Goal: Task Accomplishment & Management: Use online tool/utility

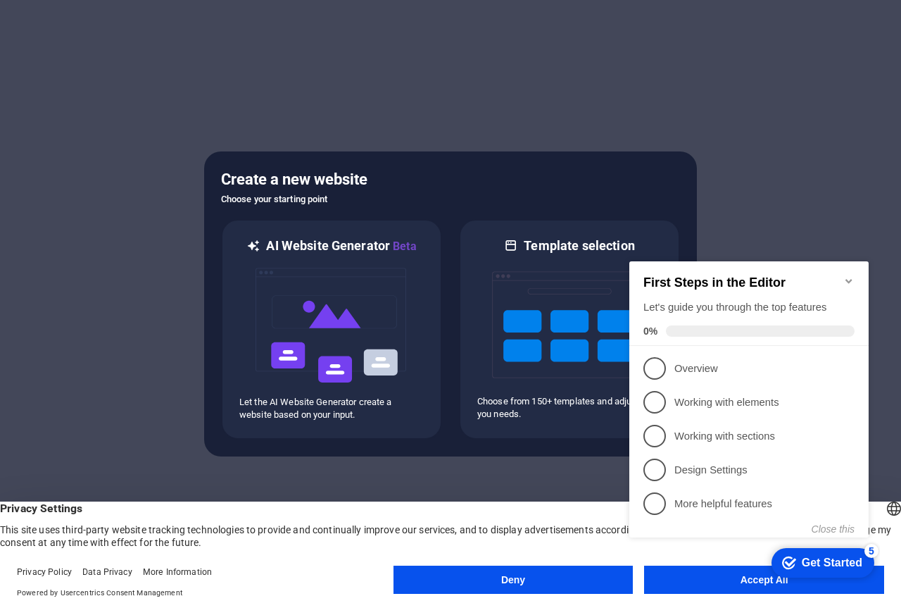
click div "checkmark Get Started 5 First Steps in the Editor Let's guide you through the t…"
click at [828, 563] on div "Get Started" at bounding box center [832, 562] width 61 height 13
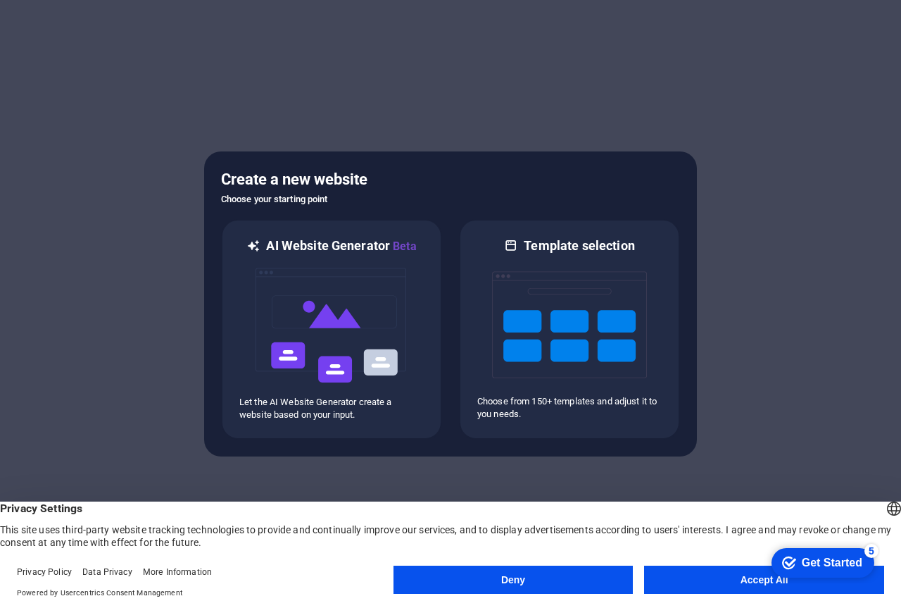
click at [755, 576] on button "Accept All" at bounding box center [764, 579] width 240 height 28
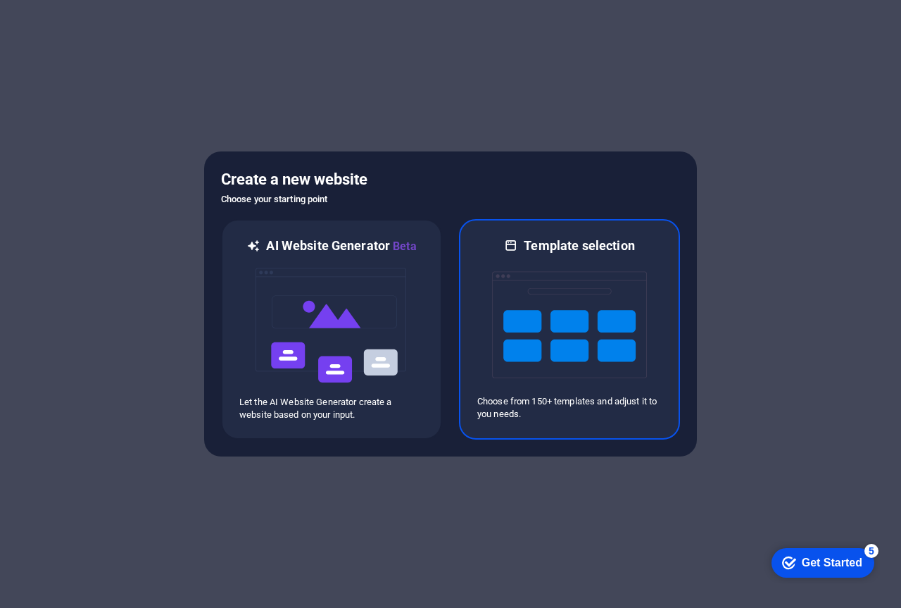
click at [606, 311] on img at bounding box center [569, 324] width 155 height 141
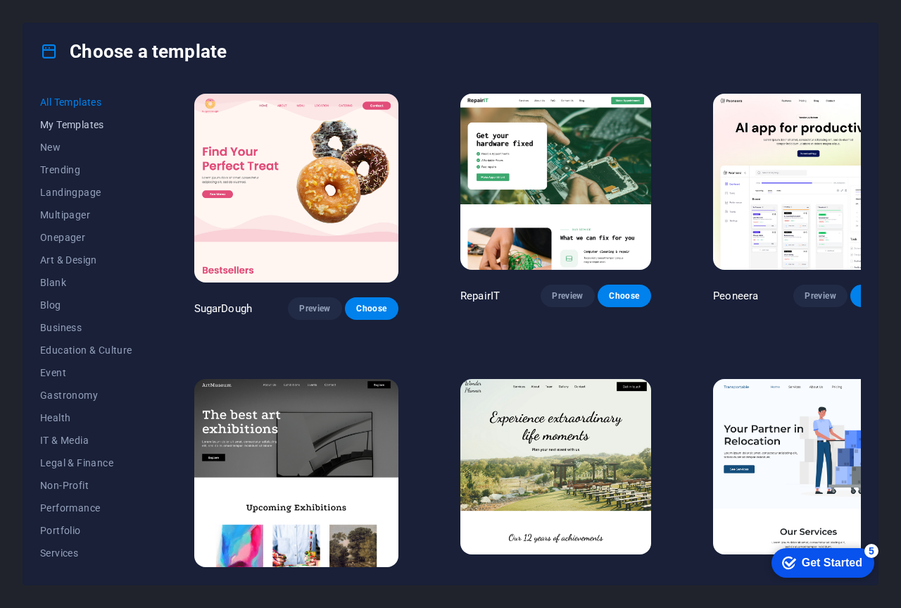
click at [90, 128] on span "My Templates" at bounding box center [86, 124] width 92 height 11
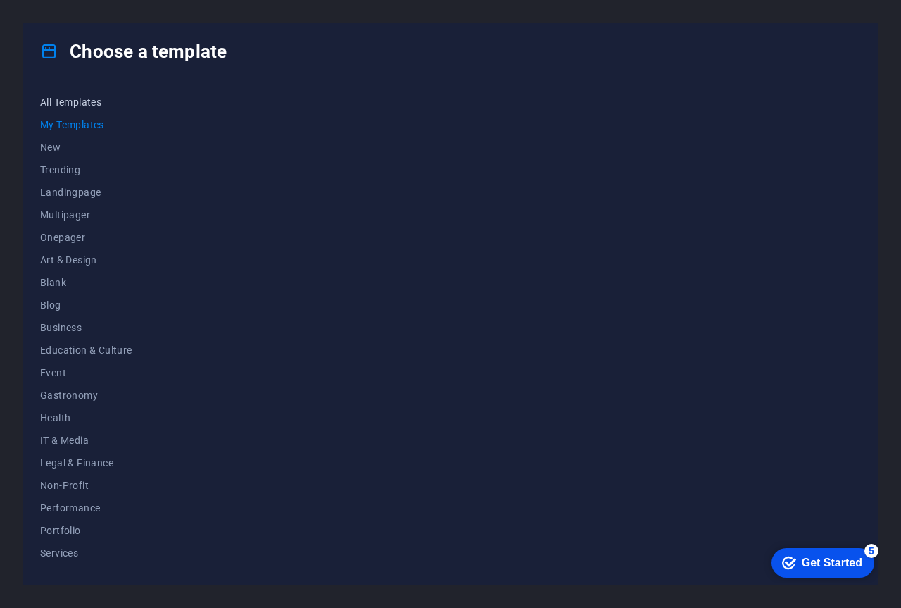
click at [79, 106] on span "All Templates" at bounding box center [86, 101] width 92 height 11
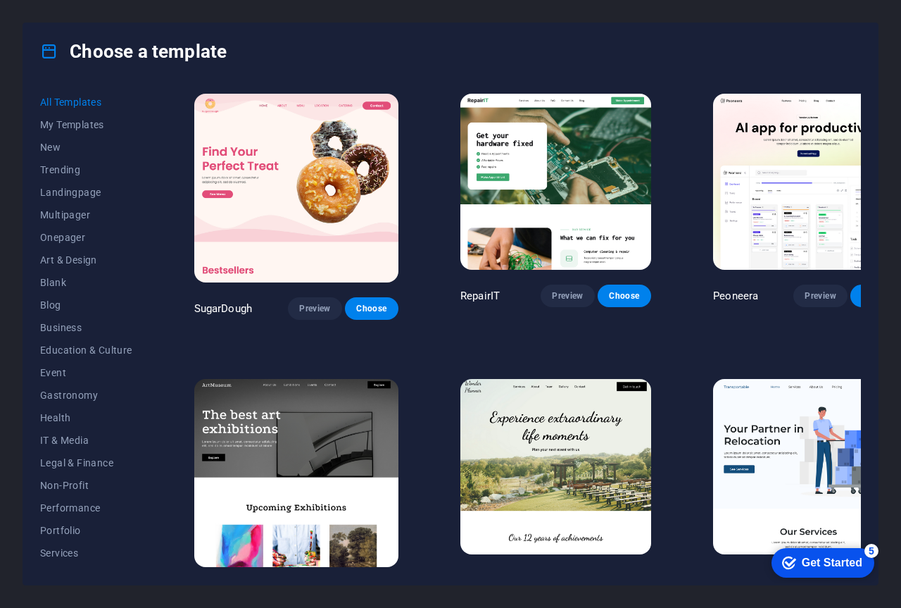
click at [309, 113] on img at bounding box center [296, 188] width 204 height 189
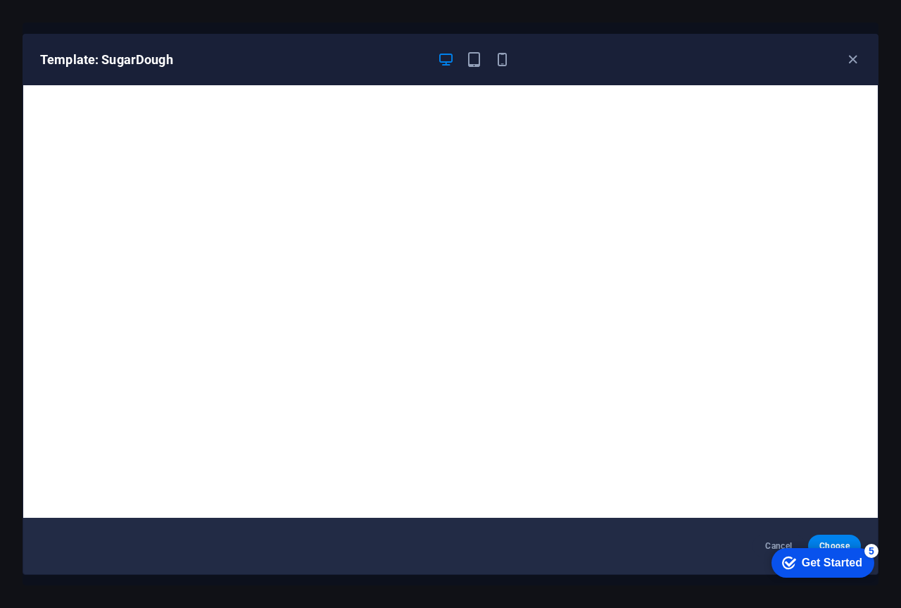
drag, startPoint x: 879, startPoint y: 145, endPoint x: 884, endPoint y: 175, distance: 30.0
click at [884, 174] on div "Template: SugarDough Cancel Choose" at bounding box center [450, 304] width 901 height 608
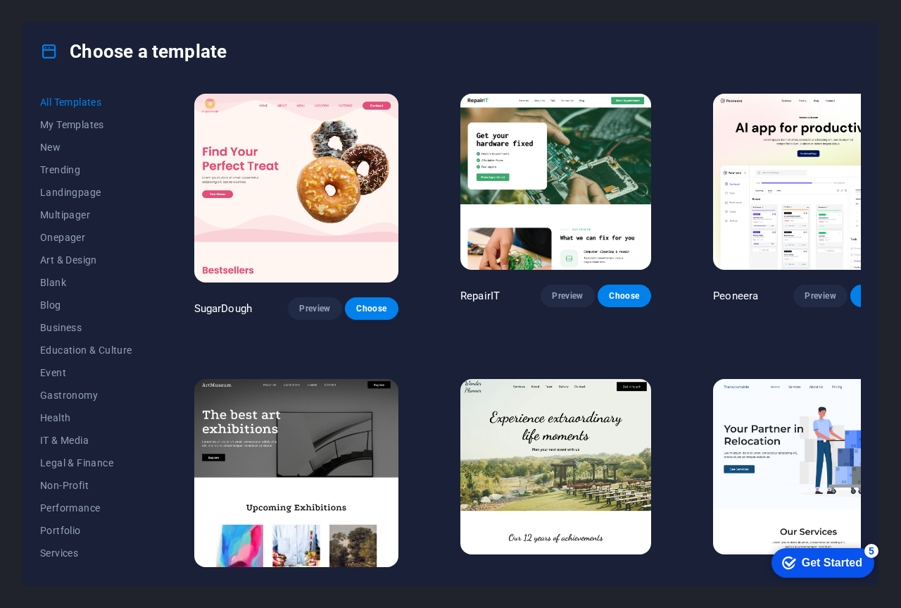
click at [284, 149] on img at bounding box center [296, 188] width 204 height 189
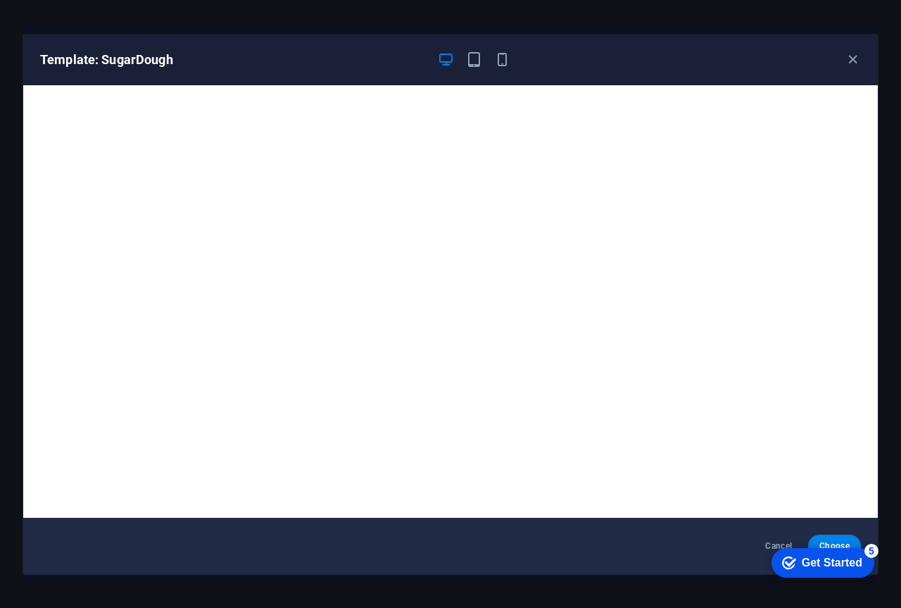
drag, startPoint x: 882, startPoint y: 168, endPoint x: 880, endPoint y: 156, distance: 12.1
click at [880, 156] on div "Template: SugarDough Cancel Choose" at bounding box center [450, 304] width 901 height 608
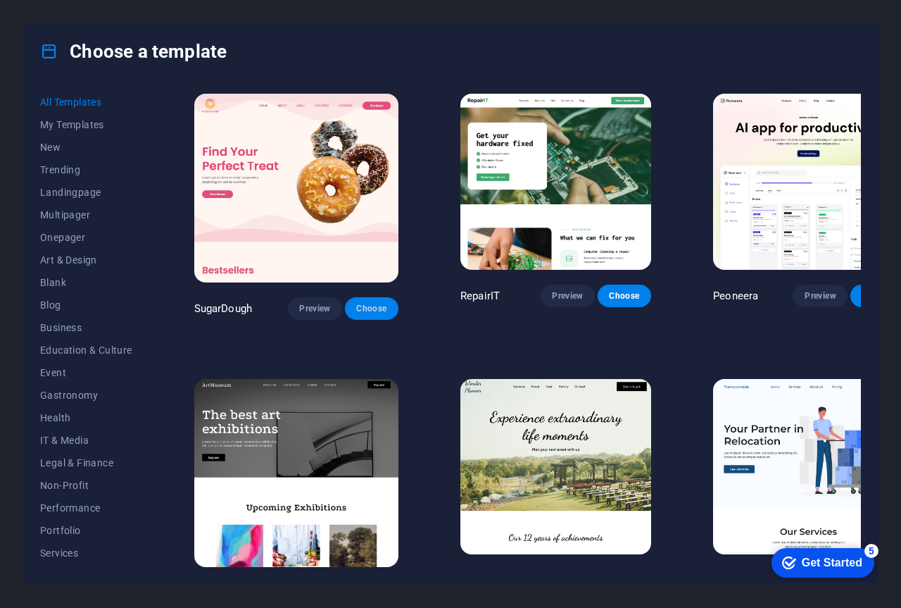
click at [356, 303] on span "Choose" at bounding box center [371, 308] width 31 height 11
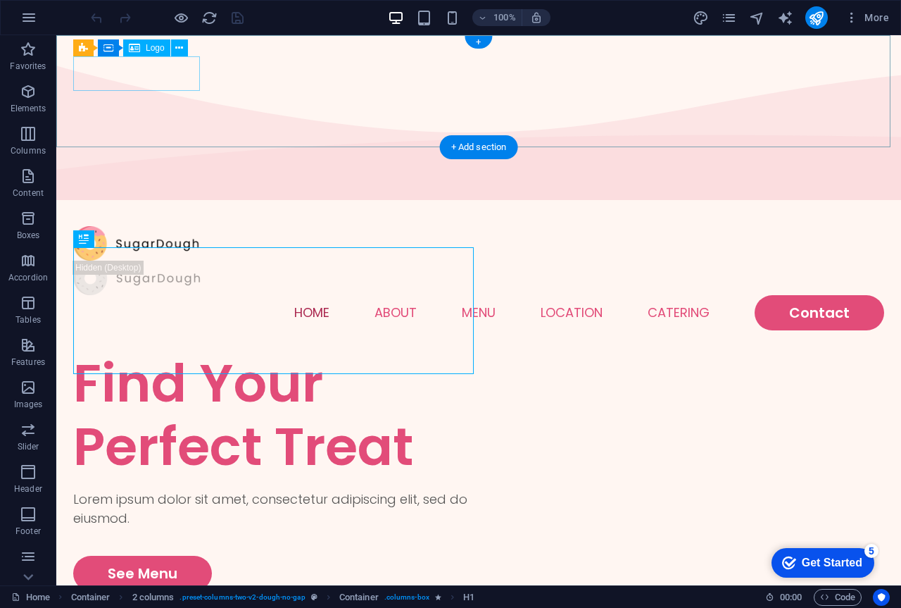
click at [153, 226] on div at bounding box center [478, 243] width 811 height 35
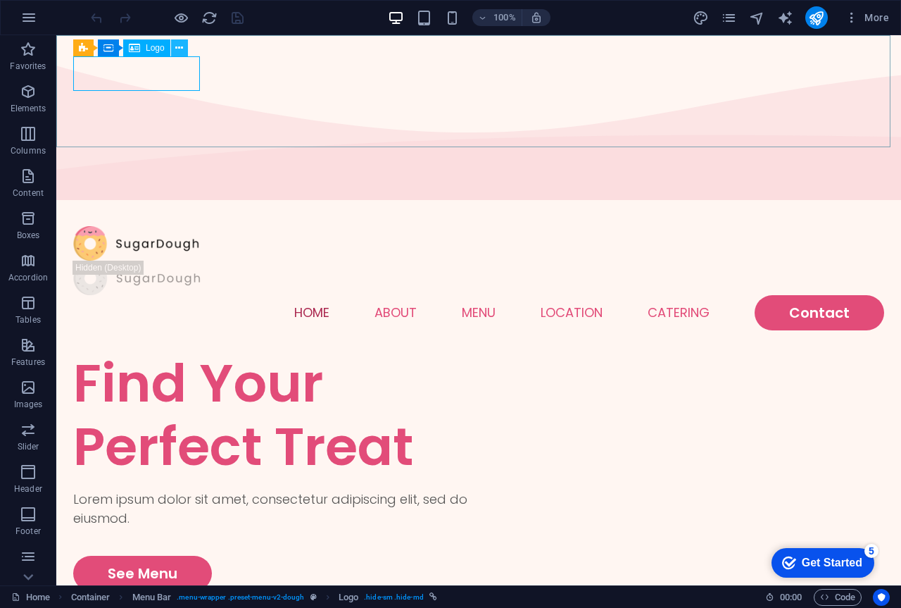
click at [180, 51] on icon at bounding box center [179, 48] width 8 height 15
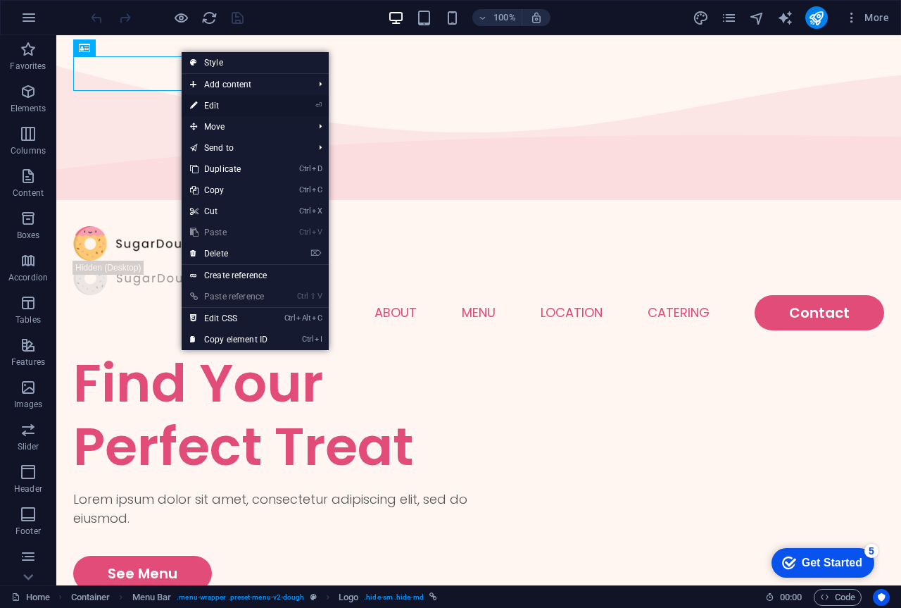
click at [220, 104] on link "⏎ Edit" at bounding box center [229, 105] width 94 height 21
select select "px"
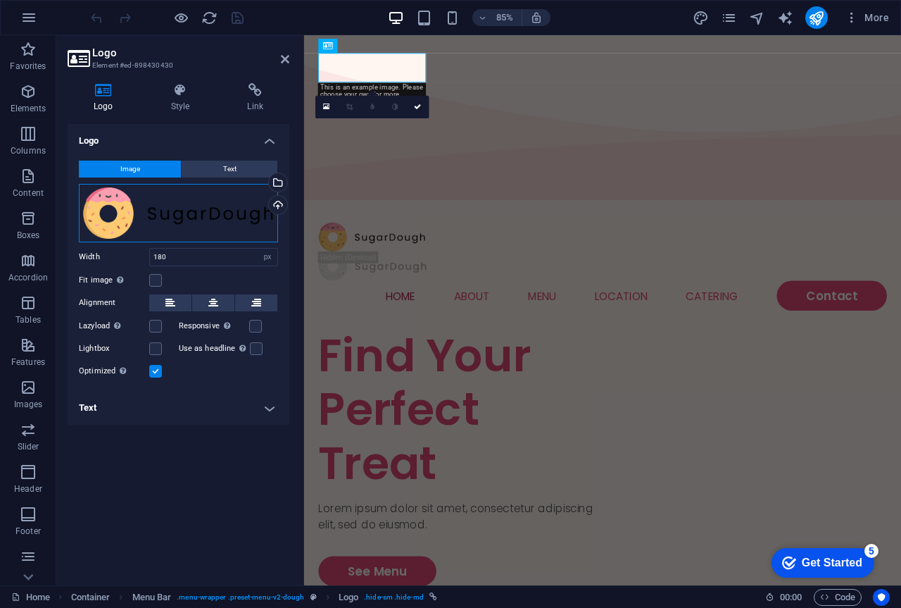
click at [242, 212] on div "Drag files here, click to choose files or select files from Files or our free s…" at bounding box center [178, 213] width 199 height 58
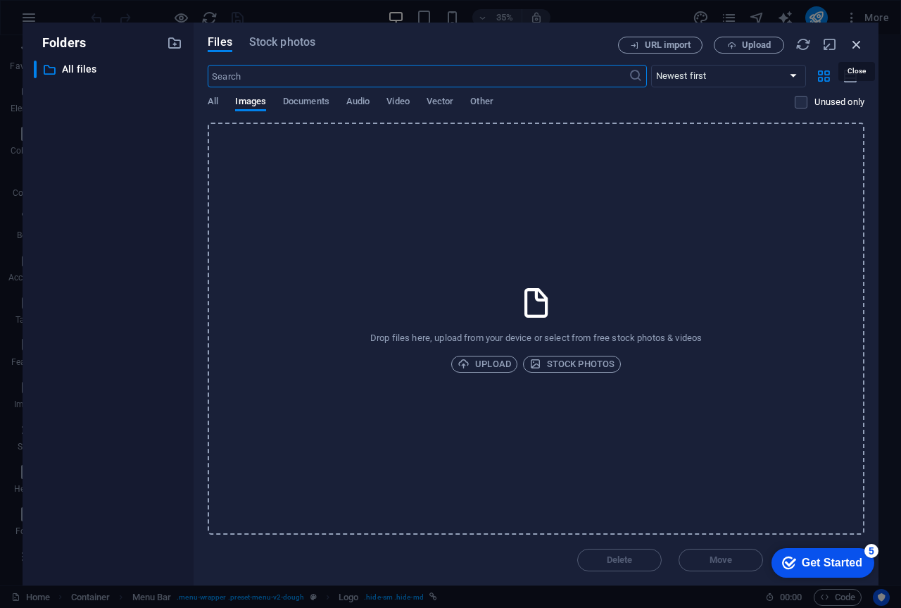
click at [860, 49] on icon "button" at bounding box center [856, 44] width 15 height 15
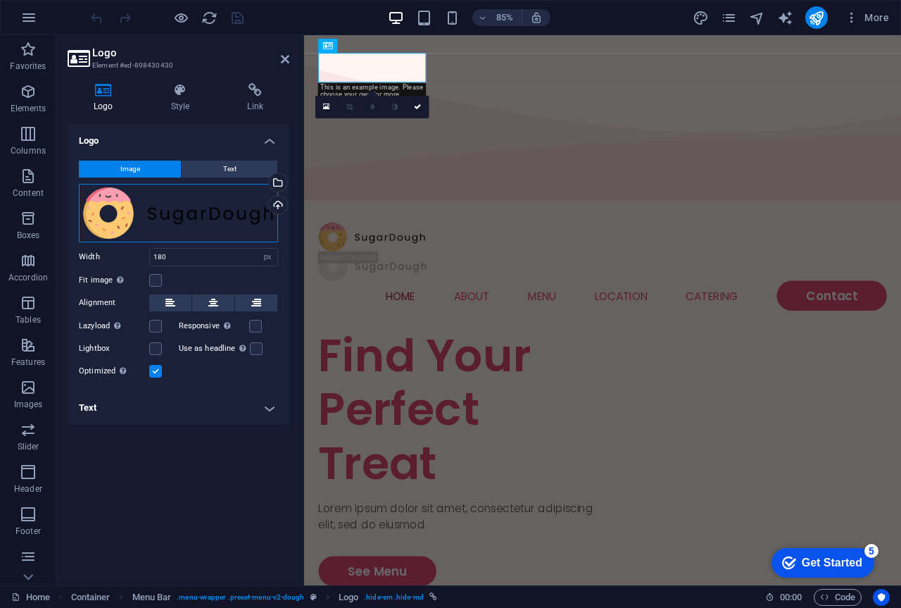
click at [241, 226] on div "Drag files here, click to choose files or select files from Files or our free s…" at bounding box center [178, 213] width 199 height 58
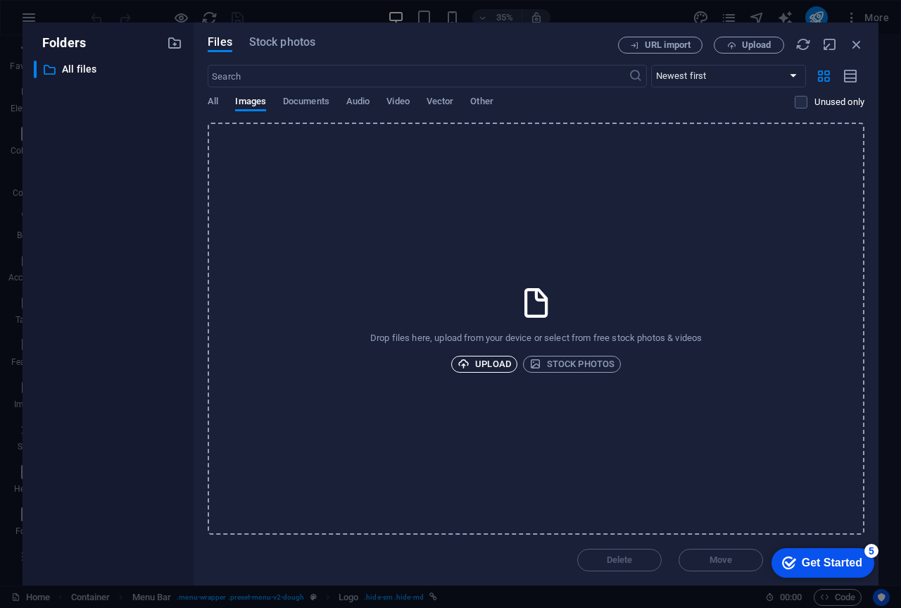
click at [499, 362] on span "Upload" at bounding box center [485, 364] width 54 height 17
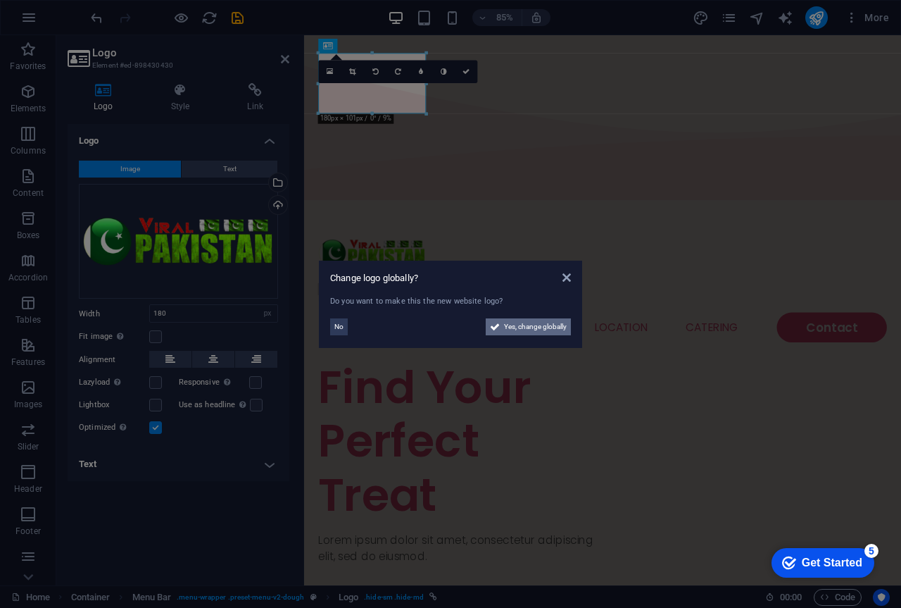
click at [541, 324] on span "Yes, change globally" at bounding box center [535, 326] width 63 height 17
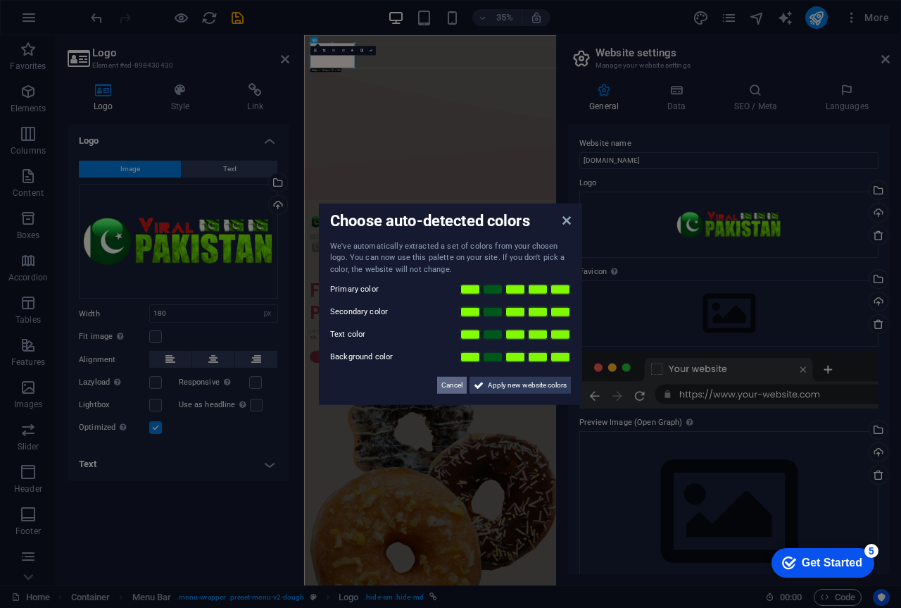
drag, startPoint x: 458, startPoint y: 386, endPoint x: 436, endPoint y: 1001, distance: 615.8
click at [458, 386] on span "Cancel" at bounding box center [451, 385] width 21 height 17
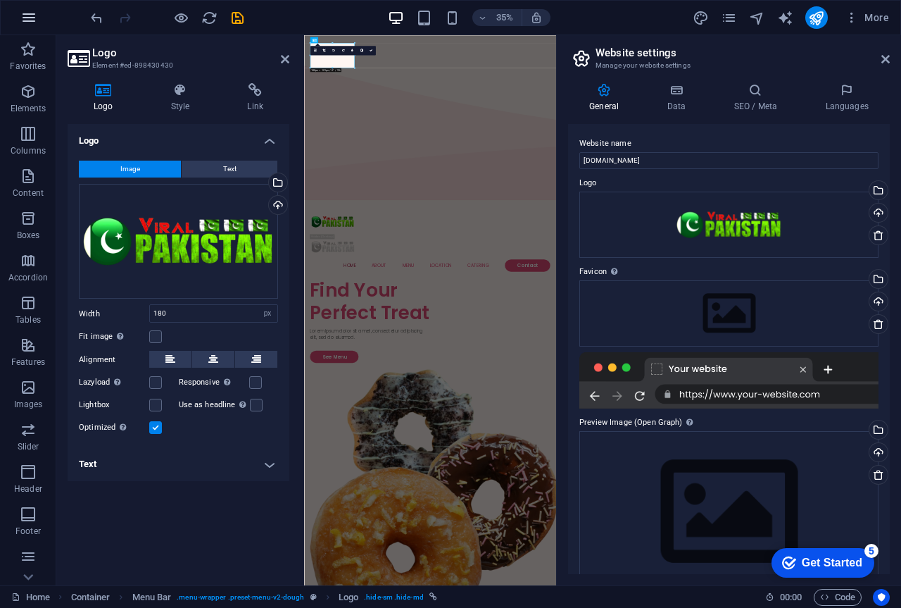
click at [32, 20] on icon "button" at bounding box center [28, 17] width 17 height 17
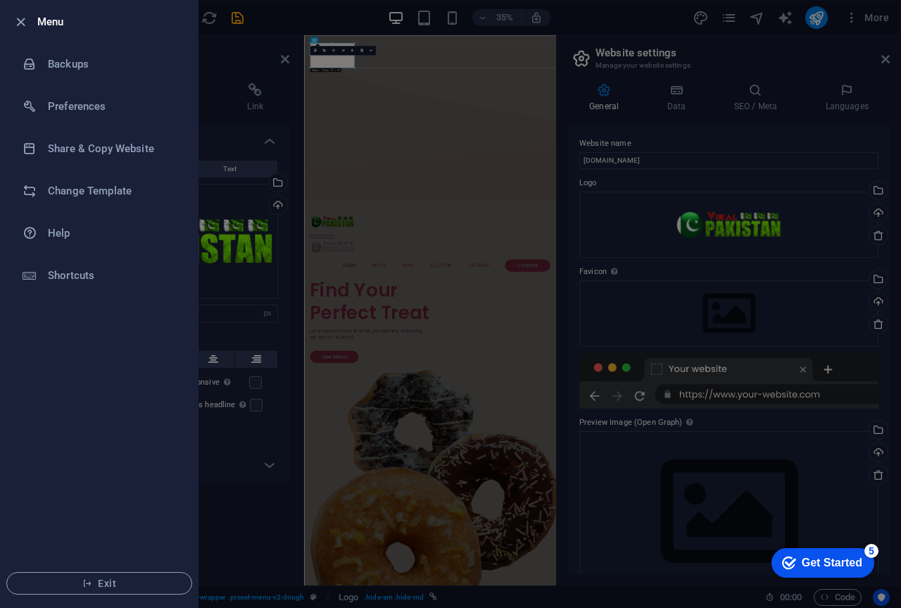
click at [4, 25] on li "Menu" at bounding box center [99, 22] width 197 height 42
click at [18, 24] on icon "button" at bounding box center [21, 22] width 16 height 16
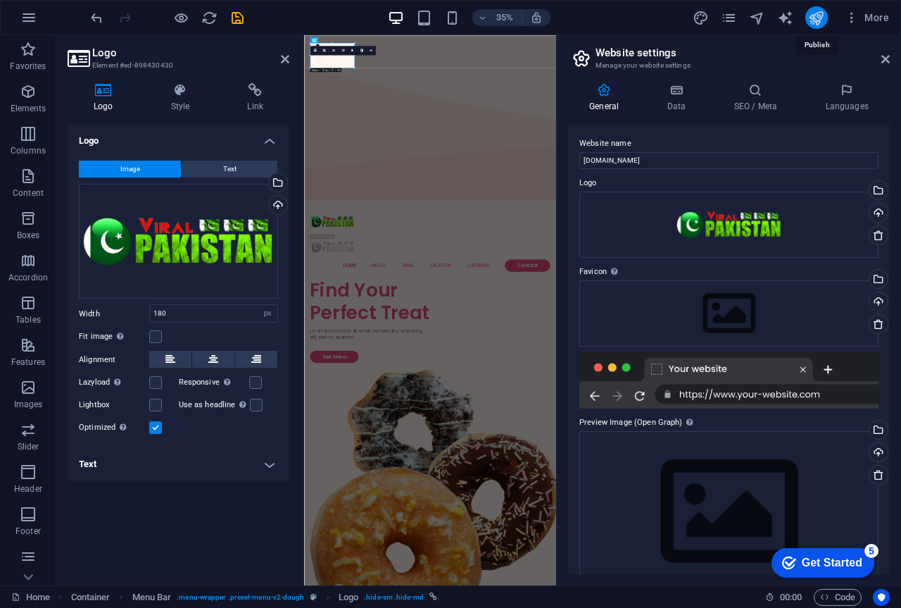
click at [825, 23] on icon "publish" at bounding box center [816, 18] width 16 height 16
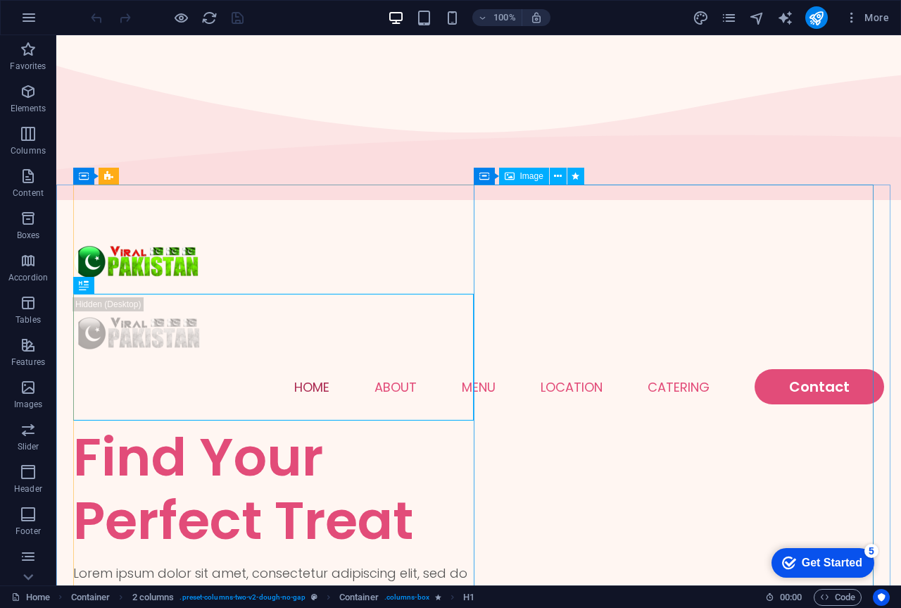
click at [522, 177] on span "Image" at bounding box center [531, 176] width 23 height 8
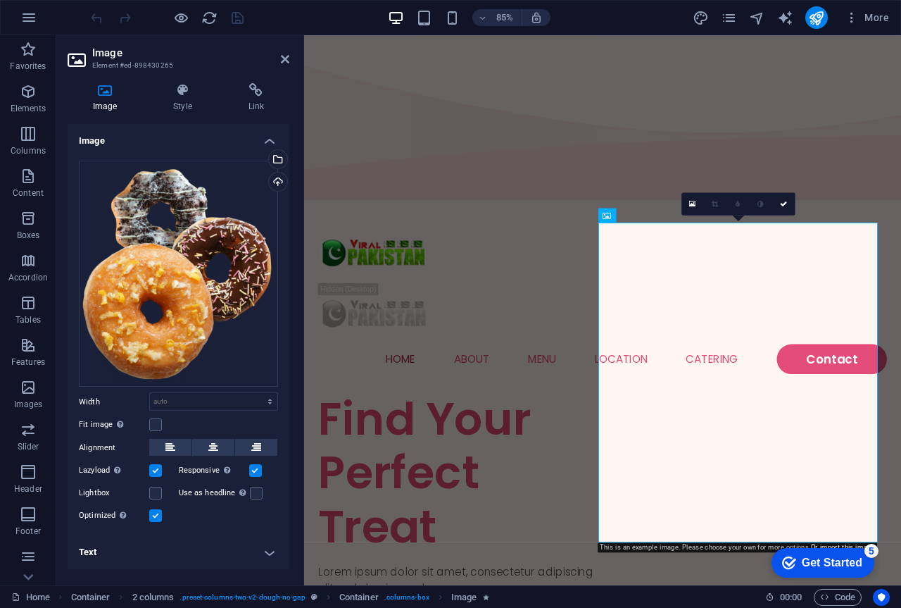
click at [110, 89] on icon at bounding box center [105, 90] width 75 height 14
click at [277, 158] on div "Select files from the file manager, stock photos, or upload file(s)" at bounding box center [276, 160] width 21 height 21
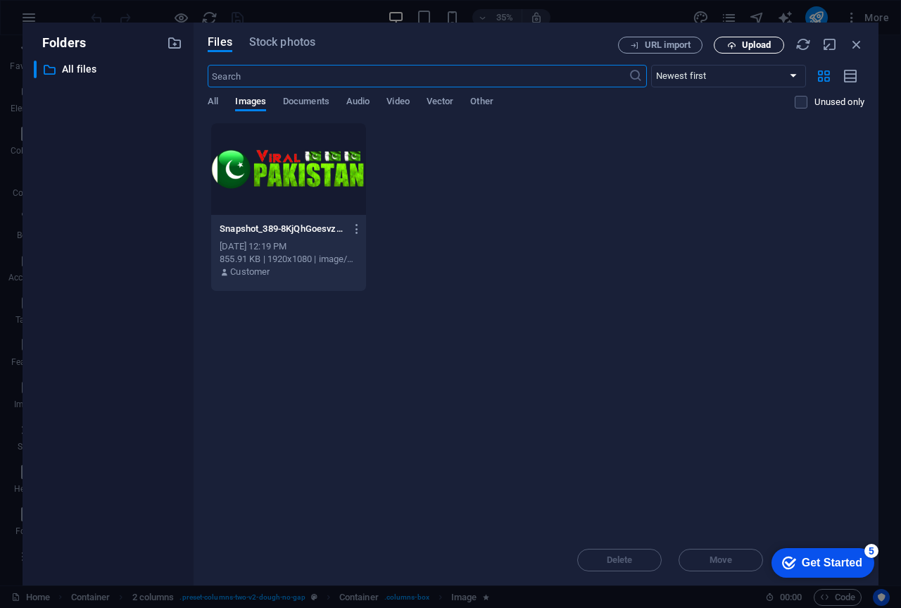
click at [743, 49] on span "Upload" at bounding box center [756, 45] width 29 height 8
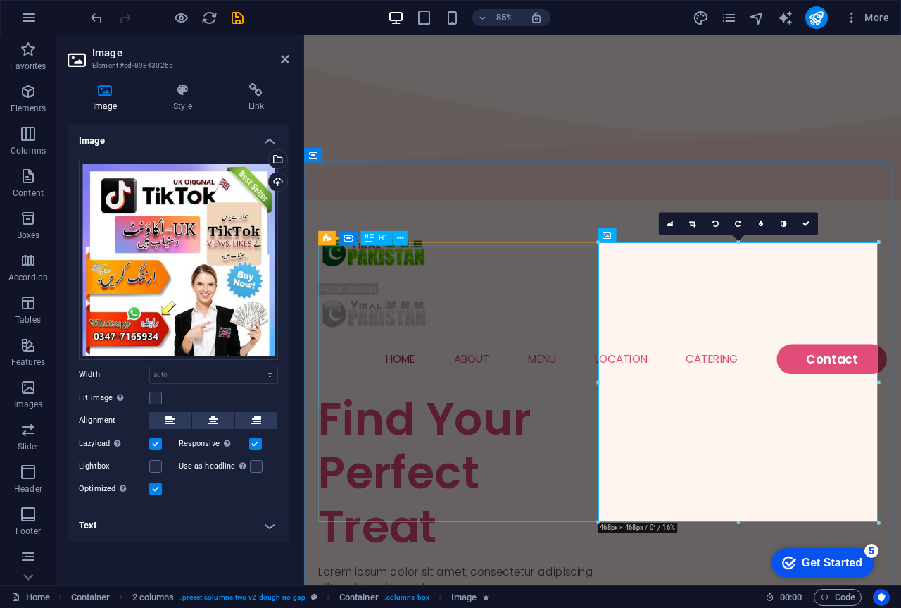
click at [460, 455] on div "Find Your Perfect Treat" at bounding box center [488, 550] width 334 height 190
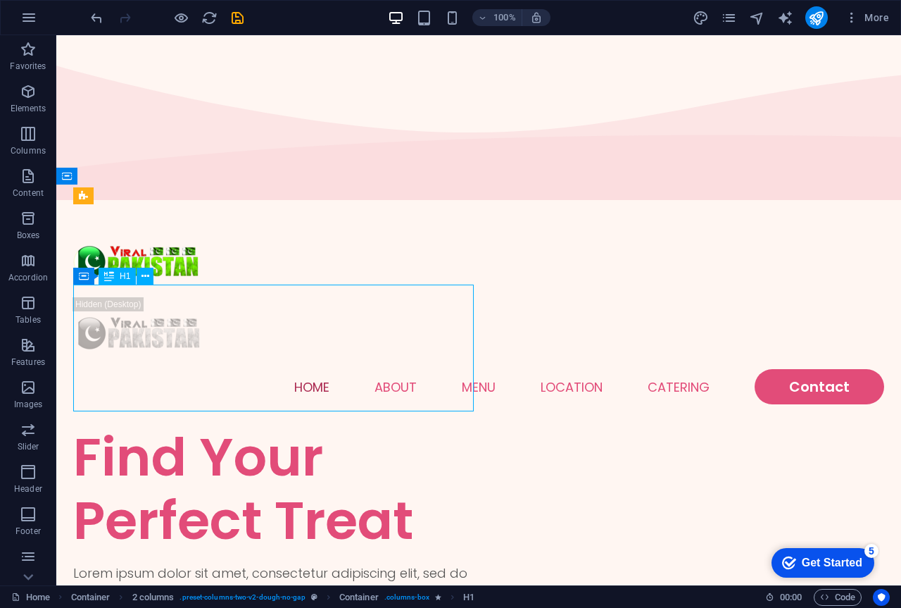
click at [301, 425] on div "Find Your Perfect Treat" at bounding box center [276, 488] width 406 height 127
click at [242, 425] on div "Find Your Perfect Treat" at bounding box center [276, 488] width 406 height 127
click at [145, 277] on icon at bounding box center [146, 276] width 8 height 15
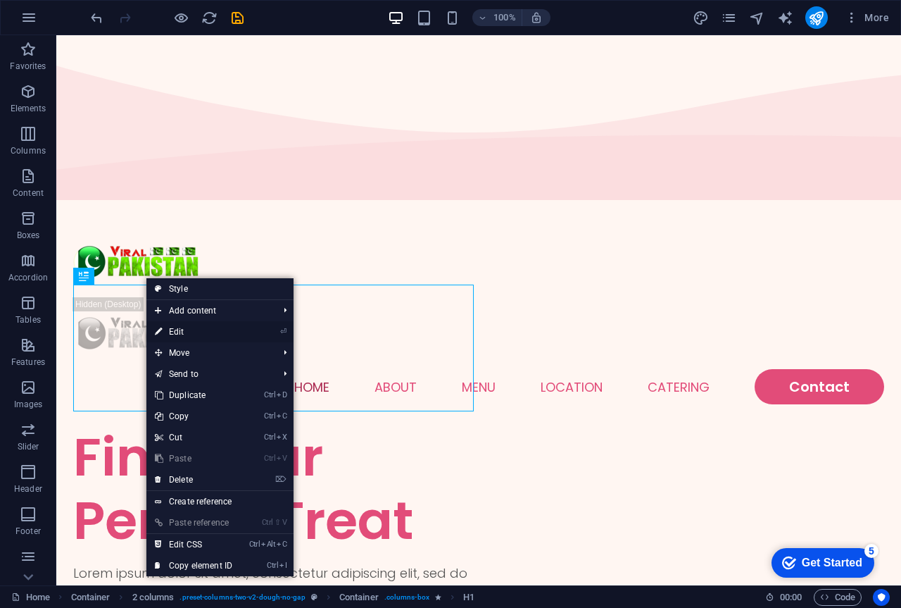
click at [182, 337] on link "⏎ Edit" at bounding box center [193, 331] width 94 height 21
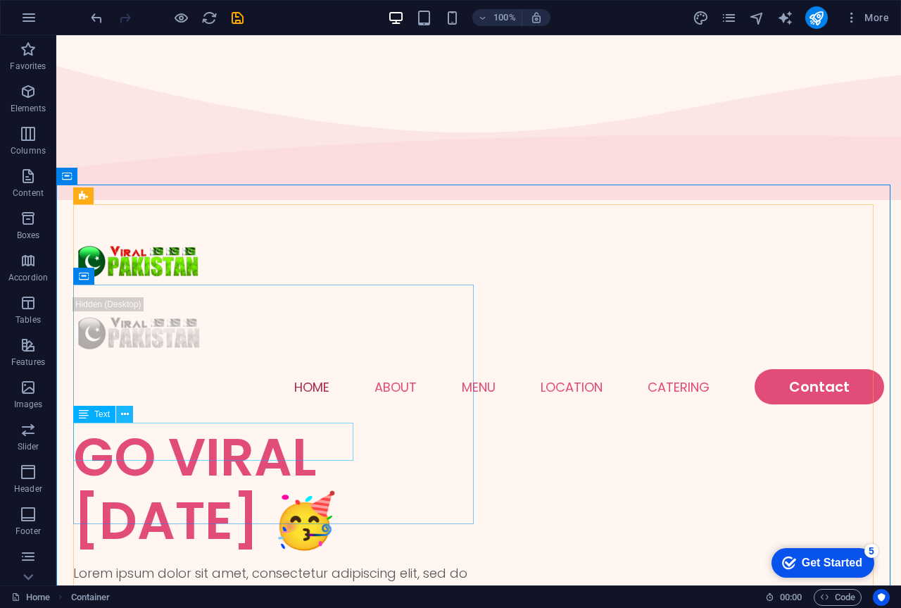
click at [125, 414] on icon at bounding box center [125, 414] width 8 height 15
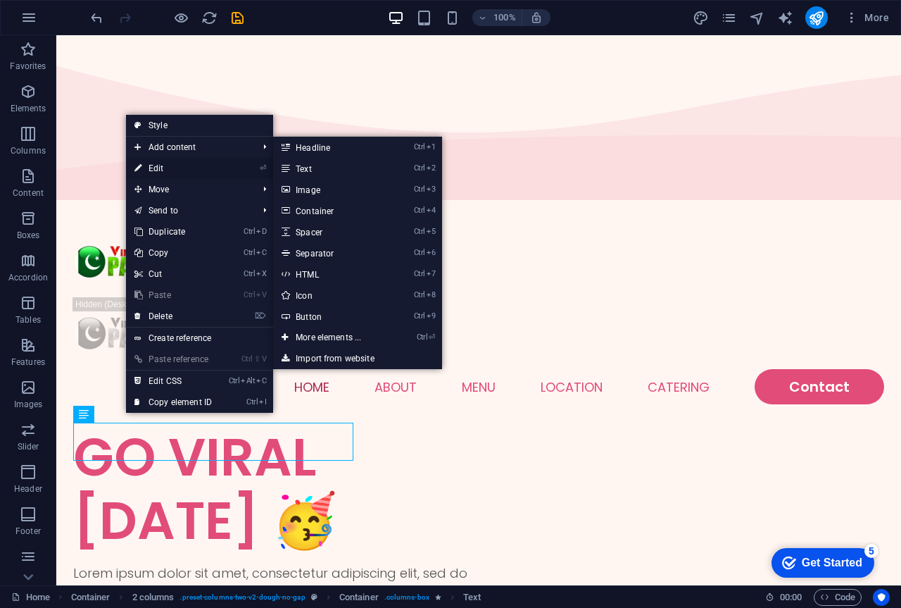
click at [186, 163] on link "⏎ Edit" at bounding box center [173, 168] width 94 height 21
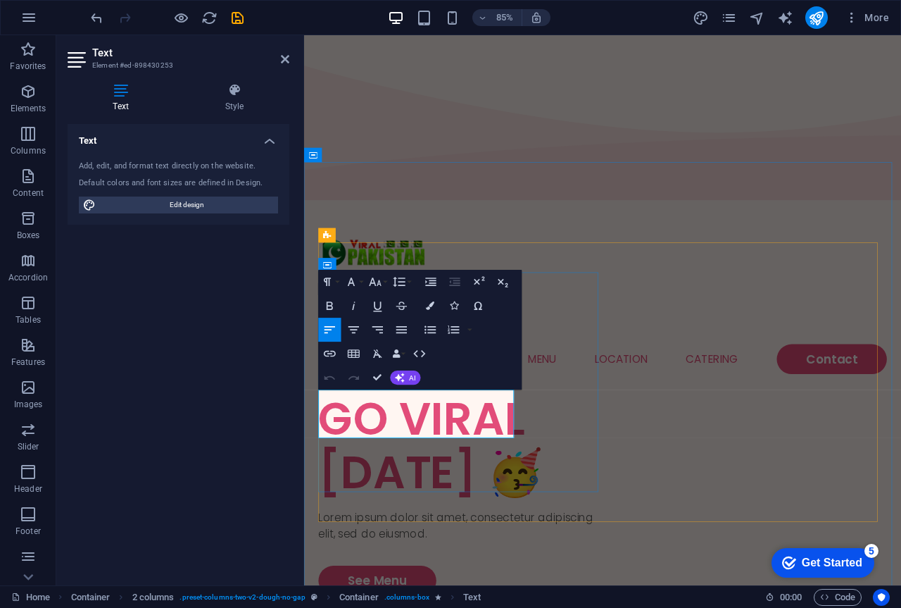
click at [413, 593] on p "Lorem ipsum dolor sit amet, consectetur adipiscing elit, sed do eiusmod." at bounding box center [488, 612] width 334 height 38
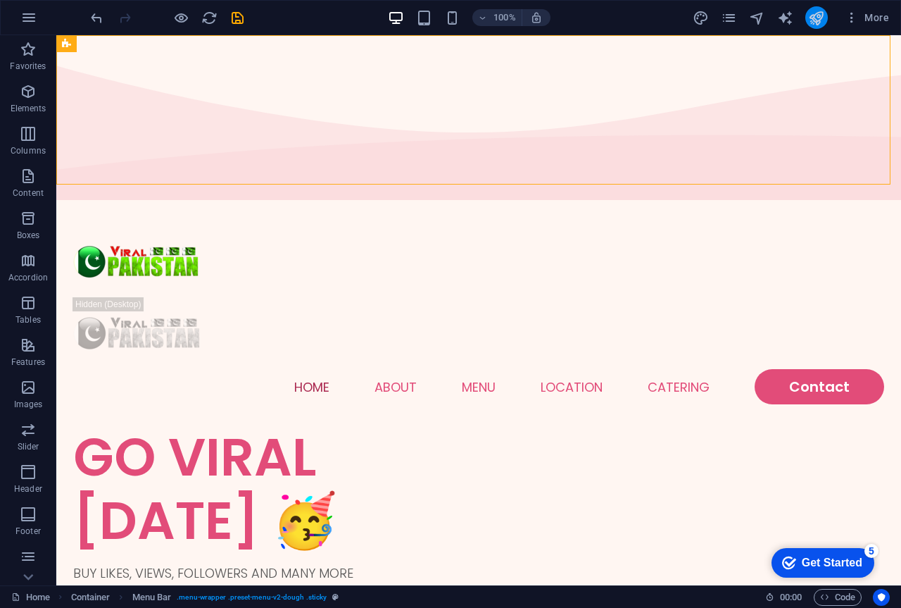
click at [821, 23] on icon "publish" at bounding box center [816, 18] width 16 height 16
click at [821, 22] on icon "publish" at bounding box center [816, 18] width 16 height 16
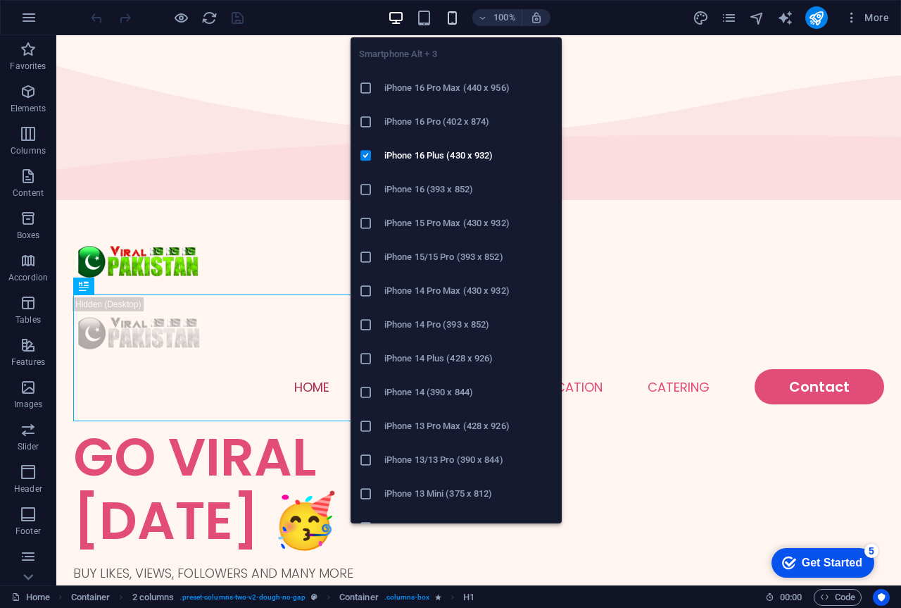
click at [450, 11] on icon "button" at bounding box center [452, 18] width 16 height 16
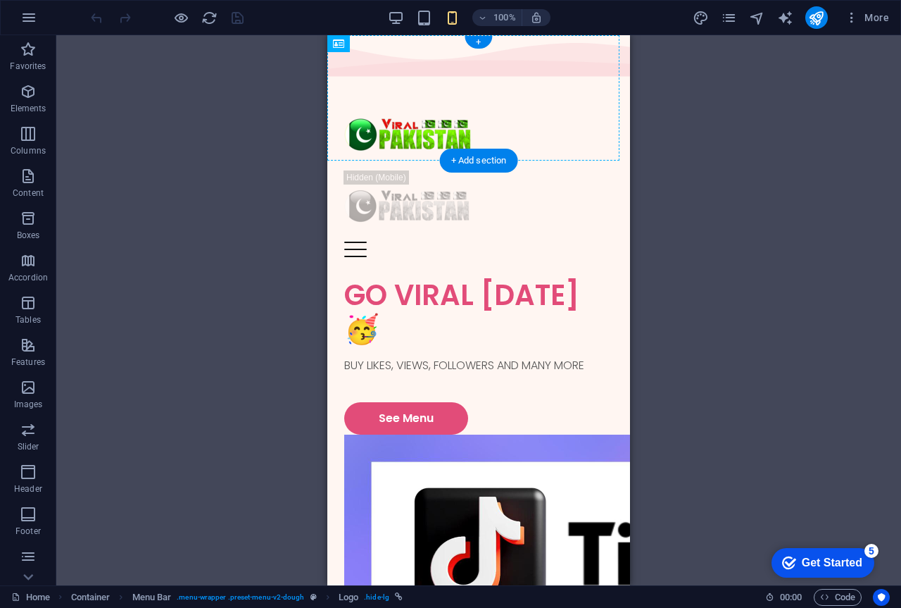
click at [470, 99] on div at bounding box center [478, 135] width 269 height 72
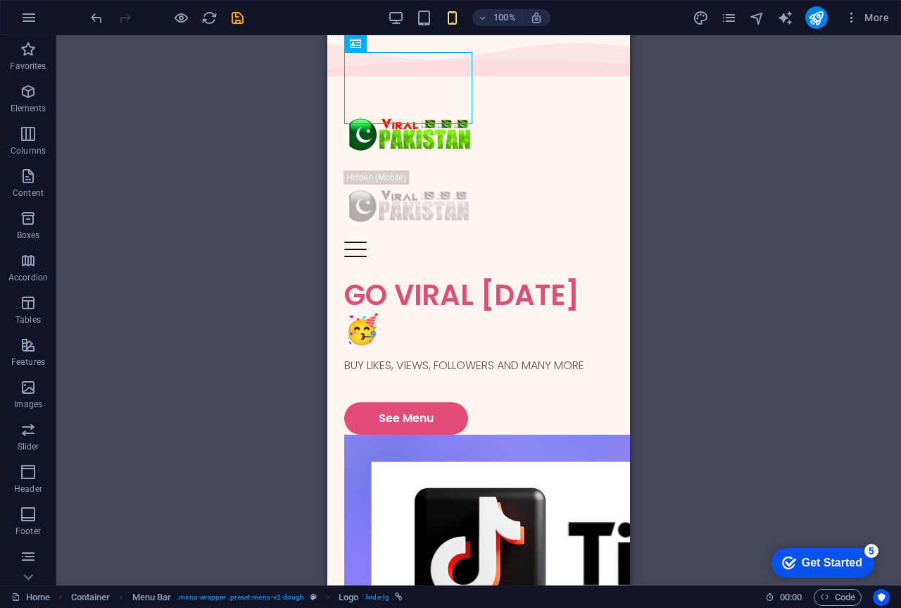
click at [745, 196] on div "Drag here to replace the existing content. Press “Ctrl” if you want to create a…" at bounding box center [478, 310] width 845 height 550
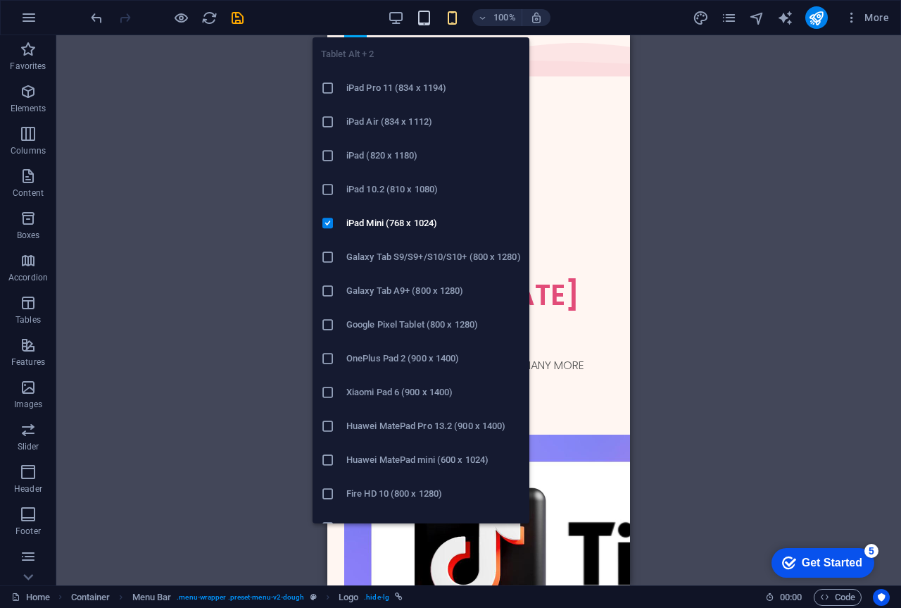
click at [430, 21] on icon "button" at bounding box center [424, 18] width 16 height 16
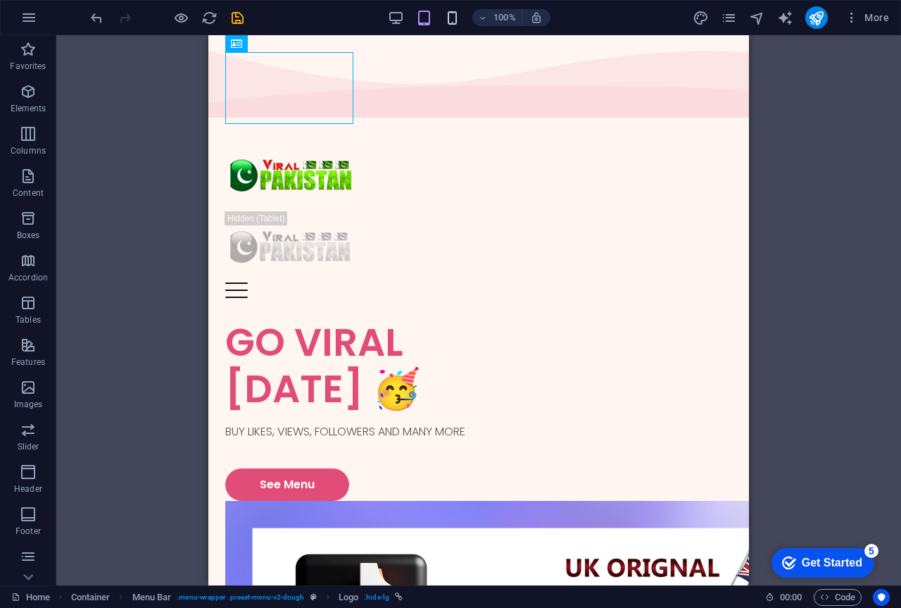
click at [444, 19] on icon "button" at bounding box center [452, 18] width 16 height 16
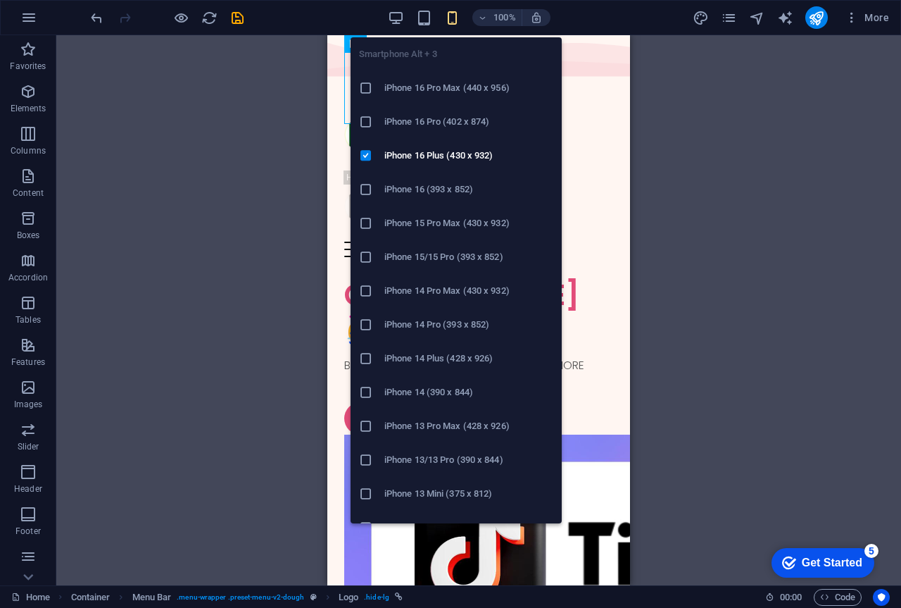
click at [365, 91] on icon at bounding box center [366, 88] width 14 height 14
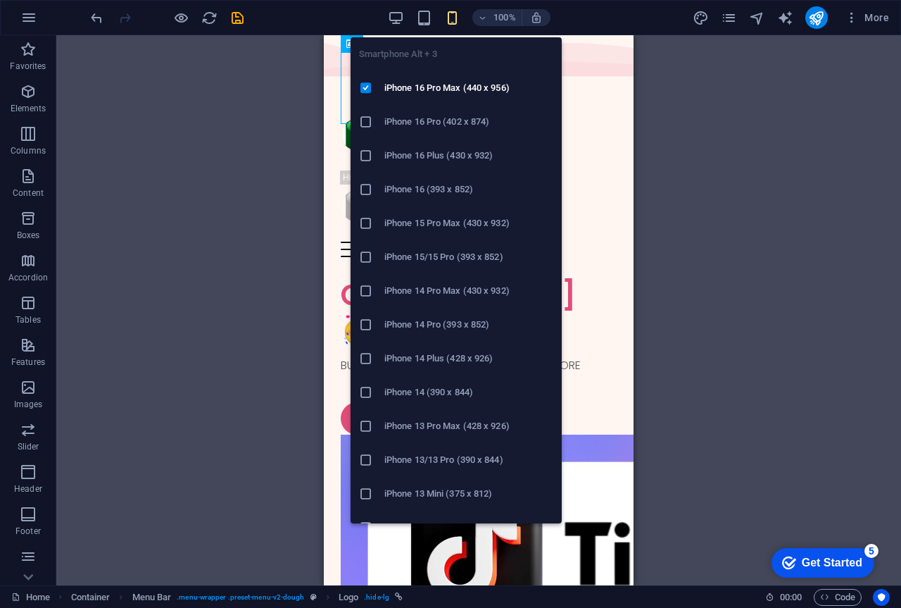
click at [453, 16] on icon "button" at bounding box center [452, 18] width 16 height 16
click at [369, 189] on icon at bounding box center [366, 189] width 14 height 14
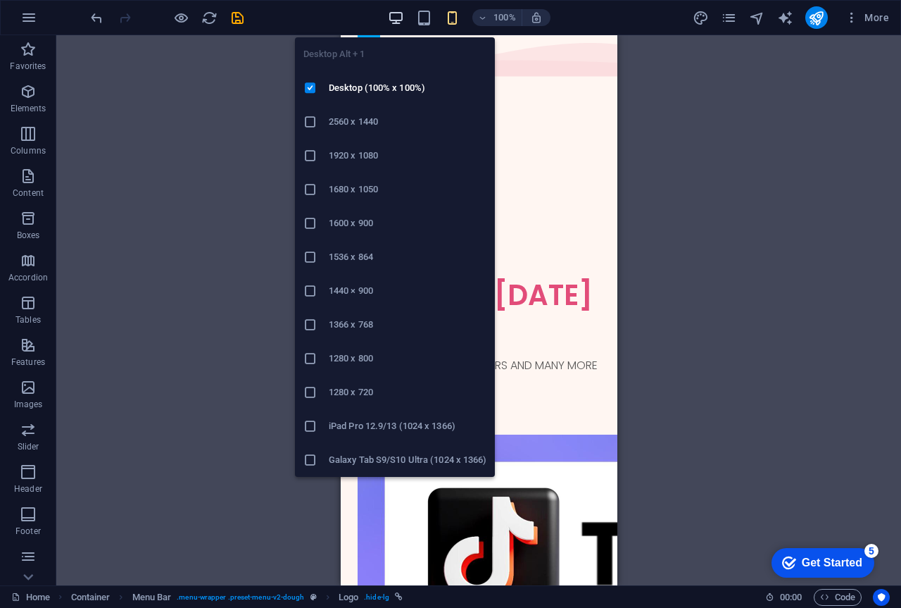
click at [400, 17] on icon "button" at bounding box center [396, 18] width 16 height 16
click at [399, 17] on icon "button" at bounding box center [396, 18] width 16 height 16
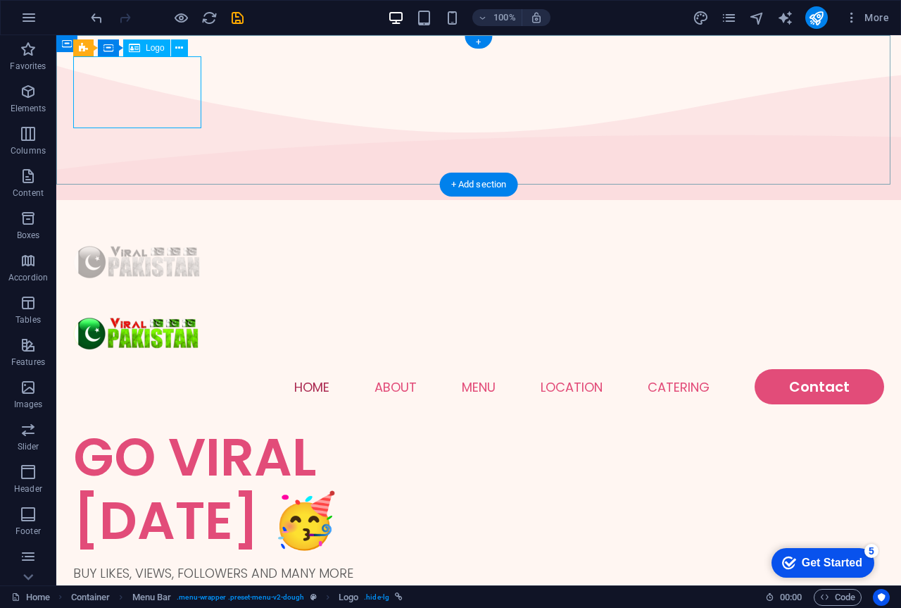
click at [123, 226] on div at bounding box center [478, 262] width 811 height 72
select select "px"
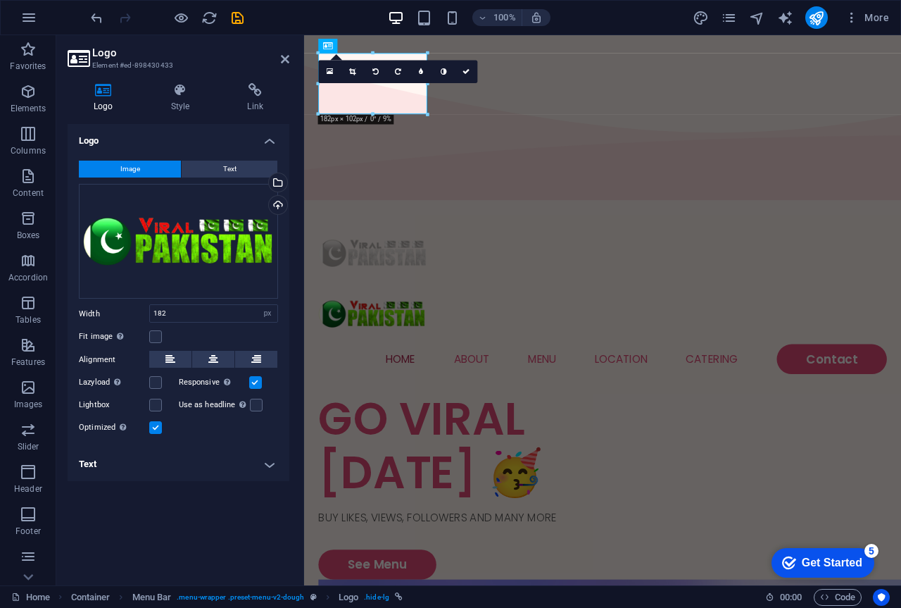
click at [124, 97] on h4 "Logo" at bounding box center [106, 98] width 77 height 30
click at [98, 17] on icon "undo" at bounding box center [97, 18] width 16 height 16
click at [98, 17] on div at bounding box center [167, 17] width 158 height 23
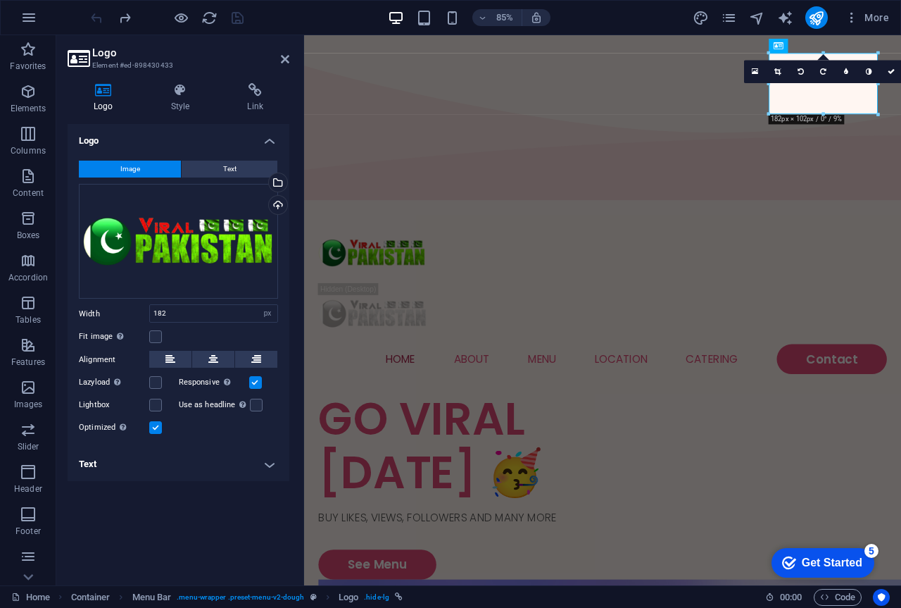
click at [601, 20] on div "85% More" at bounding box center [491, 17] width 807 height 23
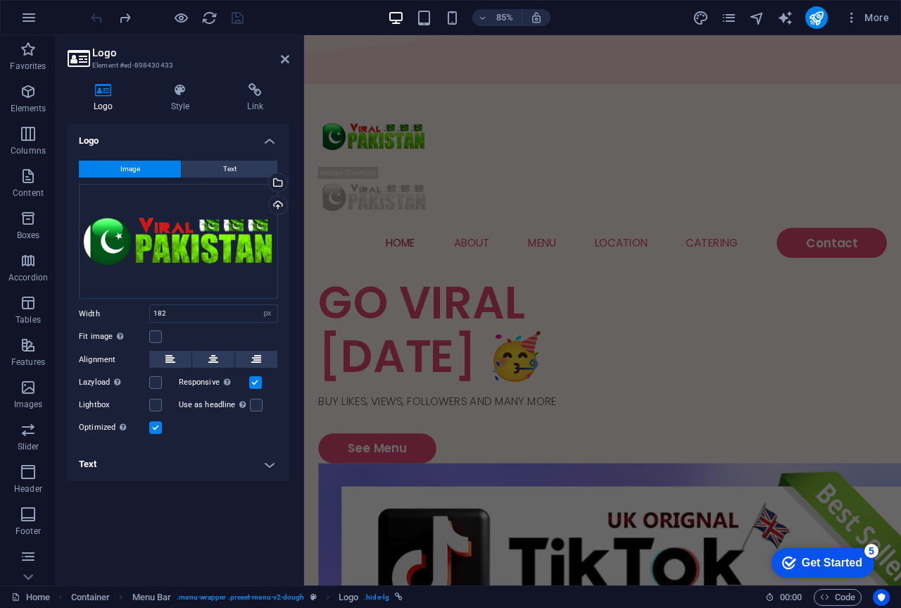
scroll to position [226, 0]
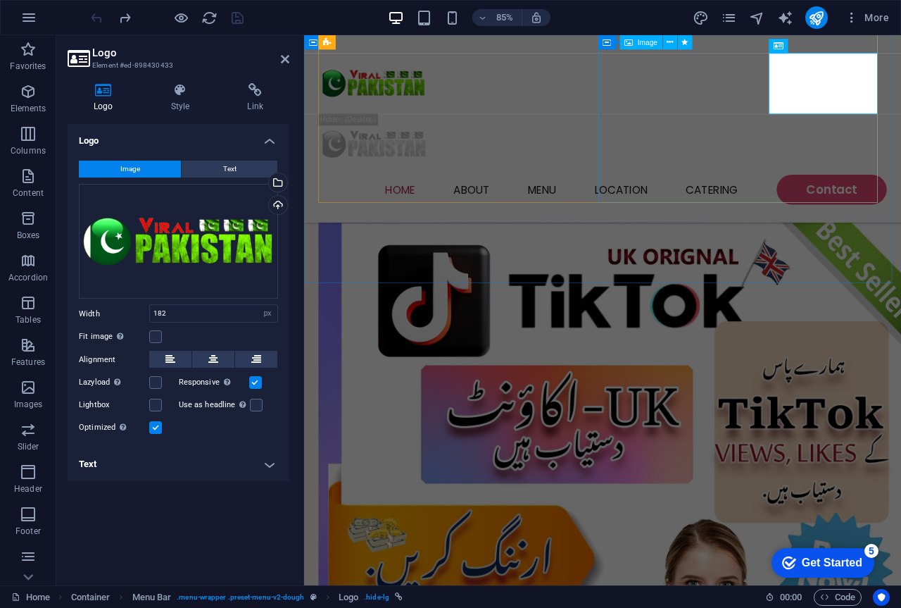
drag, startPoint x: 678, startPoint y: 280, endPoint x: 870, endPoint y: 244, distance: 194.9
click at [870, 247] on div "GO VIRAL TODAY 🥳 BUY LIKES, VIEWS, FOLLOWERS AND MANY MORE See Menu" at bounding box center [655, 478] width 703 height 941
click at [870, 245] on div "GO VIRAL TODAY 🥳 BUY LIKES, VIEWS, FOLLOWERS AND MANY MORE See Menu" at bounding box center [655, 478] width 703 height 941
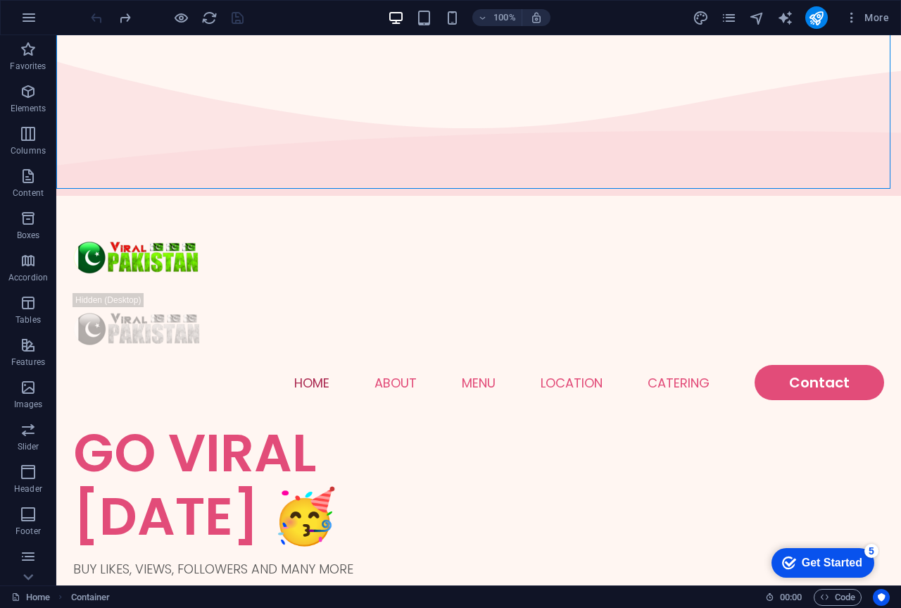
scroll to position [0, 0]
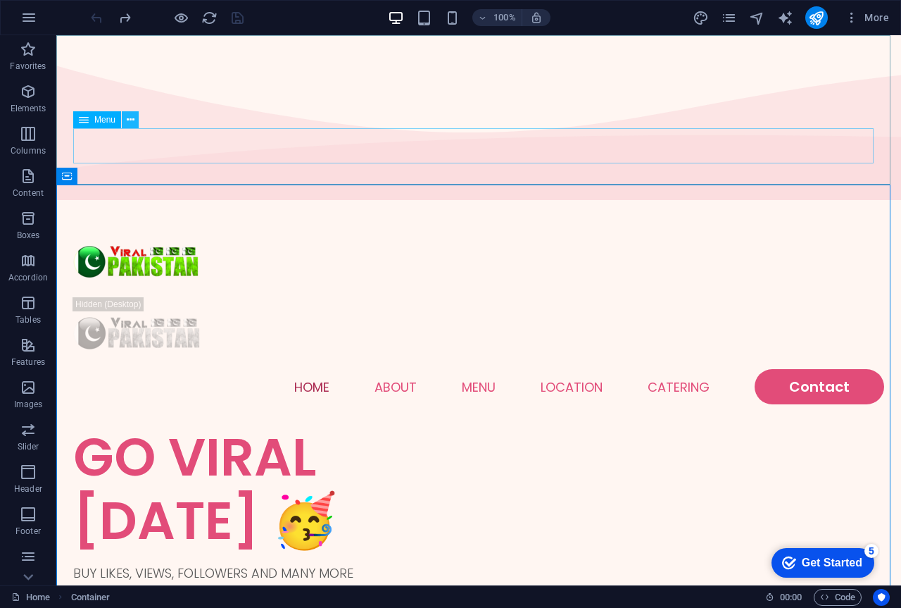
click at [130, 124] on icon at bounding box center [131, 120] width 8 height 15
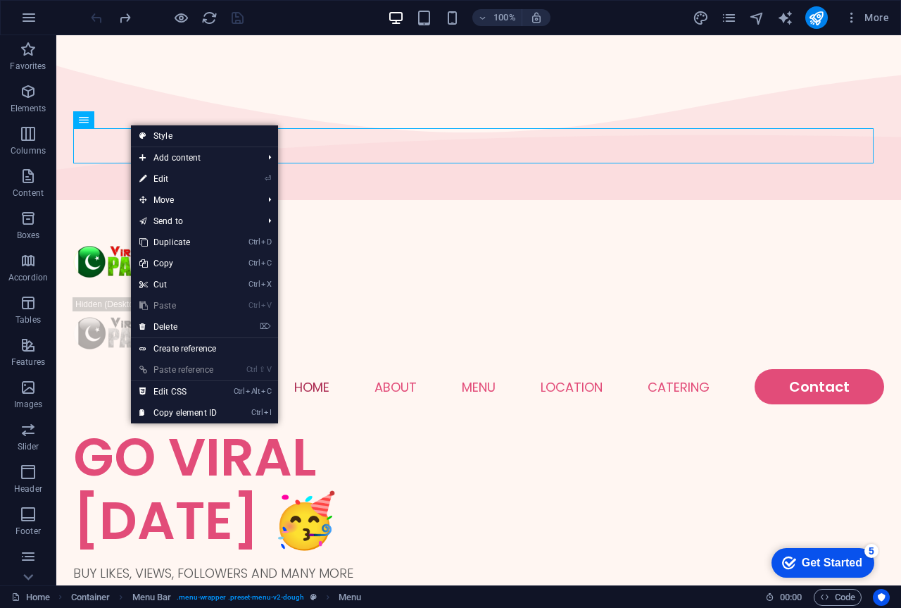
click at [154, 134] on link "Style" at bounding box center [204, 135] width 147 height 21
select select "rem"
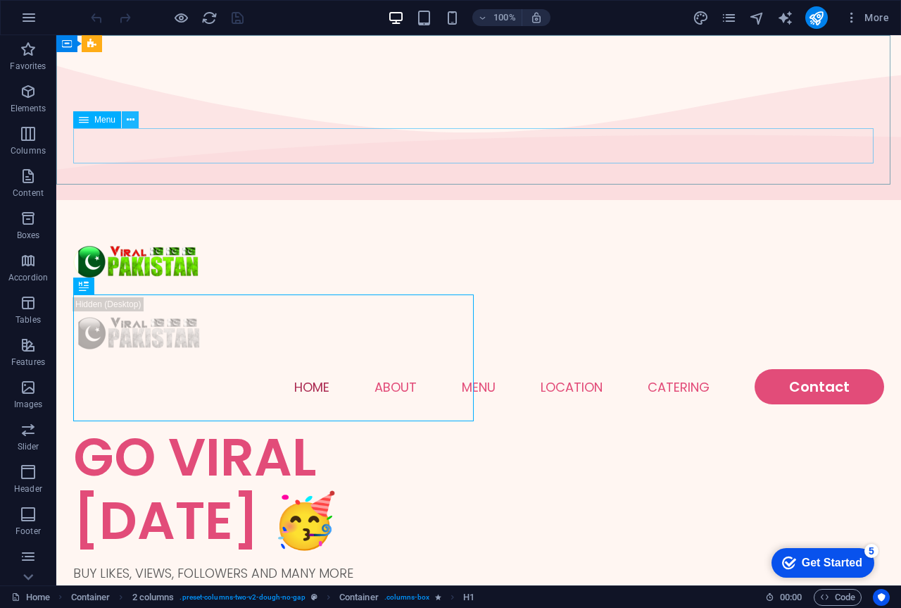
click at [125, 119] on button at bounding box center [130, 119] width 17 height 17
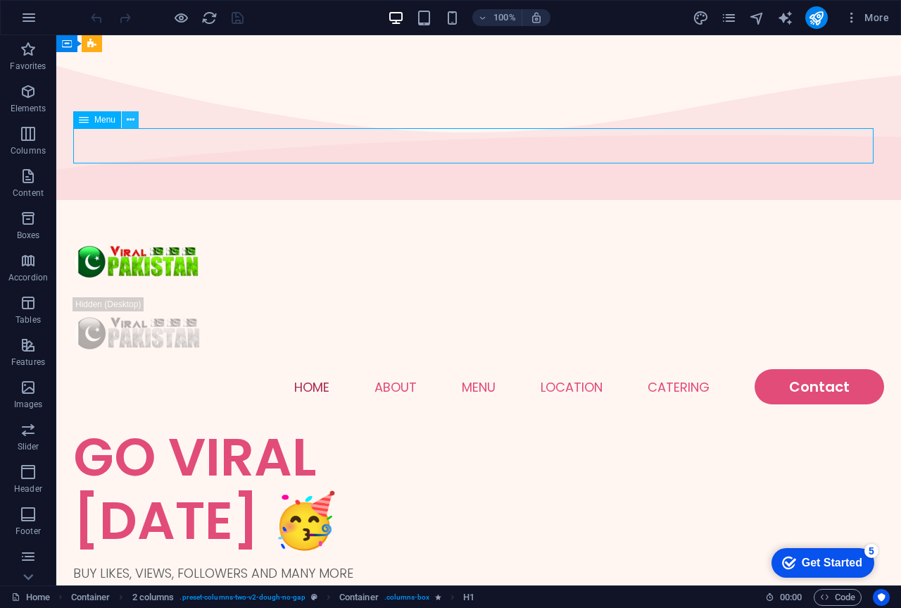
click at [125, 119] on button at bounding box center [130, 119] width 17 height 17
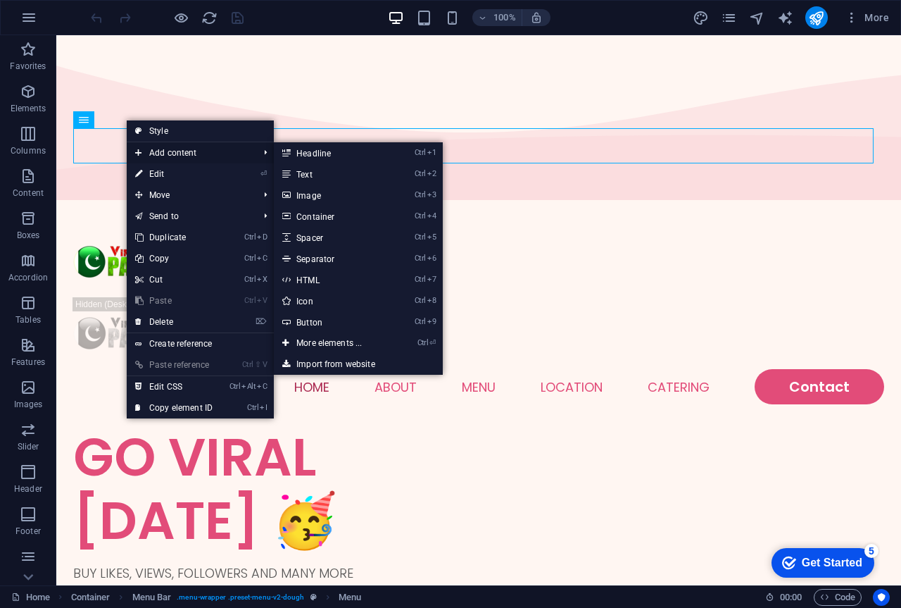
click at [182, 146] on span "Add content" at bounding box center [190, 152] width 126 height 21
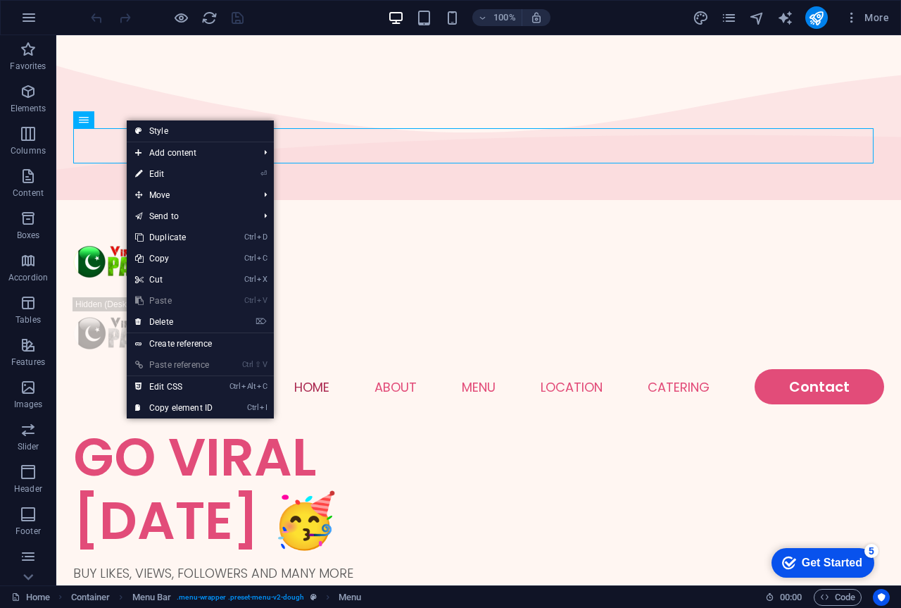
click at [184, 170] on link "⏎ Edit" at bounding box center [174, 173] width 94 height 21
click at [182, 171] on div "Drag here to replace the existing content. Press “Ctrl” if you want to create a…" at bounding box center [478, 310] width 845 height 550
select select
select select "1"
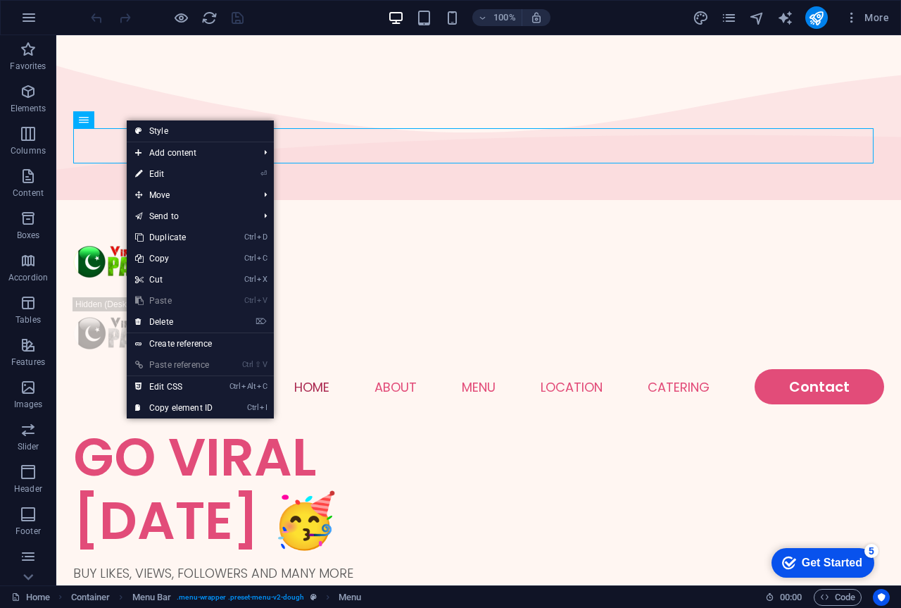
select select
select select "2"
select select
select select "default"
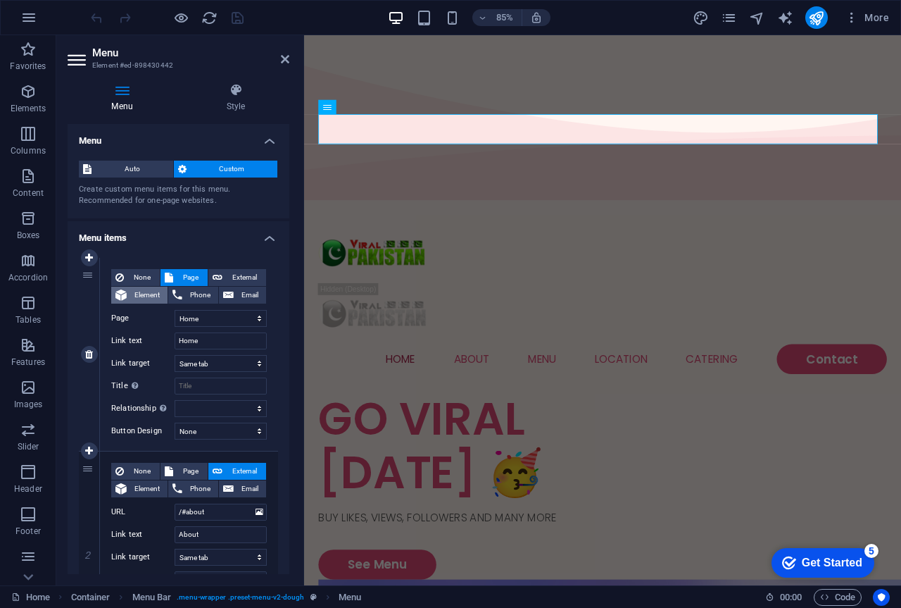
click at [140, 291] on span "Element" at bounding box center [147, 295] width 32 height 17
select select
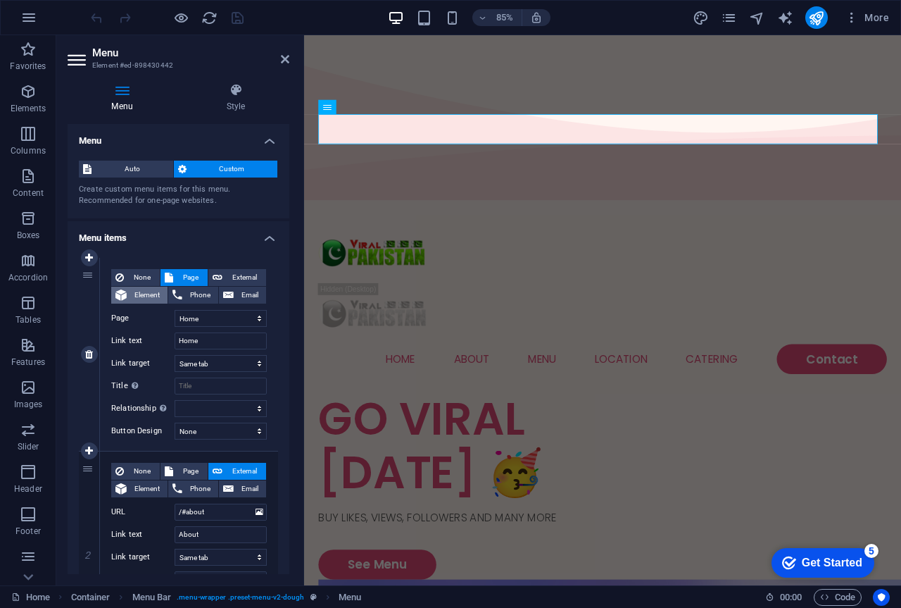
select select
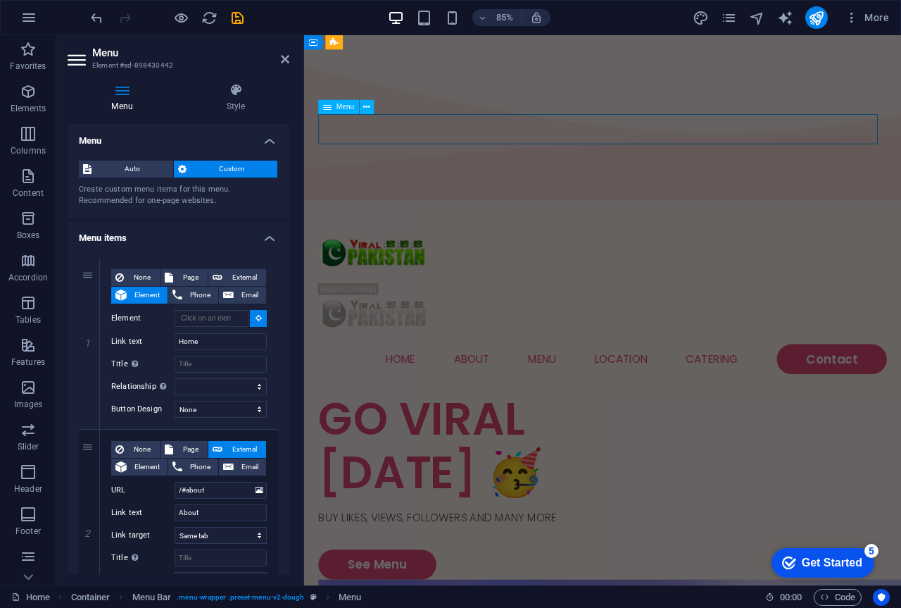
drag, startPoint x: 400, startPoint y: 144, endPoint x: 419, endPoint y: 144, distance: 19.0
click at [419, 399] on nav "Home About Menu Location Catering Contact" at bounding box center [655, 416] width 669 height 35
type input "#ed-898430442"
select select
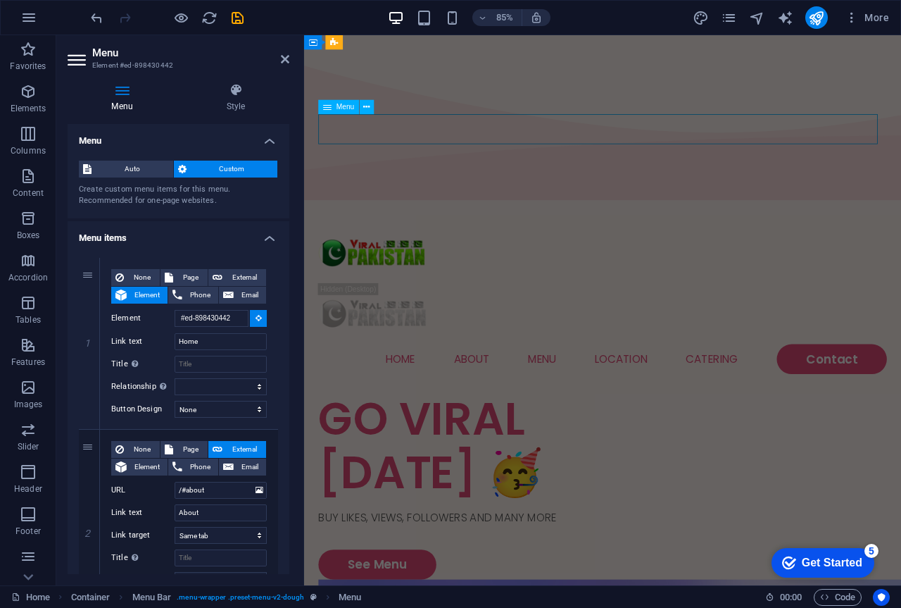
select select
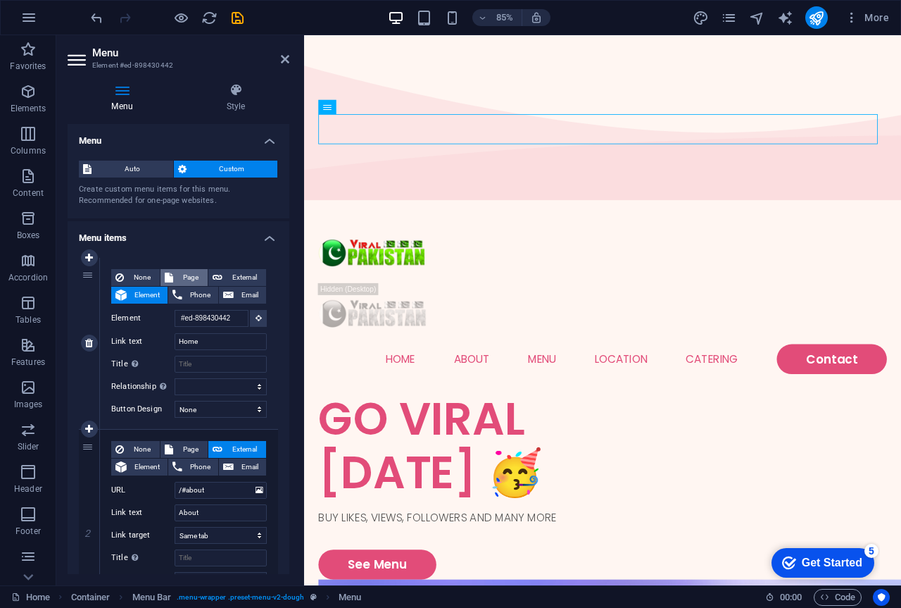
click at [185, 278] on span "Page" at bounding box center [190, 277] width 26 height 17
select select
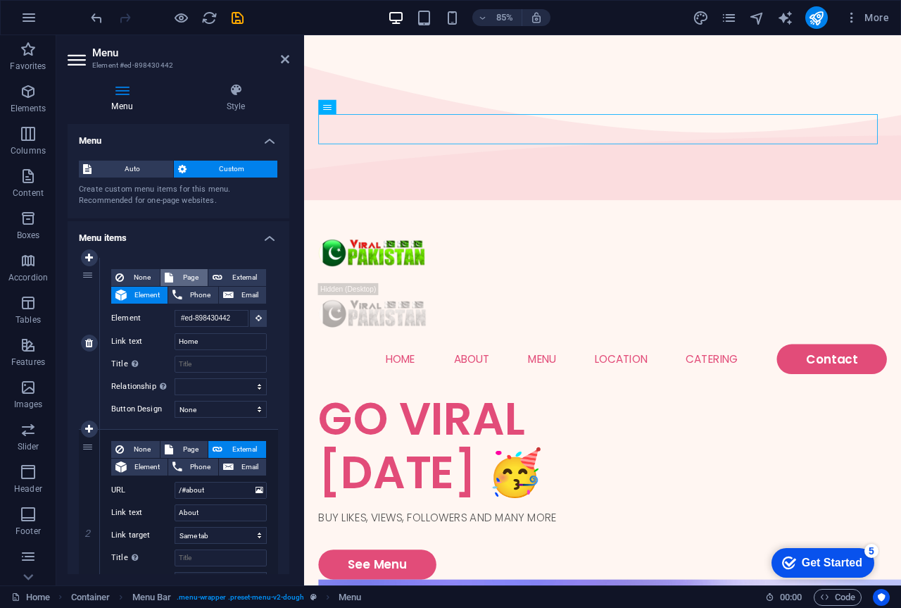
select select
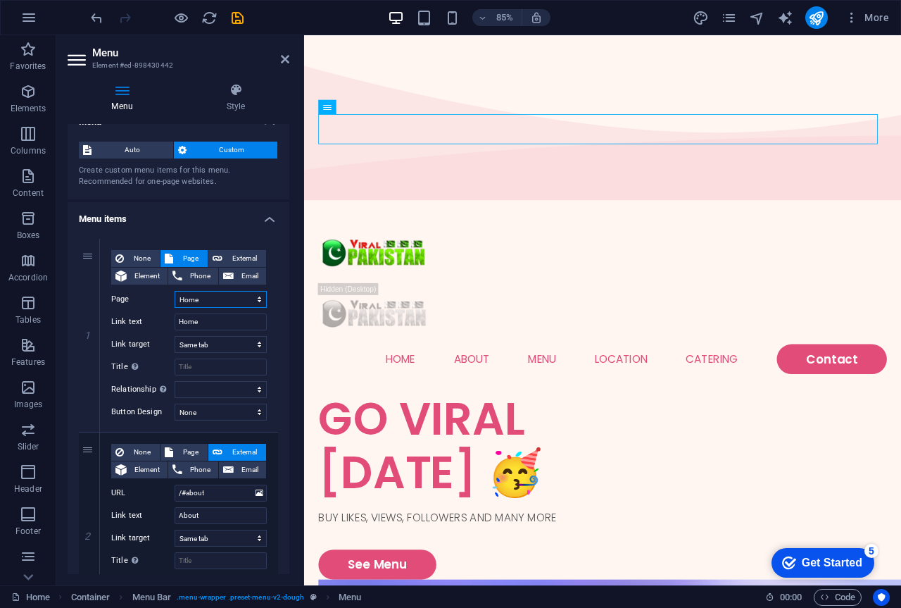
scroll to position [16, 0]
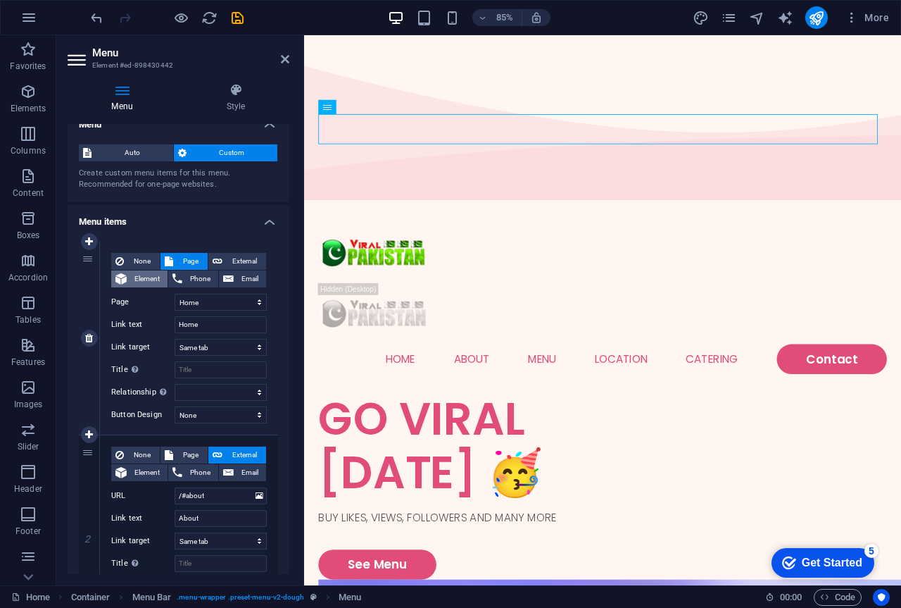
click at [149, 281] on span "Element" at bounding box center [147, 278] width 32 height 17
select select
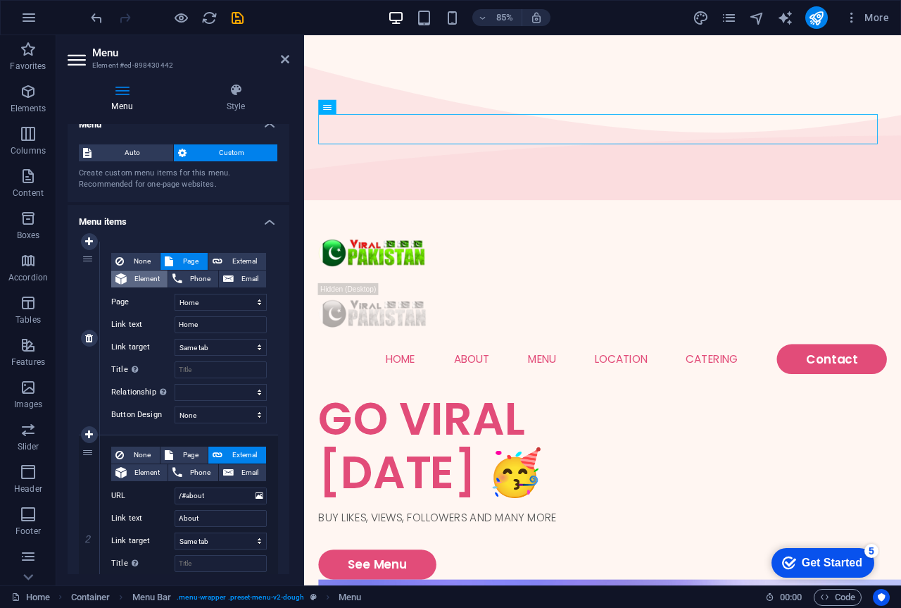
select select
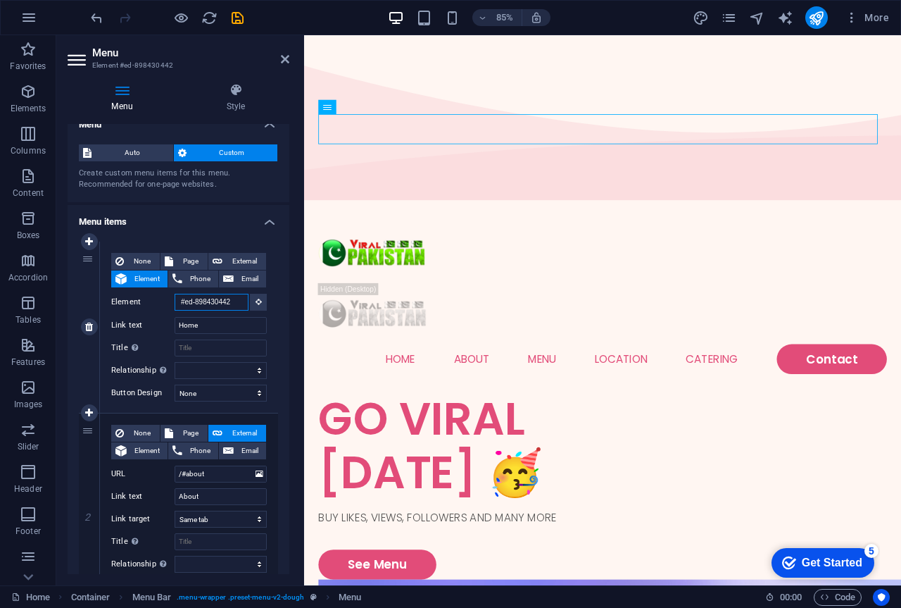
scroll to position [0, 2]
click at [184, 282] on button "Phone" at bounding box center [193, 278] width 50 height 17
select select
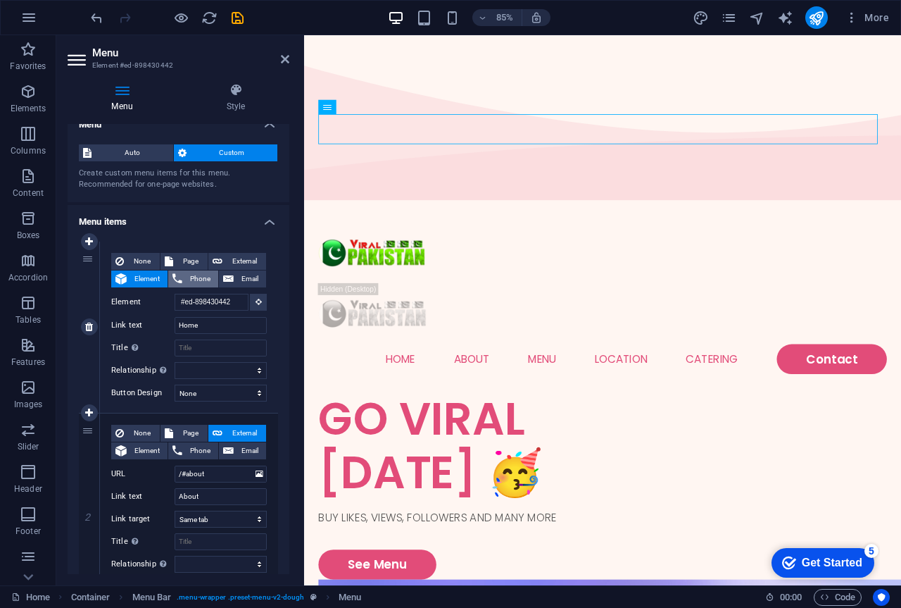
select select
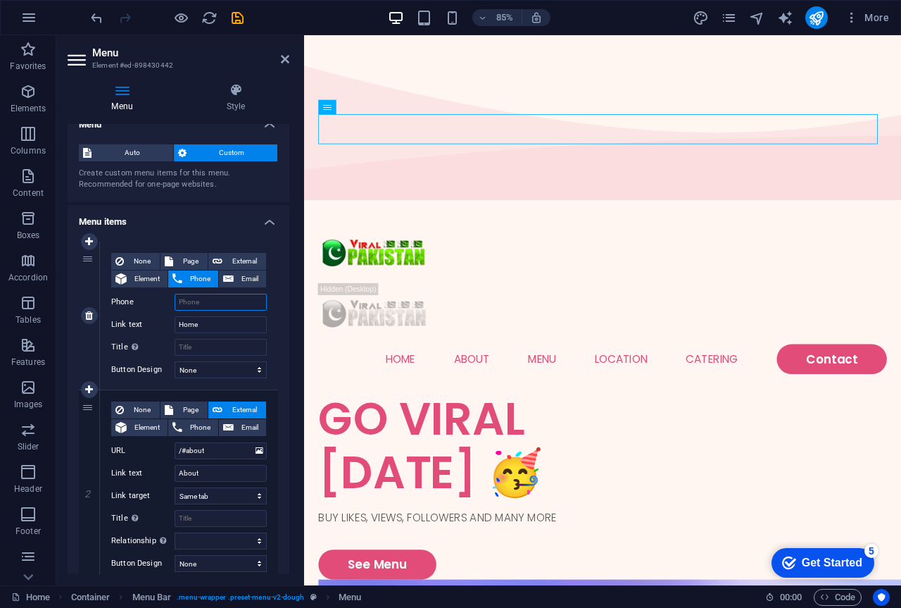
scroll to position [0, 0]
click at [234, 282] on button "Email" at bounding box center [242, 278] width 47 height 17
select select
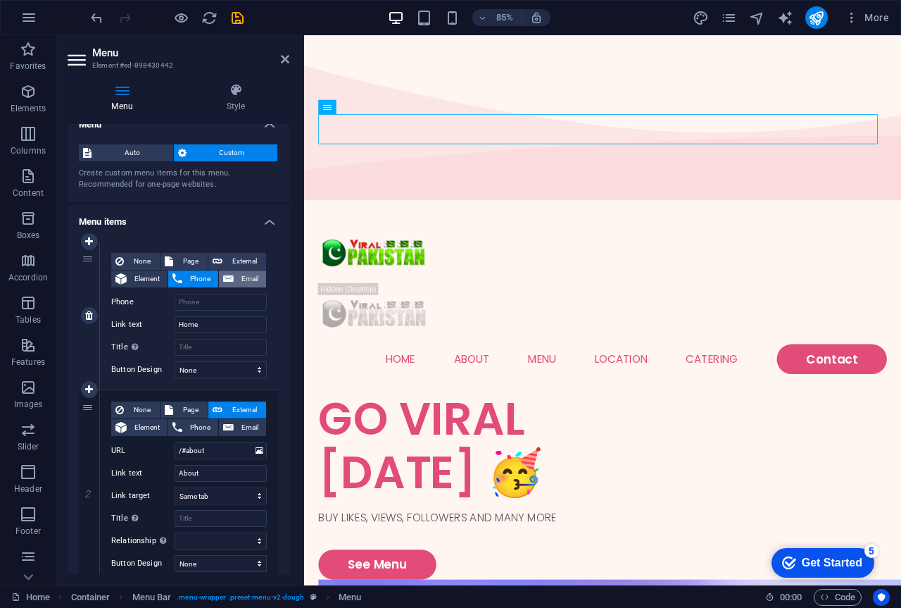
select select
click at [134, 261] on span "None" at bounding box center [141, 261] width 27 height 17
select select
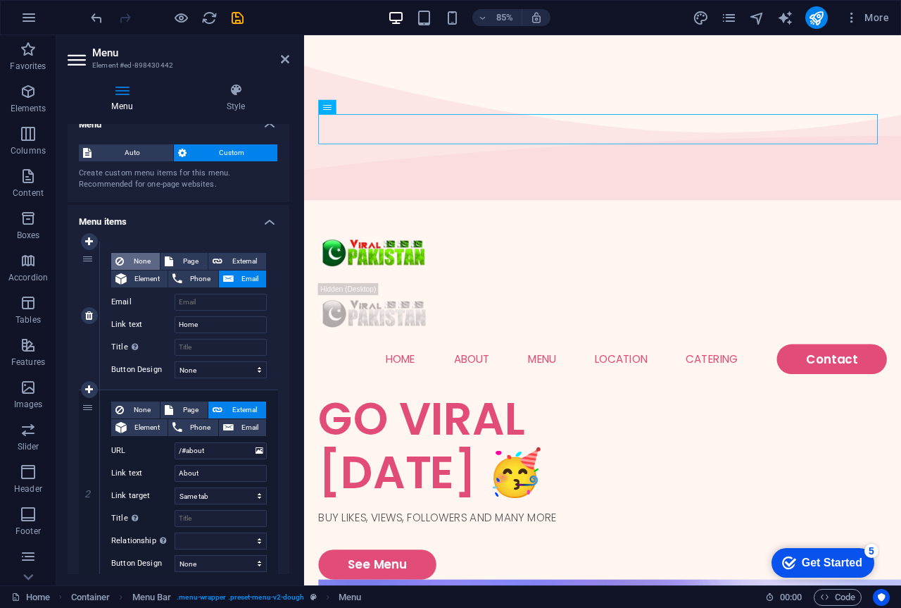
select select
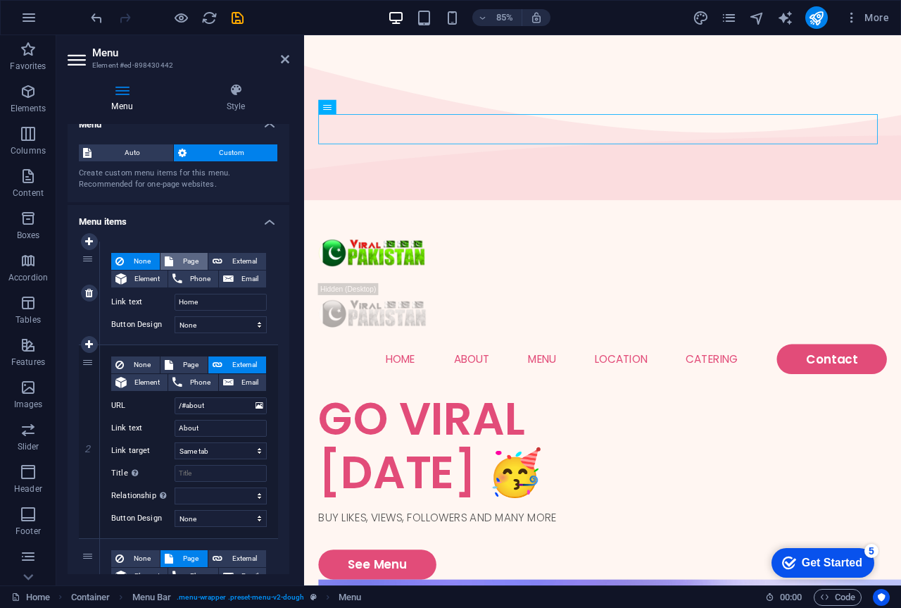
click at [198, 265] on span "Page" at bounding box center [190, 261] width 26 height 17
select select
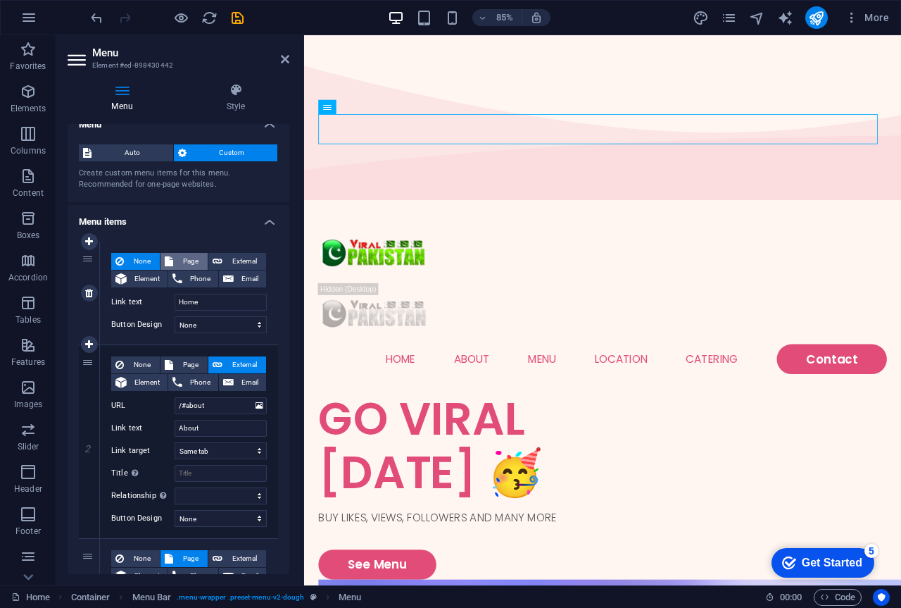
select select
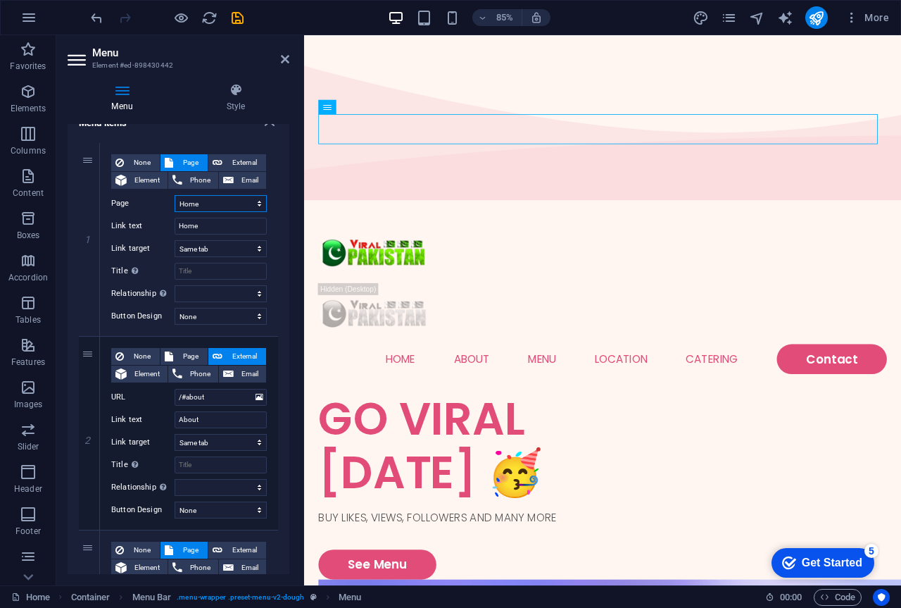
scroll to position [29, 0]
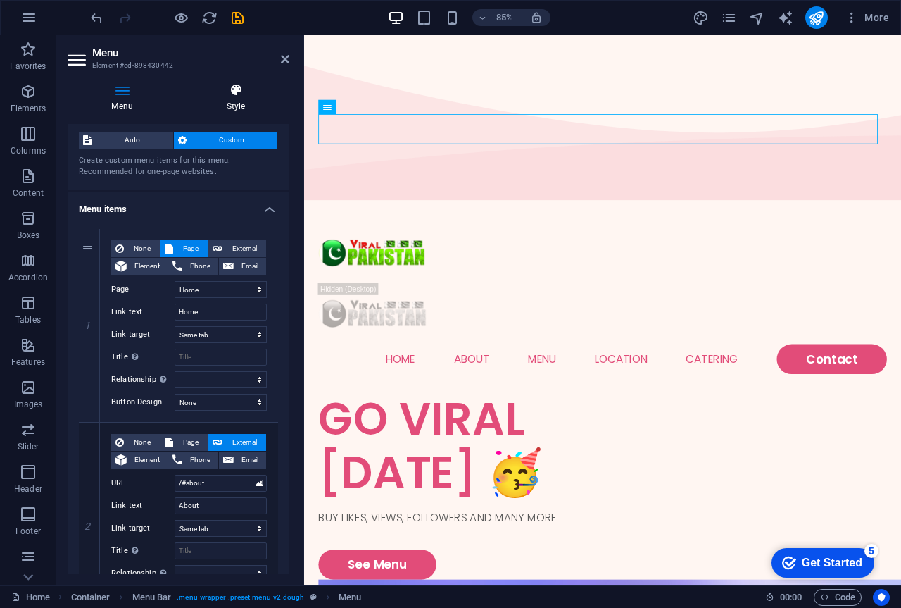
click at [231, 101] on h4 "Style" at bounding box center [235, 98] width 107 height 30
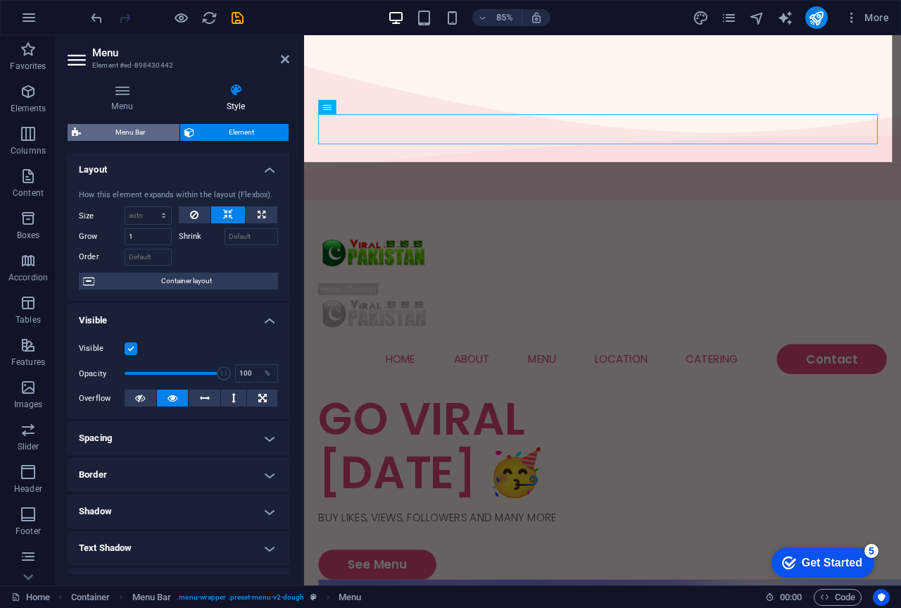
click at [147, 134] on span "Menu Bar" at bounding box center [130, 132] width 90 height 17
select select "rem"
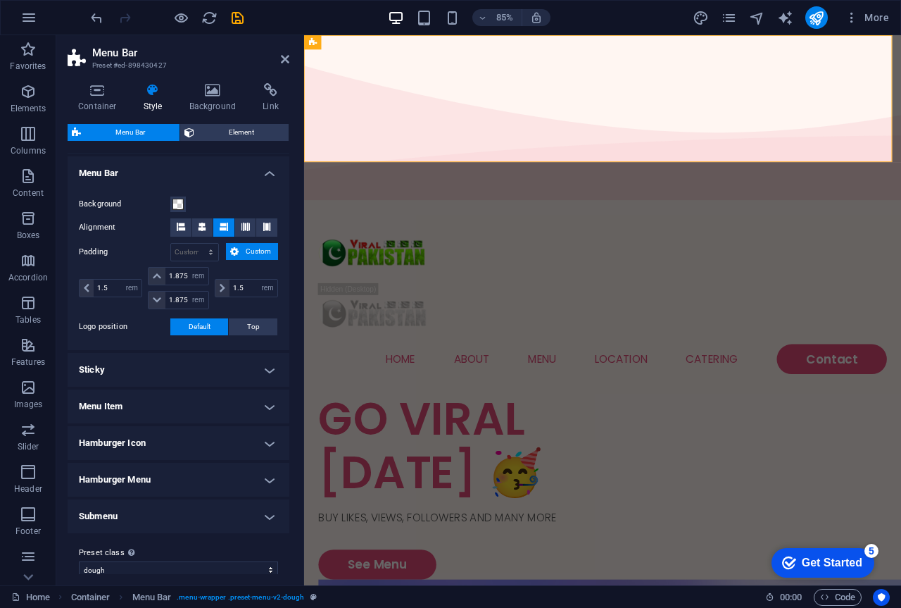
scroll to position [251, 0]
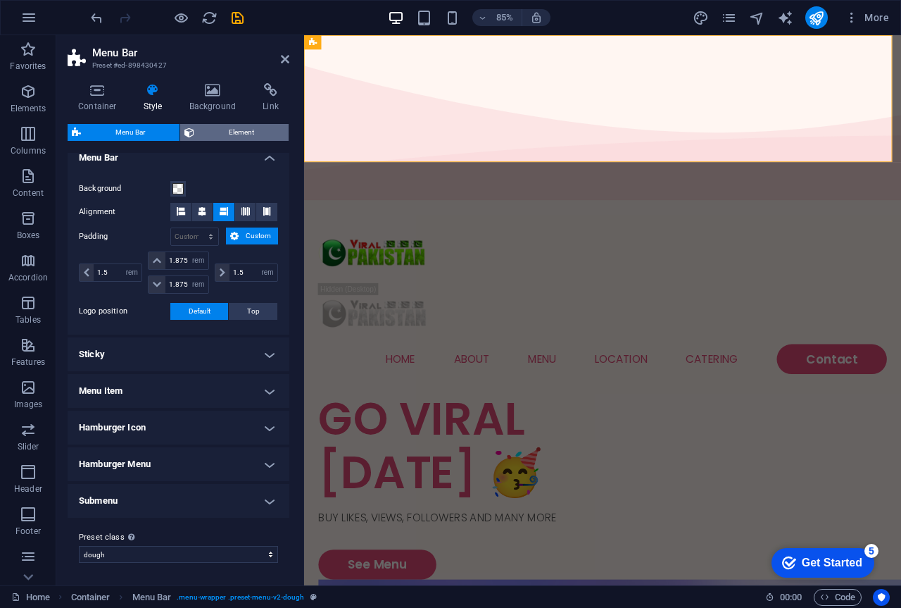
click at [236, 136] on span "Element" at bounding box center [242, 132] width 86 height 17
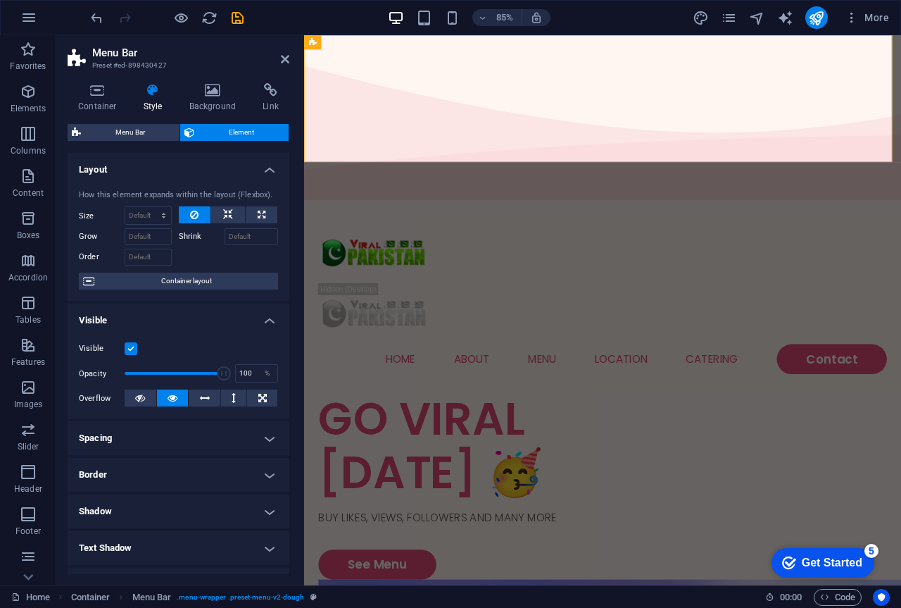
click at [290, 220] on div "Container Style Background Link Size Height Default px rem % vh vw Min. height …" at bounding box center [178, 328] width 244 height 513
click at [291, 211] on div "Container Style Background Link Size Height Default px rem % vh vw Min. height …" at bounding box center [178, 328] width 244 height 513
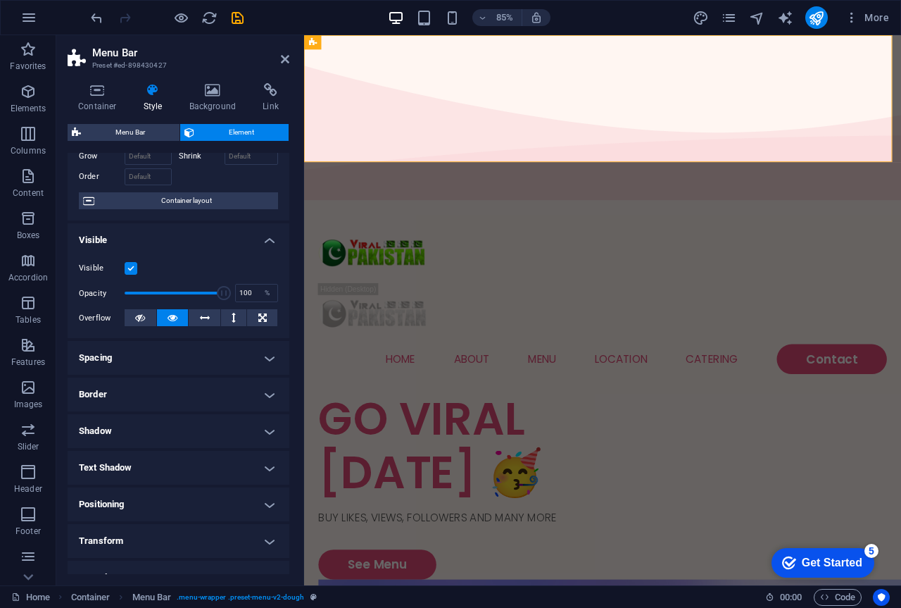
scroll to position [36, 0]
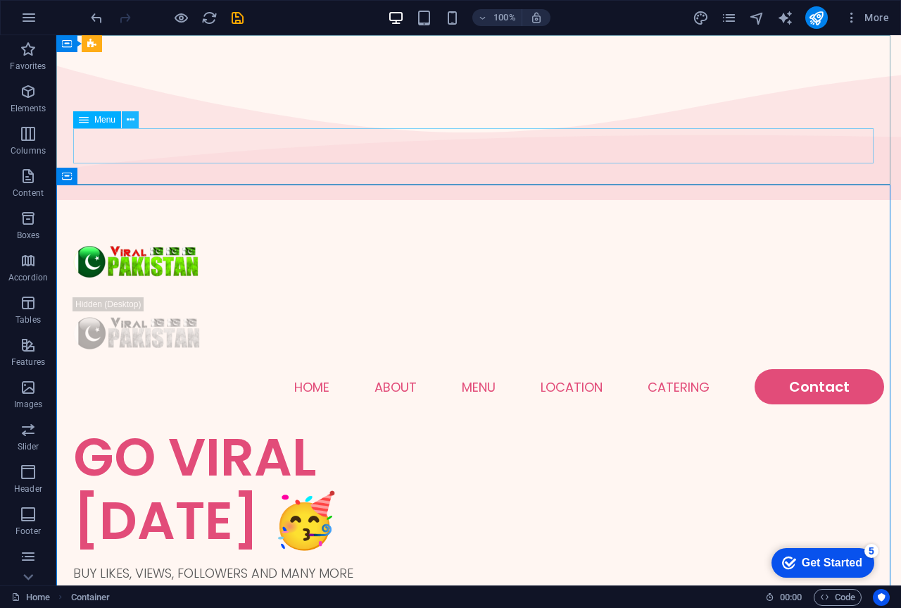
click at [127, 120] on icon at bounding box center [131, 120] width 8 height 15
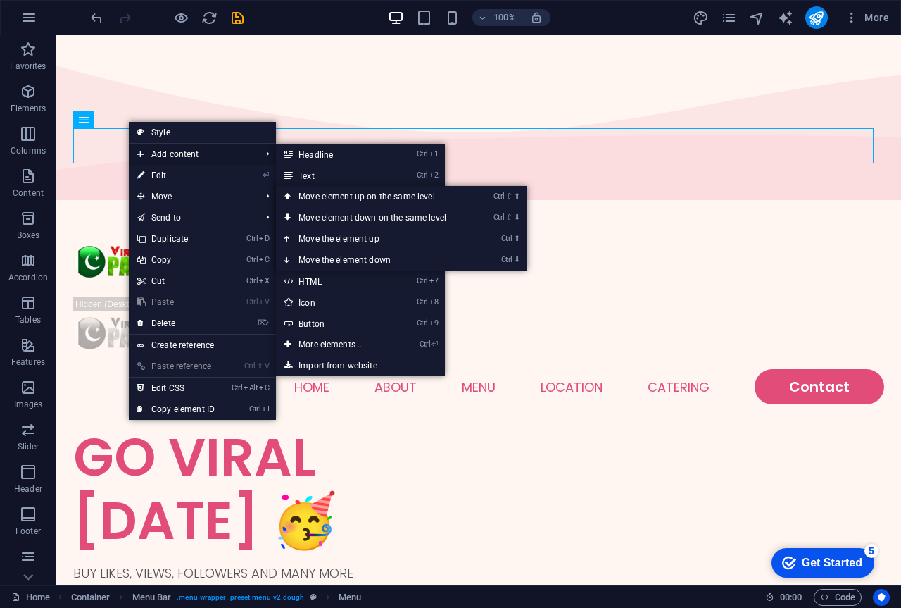
click at [163, 163] on span "Add content" at bounding box center [192, 154] width 126 height 21
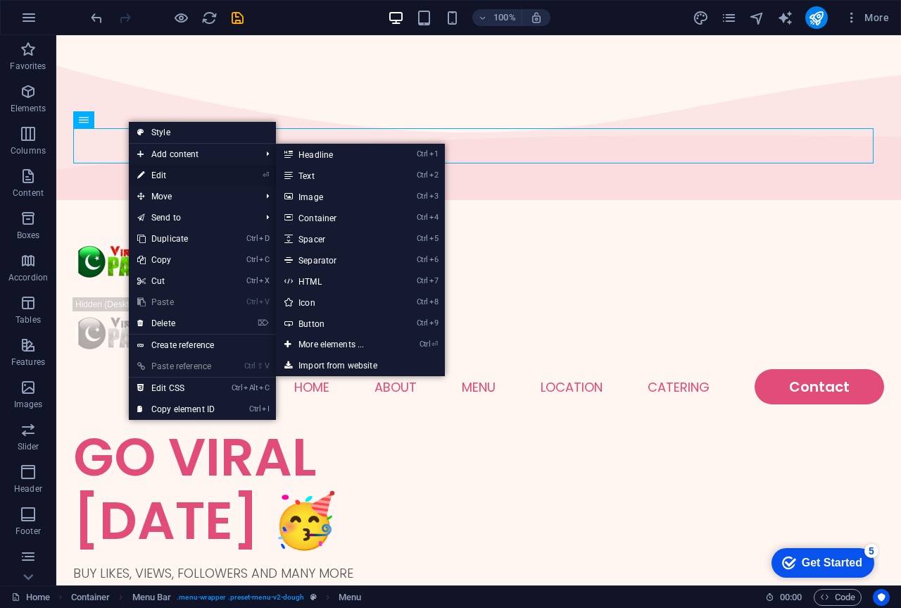
click at [171, 177] on link "⏎ Edit" at bounding box center [176, 175] width 94 height 21
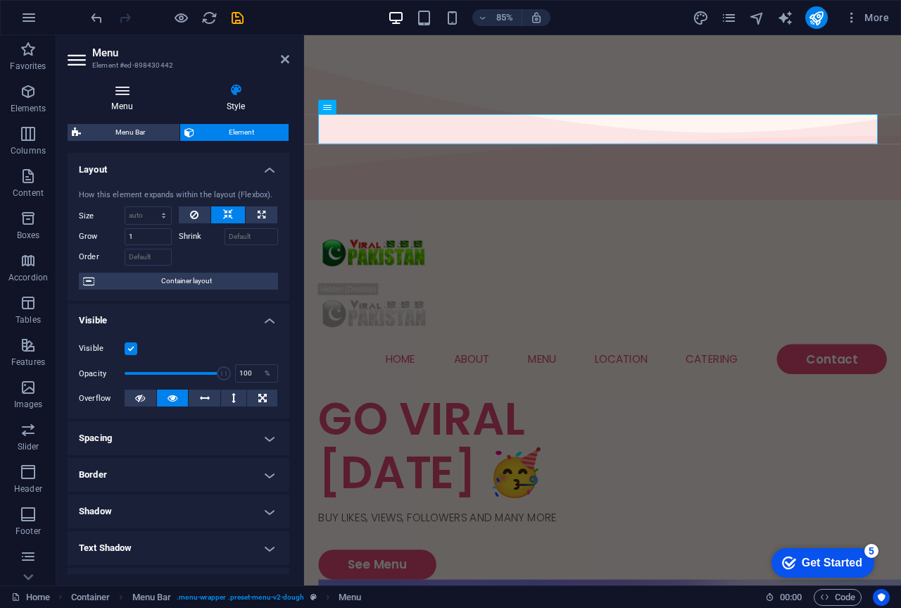
click at [104, 105] on h4 "Menu" at bounding box center [125, 98] width 115 height 30
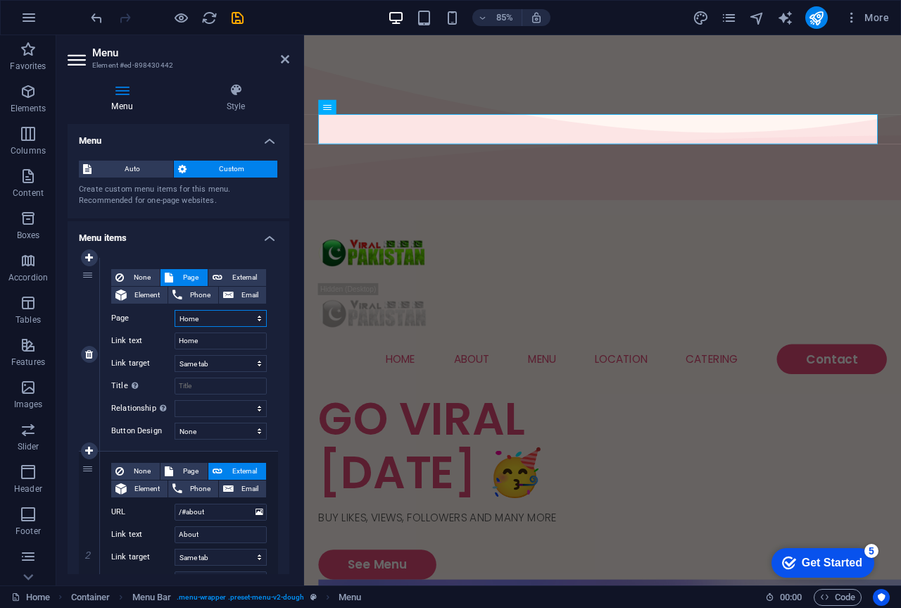
click at [225, 319] on select "Home Menu Contact Legal Notice Privacy" at bounding box center [221, 318] width 92 height 17
click at [140, 280] on span "None" at bounding box center [141, 277] width 27 height 17
select select
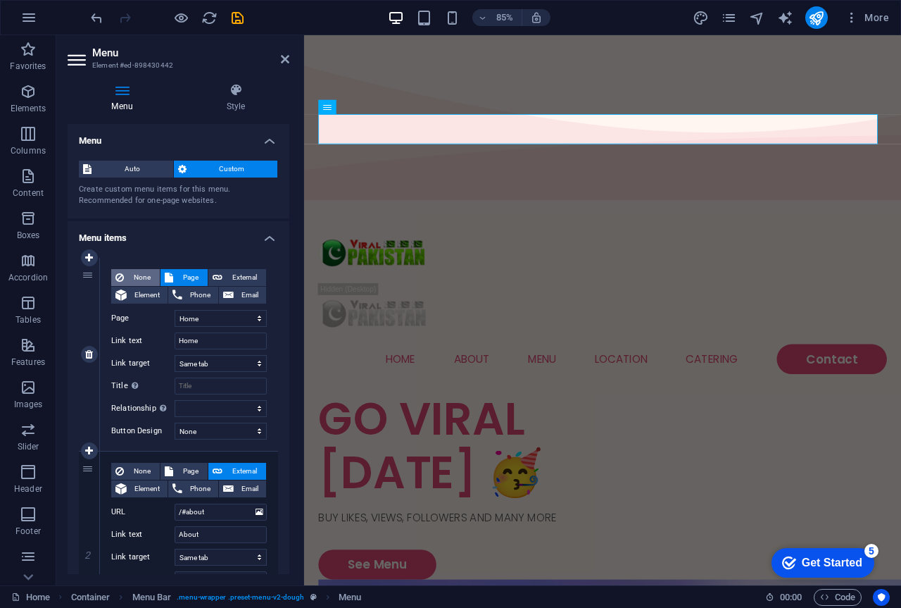
select select
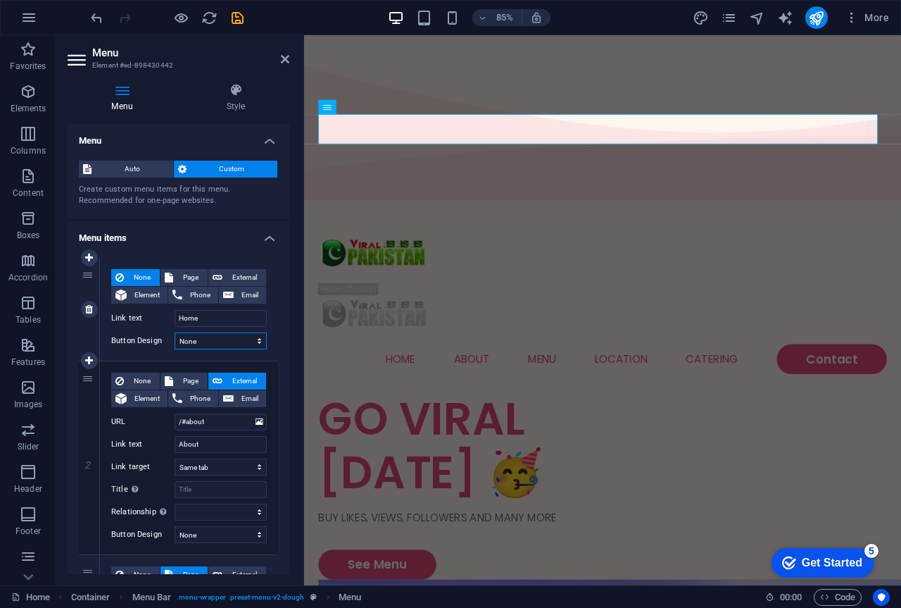
click at [225, 346] on select "None Default Primary Secondary" at bounding box center [221, 340] width 92 height 17
click at [164, 308] on div "None Page External Element Phone Email Page Home Menu Contact Legal Notice Priv…" at bounding box center [189, 298] width 156 height 58
click at [89, 312] on icon at bounding box center [89, 309] width 8 height 10
type input "/#about"
type input "About"
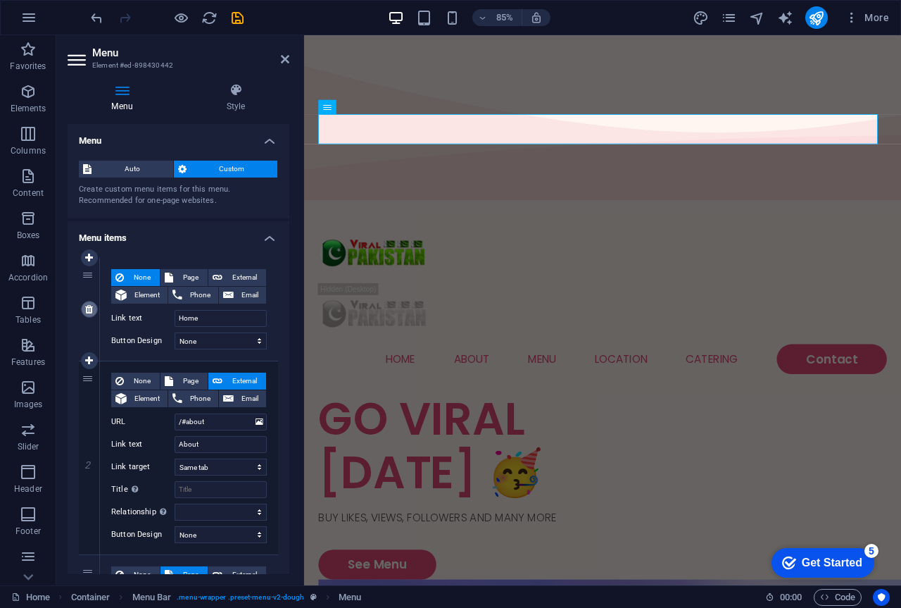
select select
select select "1"
type input "Menu"
select select
type input "/#location"
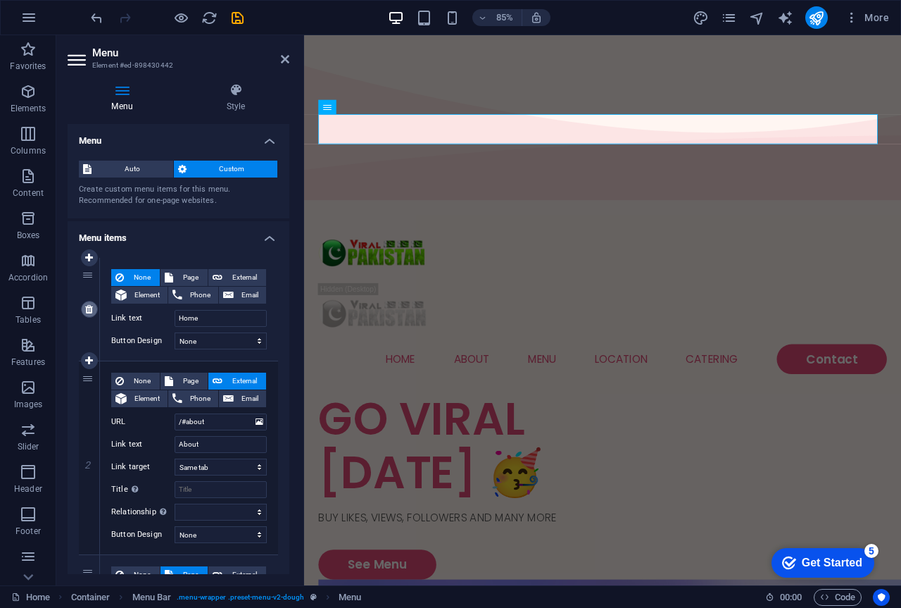
type input "Location"
select select
type input "/#ed-898430325"
type input "Catering"
select select "blank"
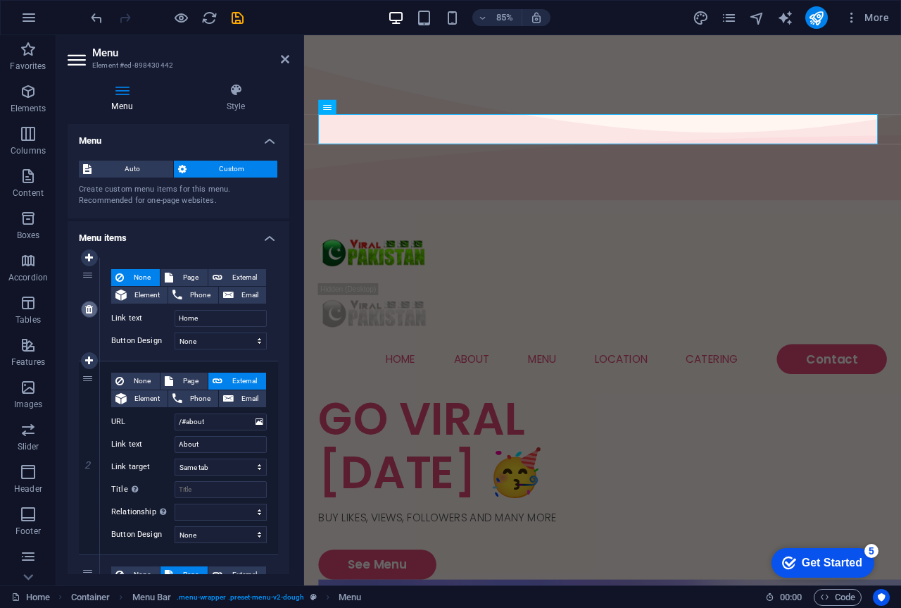
select select
select select "2"
type input "Contact"
select select
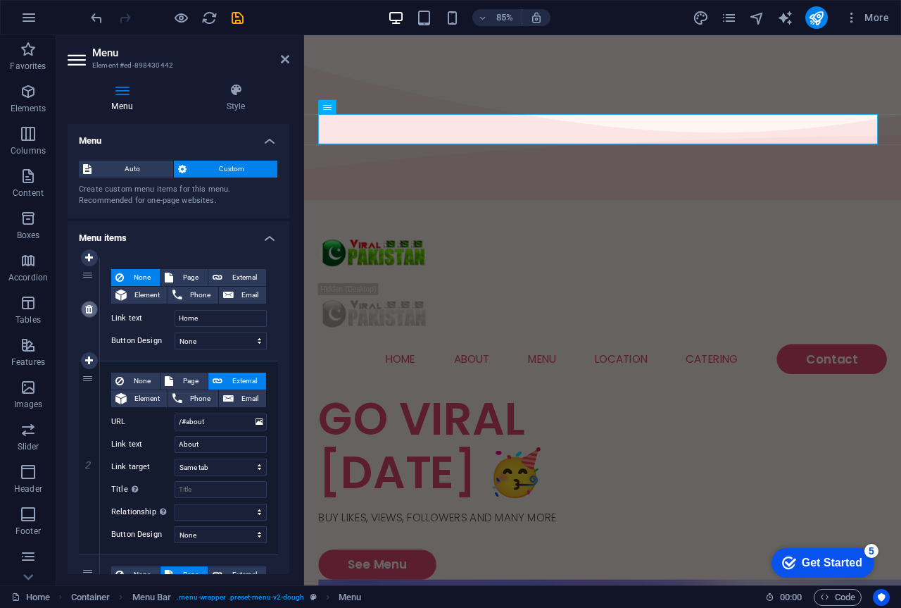
select select "default"
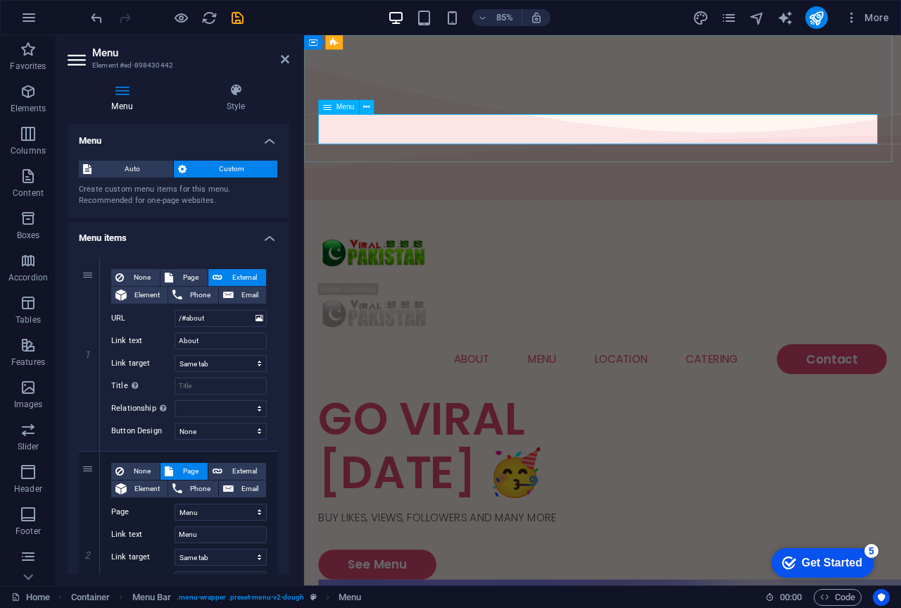
click at [491, 399] on nav "About Menu Location Catering Contact" at bounding box center [655, 416] width 669 height 35
click at [217, 315] on input "/#about" at bounding box center [221, 318] width 92 height 17
click at [214, 340] on input "About" at bounding box center [221, 340] width 92 height 17
type input "A"
select select
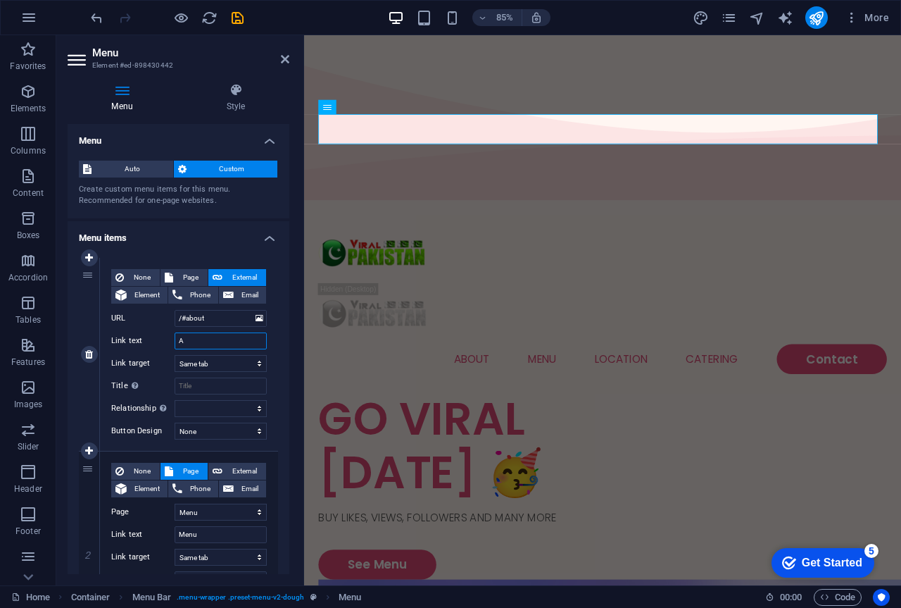
select select
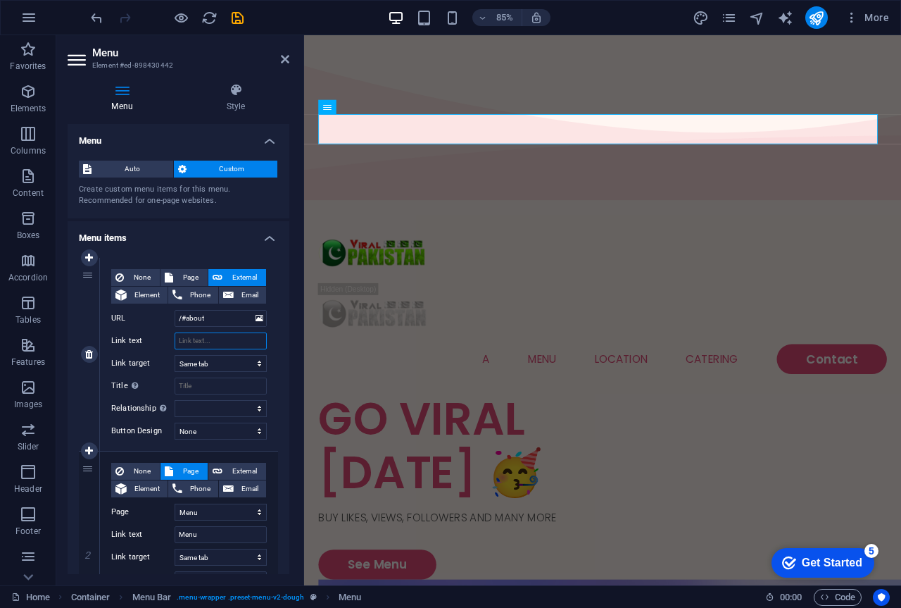
select select
type input "V"
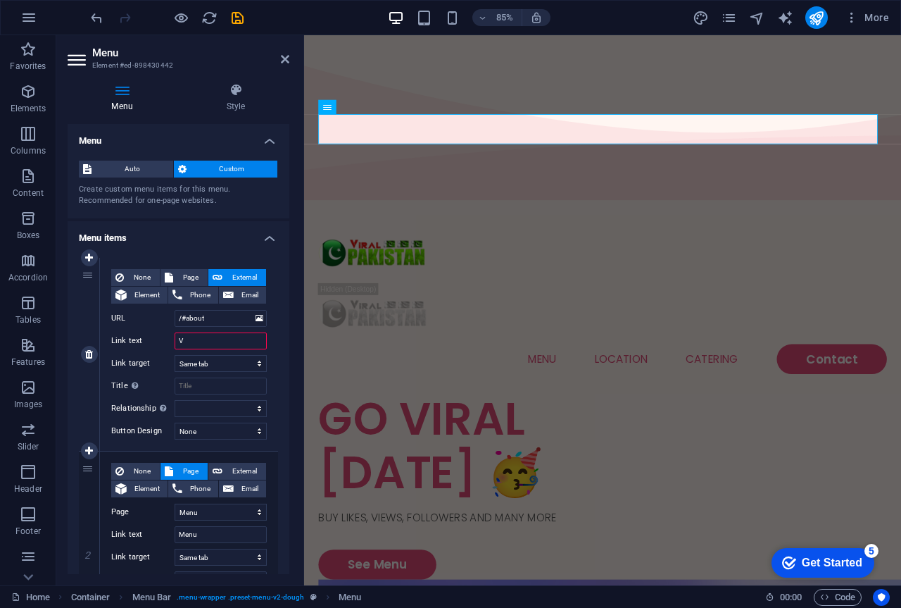
select select
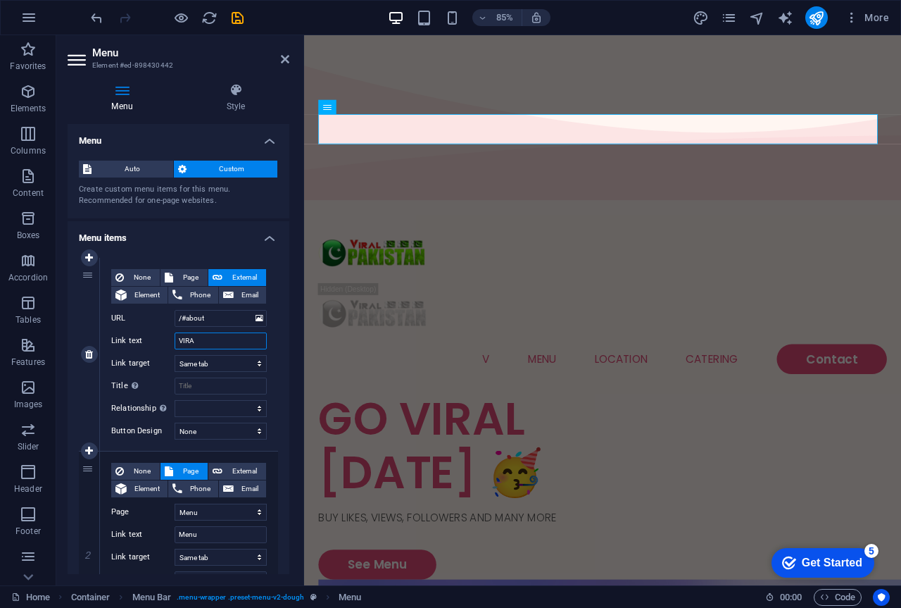
type input "VIRAL"
select select
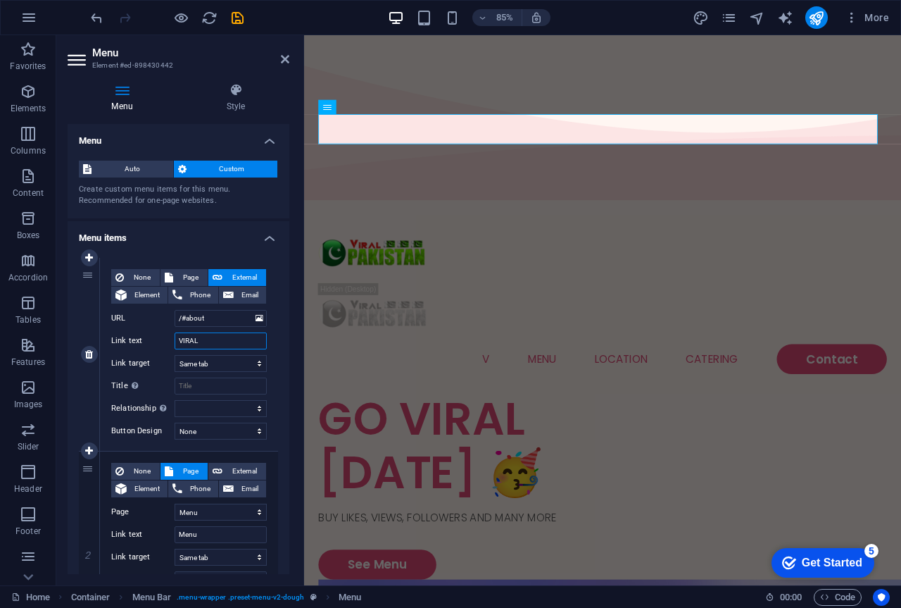
select select
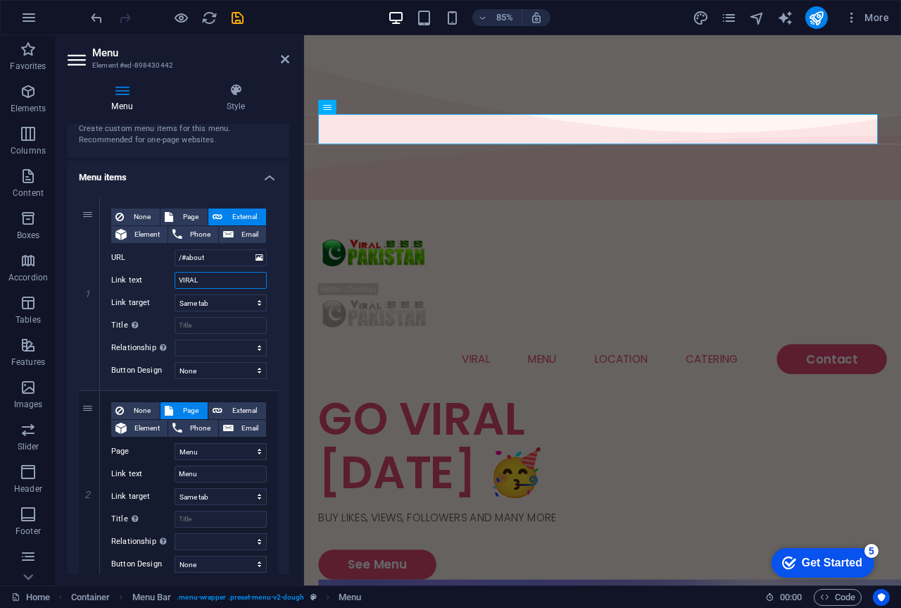
scroll to position [62, 0]
type input "VIRAL"
click at [289, 256] on div "Menu Style Menu Auto Custom Create custom menu items for this menu. Recommended…" at bounding box center [178, 328] width 244 height 513
drag, startPoint x: 289, startPoint y: 256, endPoint x: 289, endPoint y: 283, distance: 27.5
click at [289, 283] on div "Menu Style Menu Auto Custom Create custom menu items for this menu. Recommended…" at bounding box center [178, 328] width 244 height 513
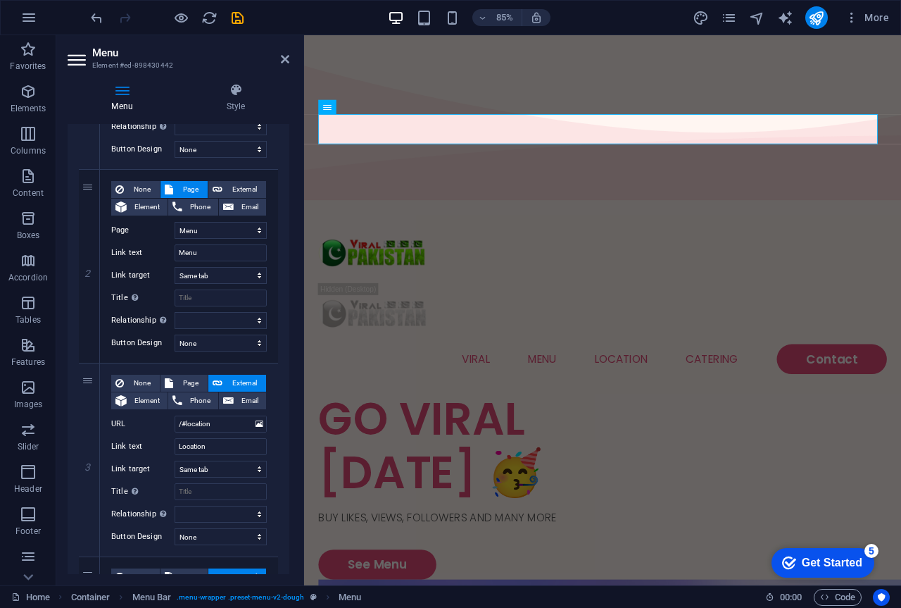
scroll to position [289, 0]
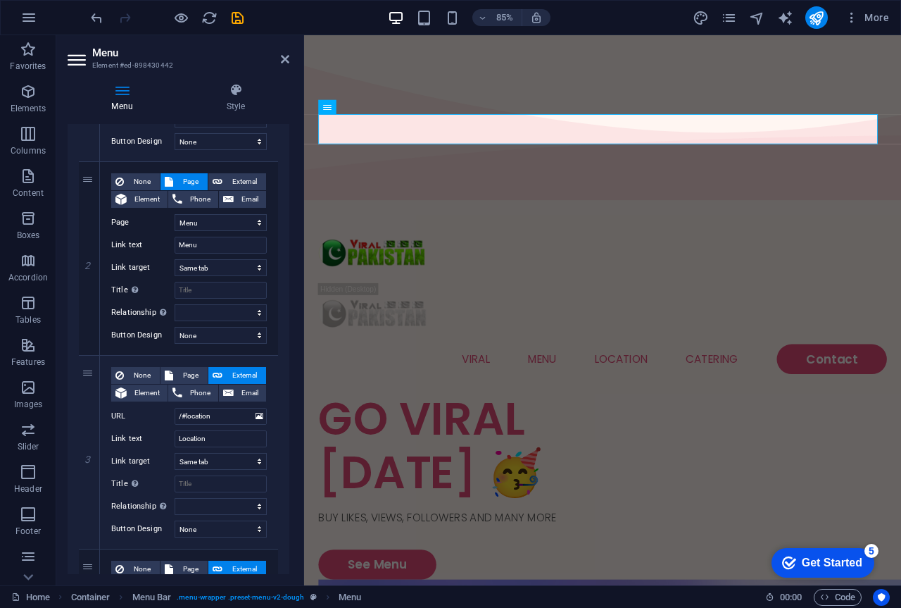
drag, startPoint x: 292, startPoint y: 374, endPoint x: 294, endPoint y: 319, distance: 54.9
click at [294, 319] on div "Menu Style Menu Auto Custom Create custom menu items for this menu. Recommended…" at bounding box center [178, 328] width 244 height 513
drag, startPoint x: 289, startPoint y: 318, endPoint x: 283, endPoint y: 286, distance: 33.0
click at [283, 286] on div "Menu Style Menu Auto Custom Create custom menu items for this menu. Recommended…" at bounding box center [178, 328] width 244 height 513
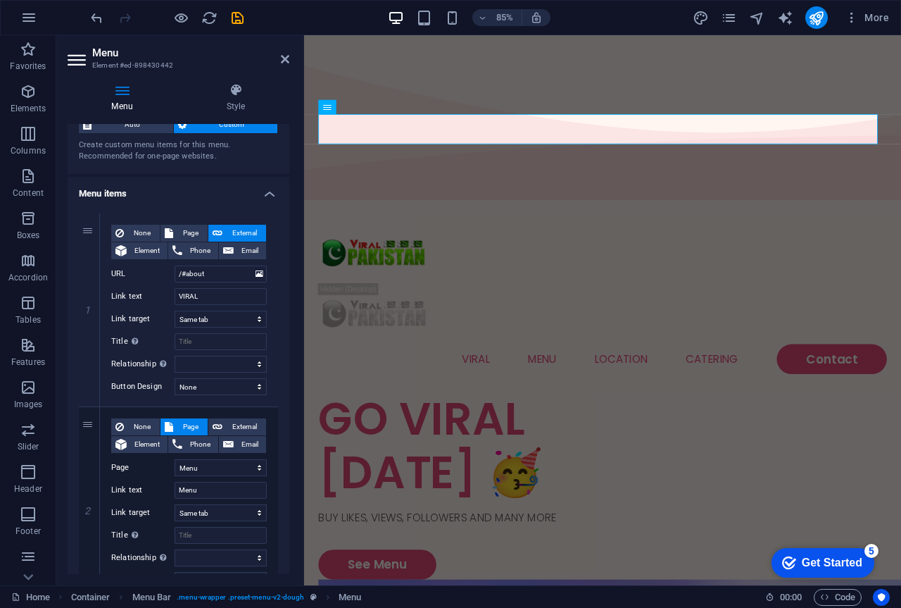
scroll to position [0, 0]
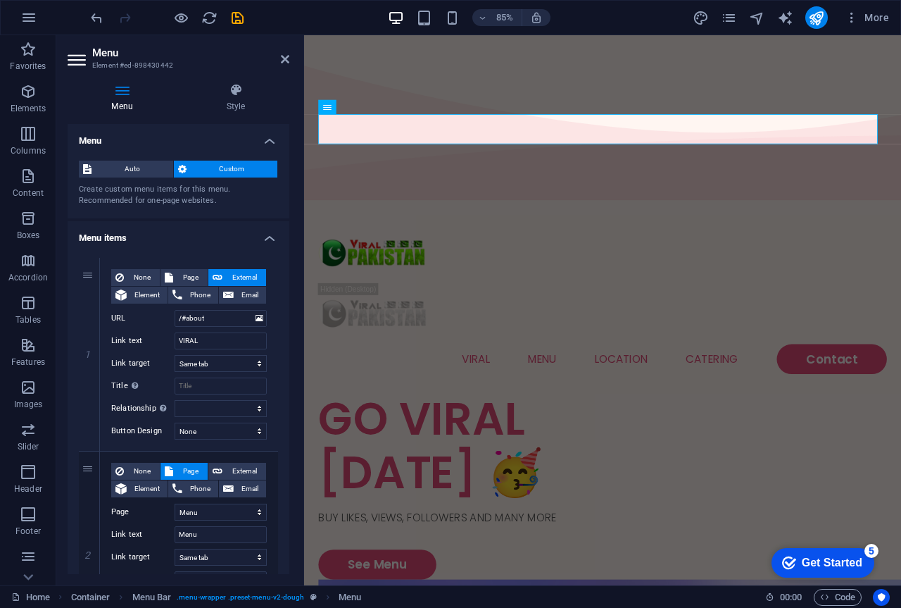
click at [266, 227] on h4 "Menu items" at bounding box center [179, 233] width 222 height 25
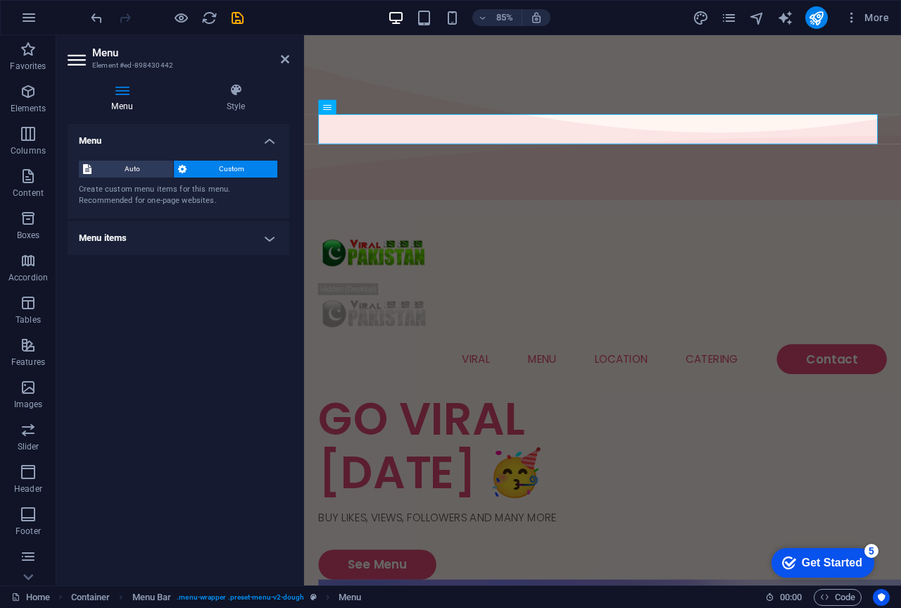
click at [266, 227] on h4 "Menu items" at bounding box center [179, 238] width 222 height 34
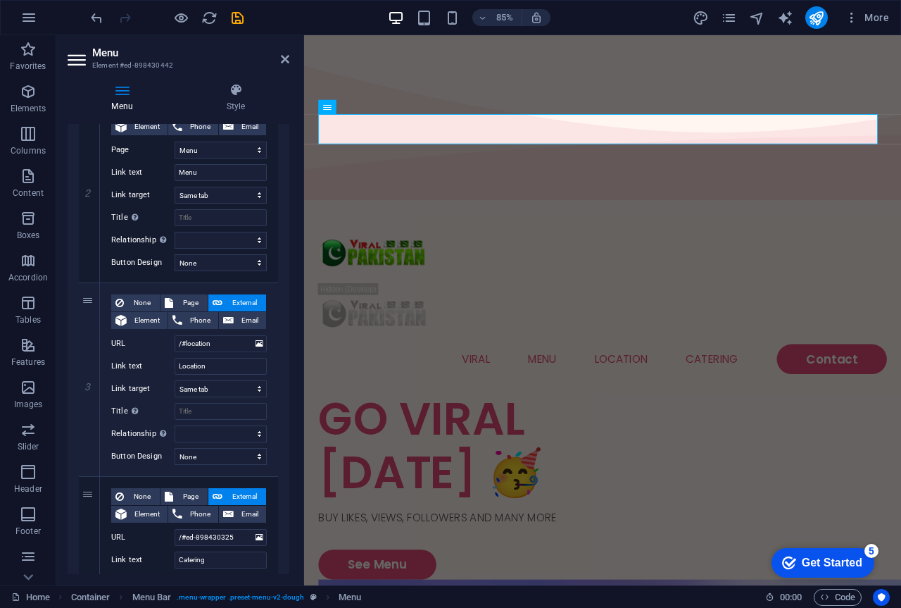
scroll to position [368, 0]
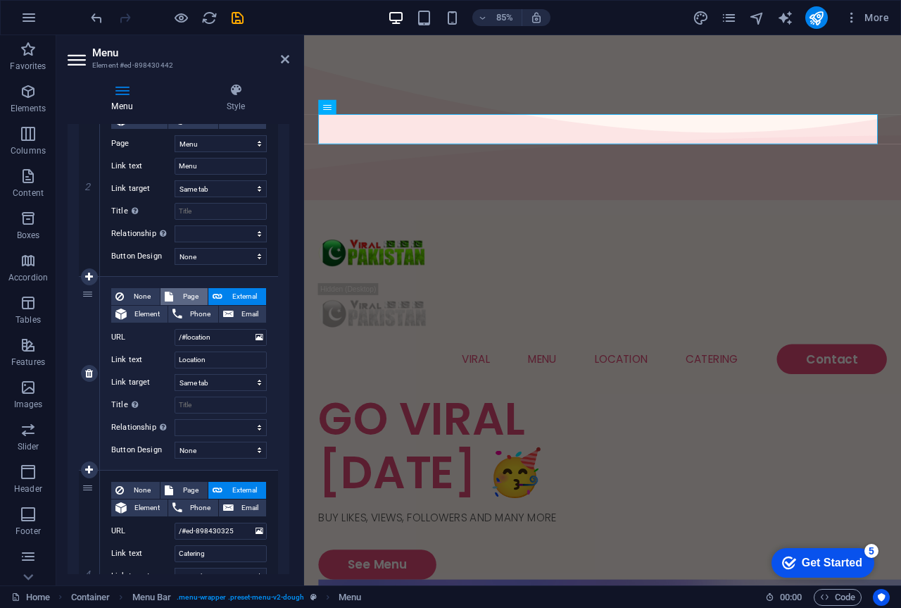
click at [187, 297] on span "Page" at bounding box center [190, 296] width 26 height 17
select select
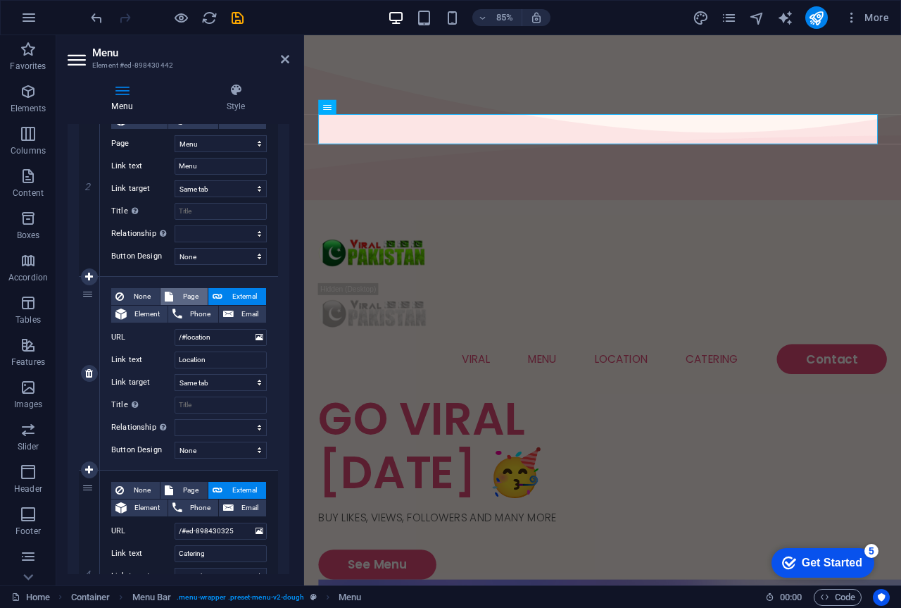
select select
click at [221, 333] on select "Home Menu Contact Legal Notice Privacy" at bounding box center [221, 337] width 92 height 17
select select "2"
click at [175, 329] on select "Home Menu Contact Legal Notice Privacy" at bounding box center [221, 337] width 92 height 17
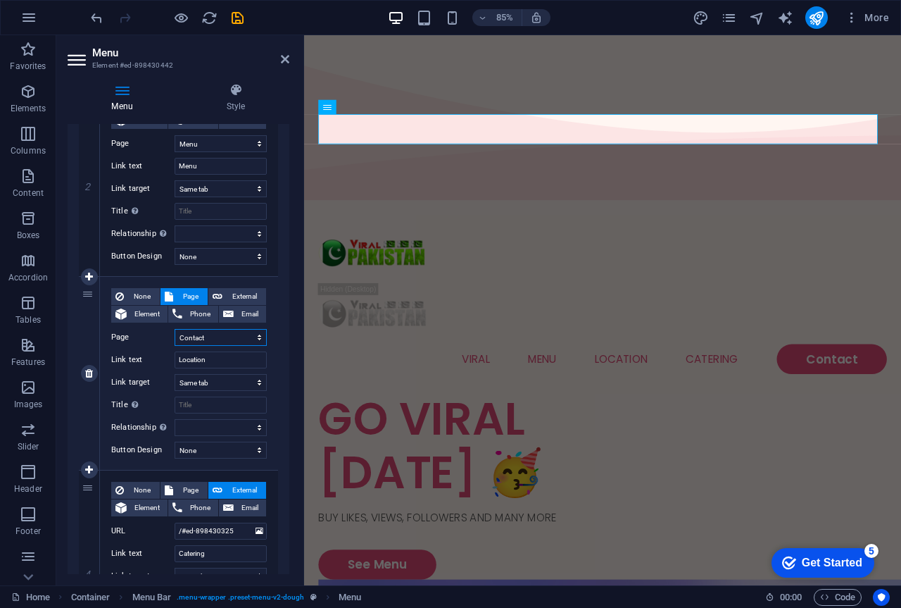
select select
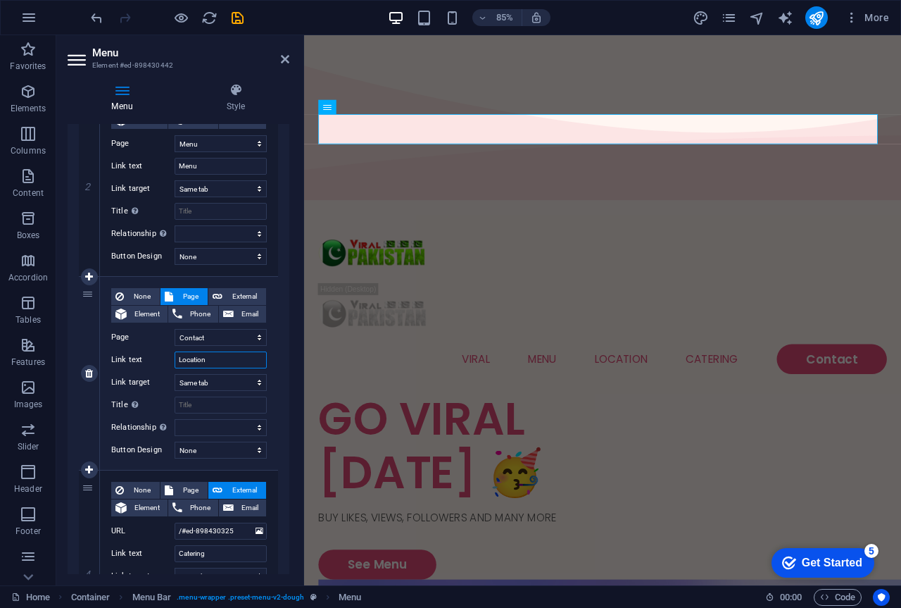
click at [230, 362] on input "Location" at bounding box center [221, 359] width 92 height 17
click at [233, 338] on select "Home Menu Contact Legal Notice Privacy" at bounding box center [221, 337] width 92 height 17
select select "3"
click at [175, 329] on select "Home Menu Contact Legal Notice Privacy" at bounding box center [221, 337] width 92 height 17
select select
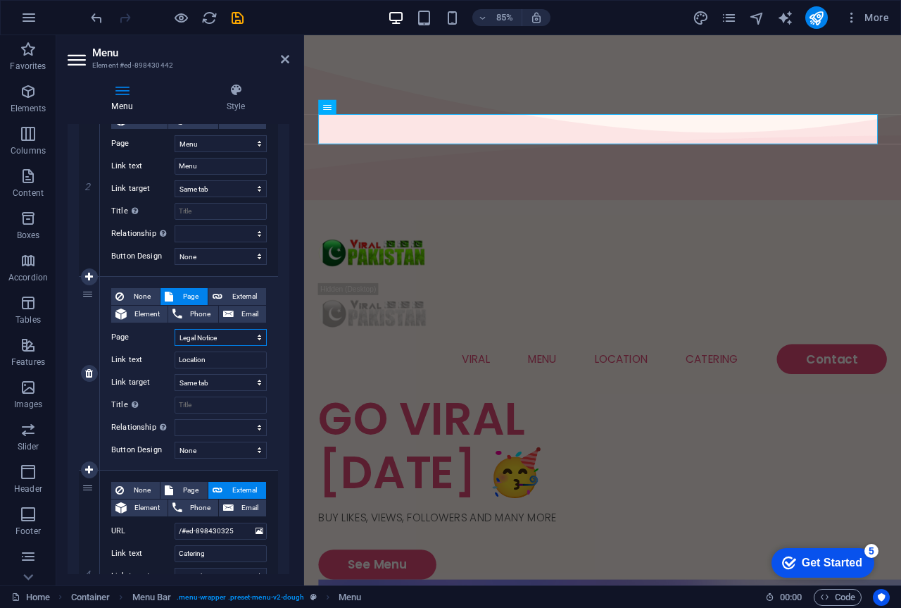
select select
click at [228, 362] on input "Location" at bounding box center [221, 359] width 92 height 17
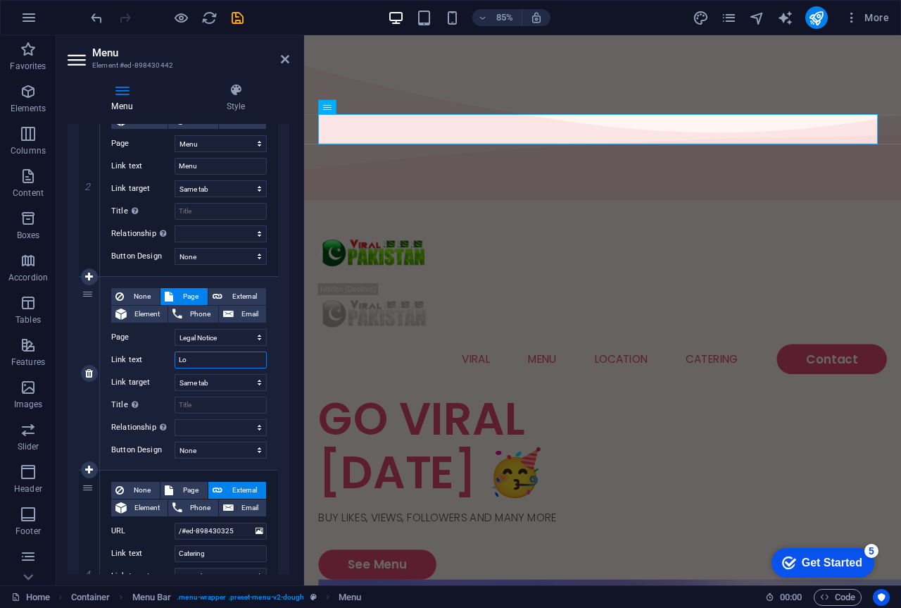
type input "L"
select select
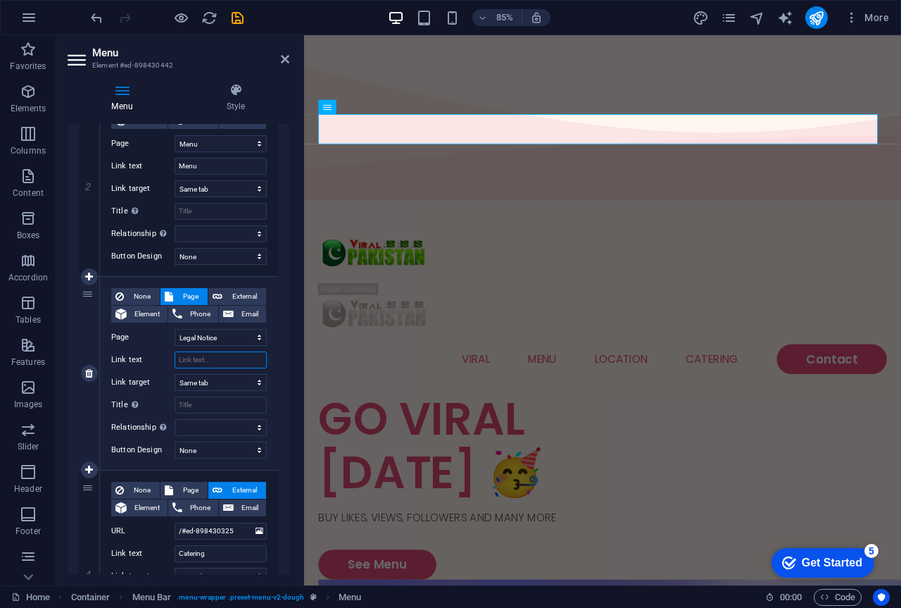
select select
type input "ADD"
select select
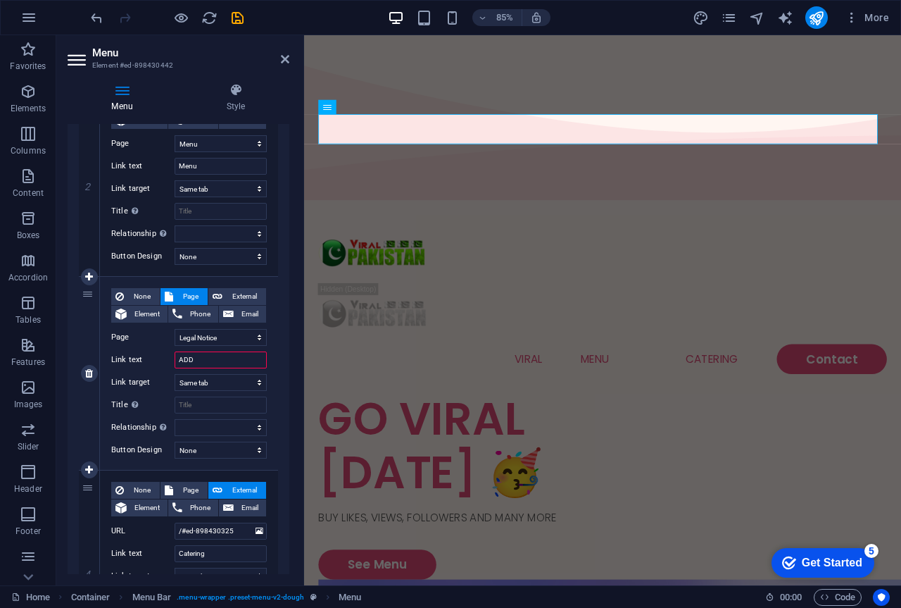
select select
type input "ADD F"
select select
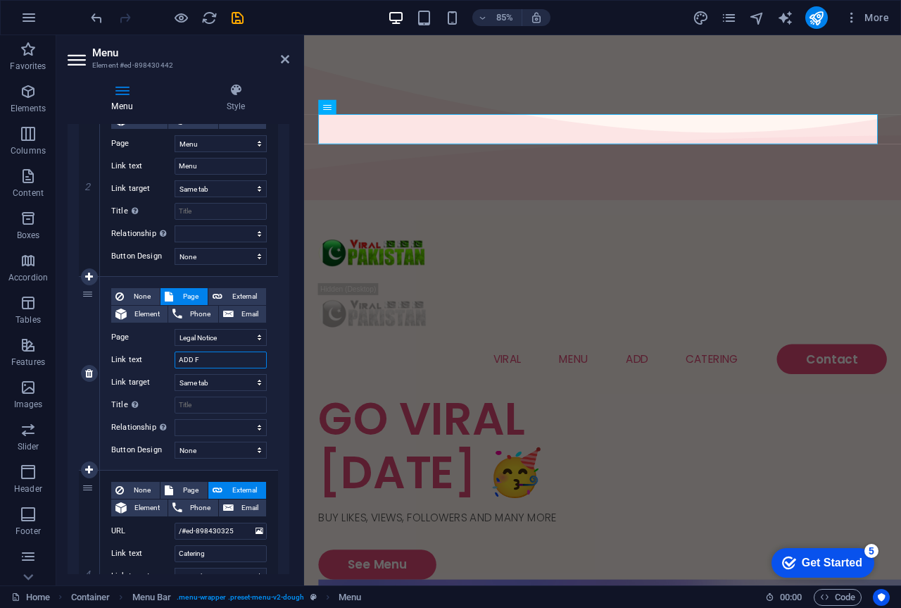
select select
type input "ADD FUNDS"
select select
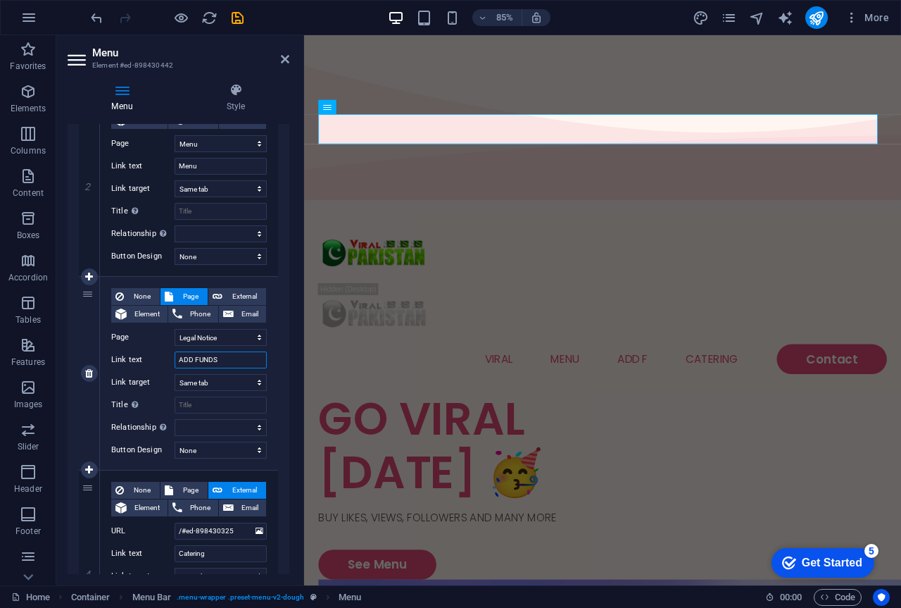
select select
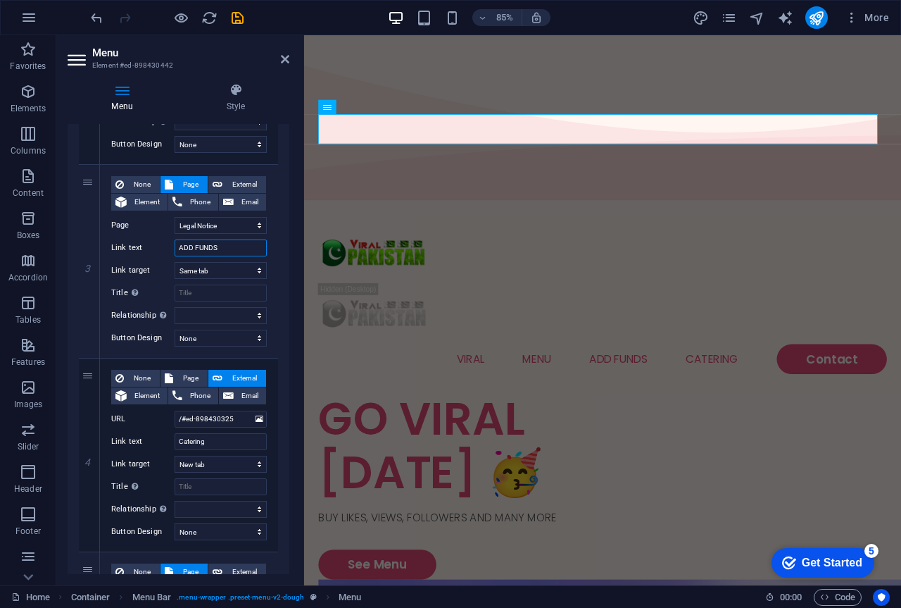
scroll to position [482, 0]
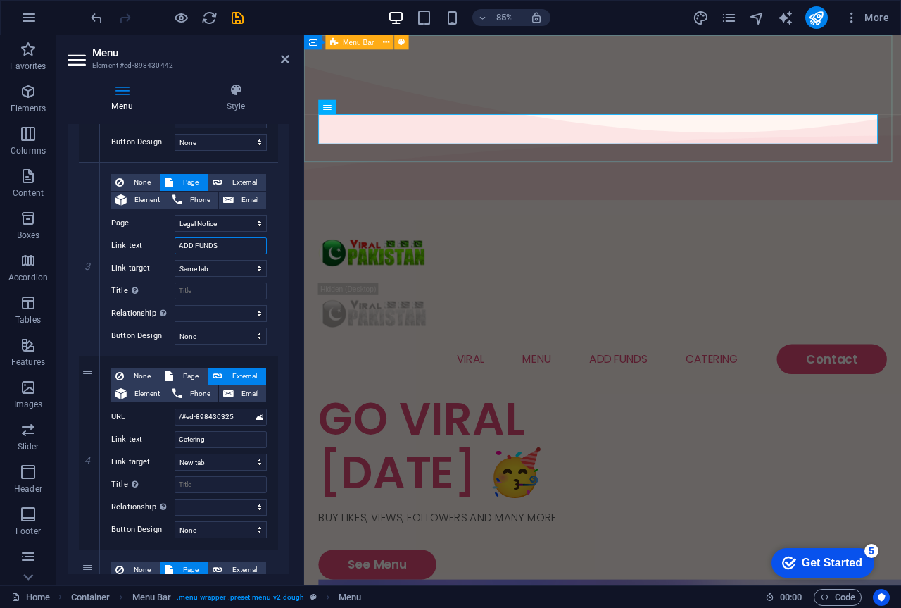
type input "ADD FUNDS"
click at [541, 234] on div "VIRAL Menu ADD FUNDS Catering Contact" at bounding box center [655, 344] width 703 height 220
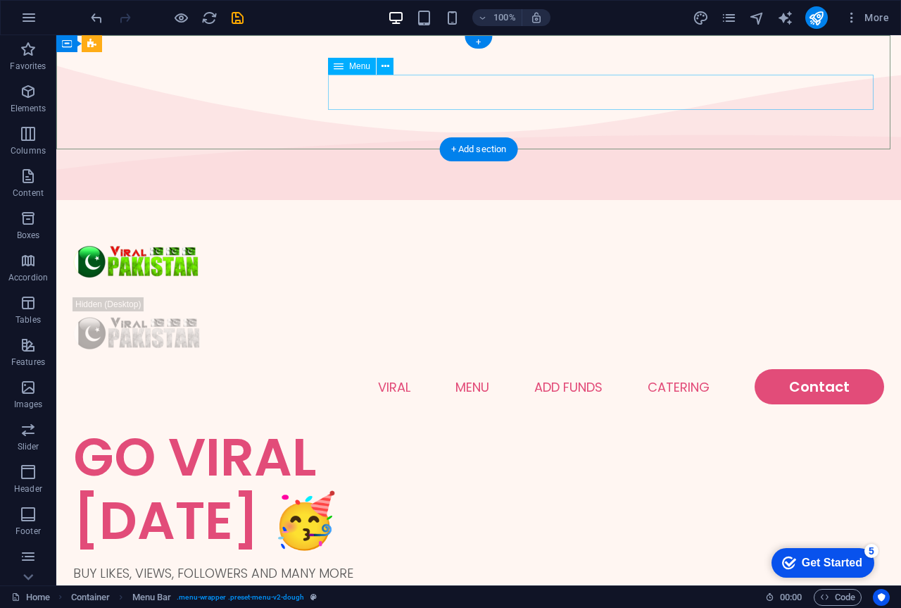
click at [660, 369] on nav "VIRAL Menu ADD FUNDS Catering Contact" at bounding box center [478, 386] width 811 height 35
click at [685, 369] on nav "VIRAL Menu ADD FUNDS Catering Contact" at bounding box center [478, 386] width 811 height 35
click at [675, 369] on nav "VIRAL Menu ADD FUNDS Catering Contact" at bounding box center [478, 386] width 811 height 35
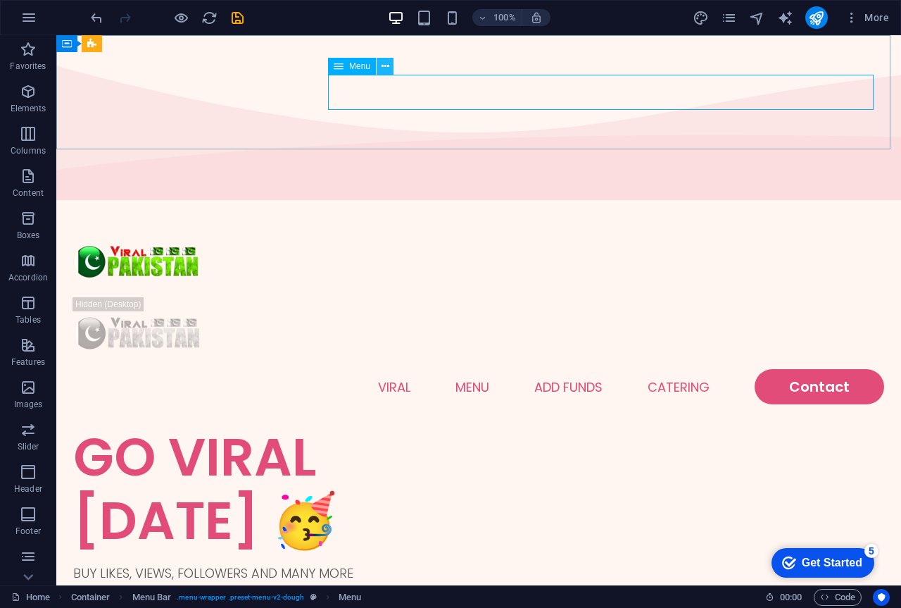
click at [386, 65] on icon at bounding box center [386, 66] width 8 height 15
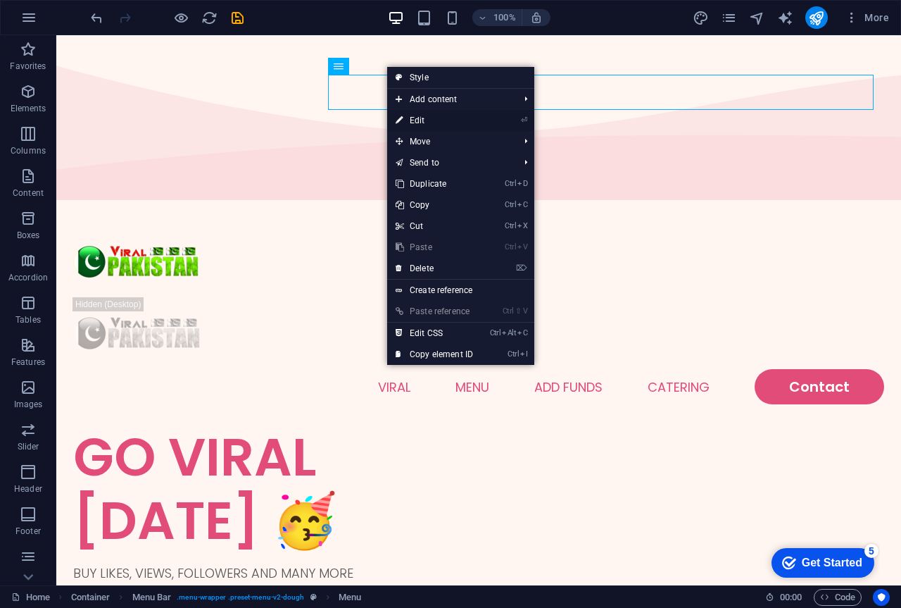
click at [420, 123] on link "⏎ Edit" at bounding box center [434, 120] width 94 height 21
select select
select select "1"
select select
select select "3"
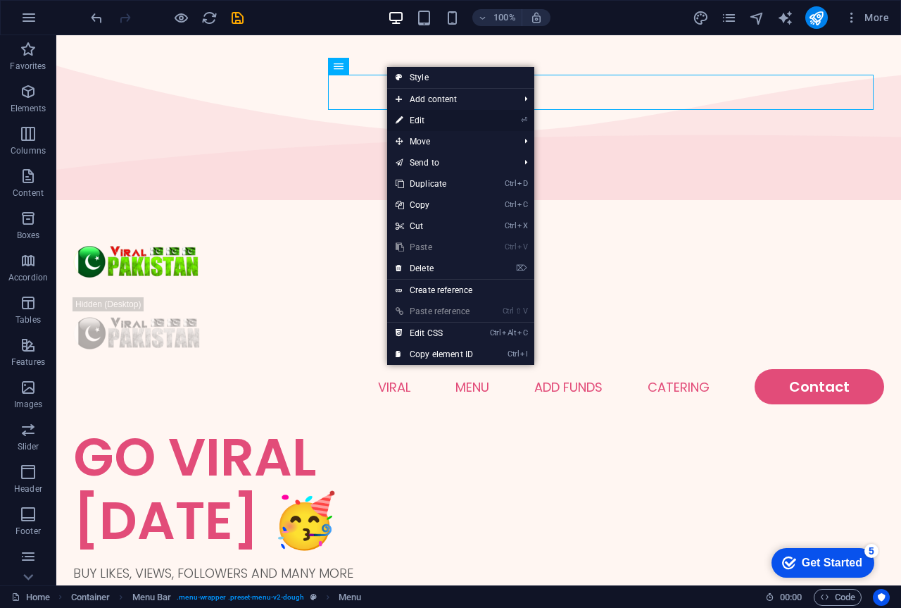
select select
select select "2"
select select
select select "default"
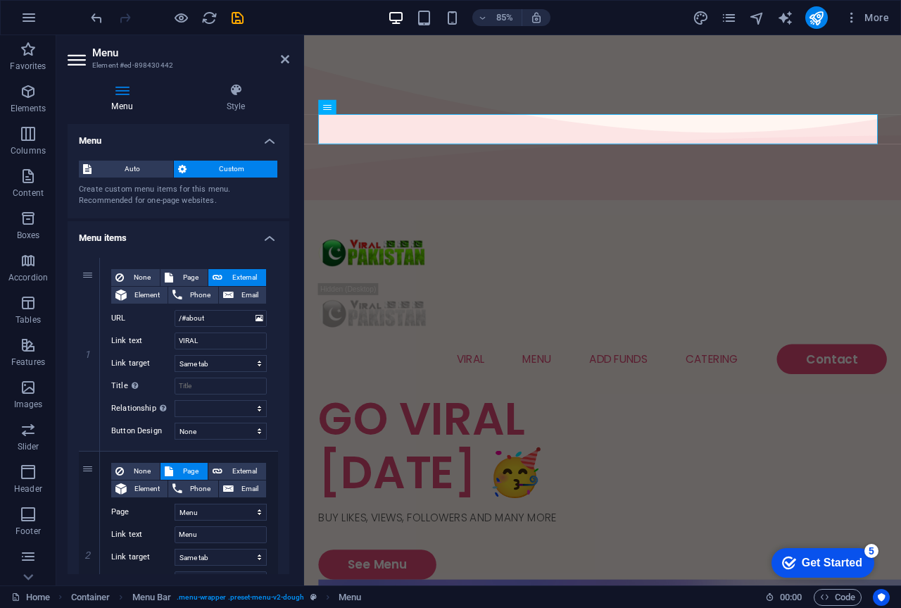
drag, startPoint x: 289, startPoint y: 184, endPoint x: 291, endPoint y: 210, distance: 26.1
click at [291, 210] on div "Menu Style Menu Auto Custom Create custom menu items for this menu. Recommended…" at bounding box center [178, 328] width 244 height 513
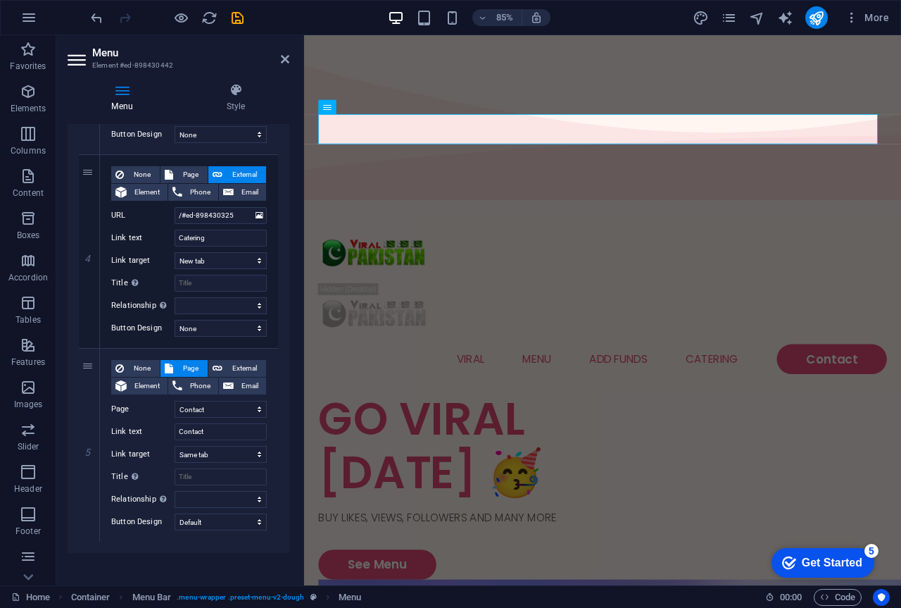
scroll to position [691, 0]
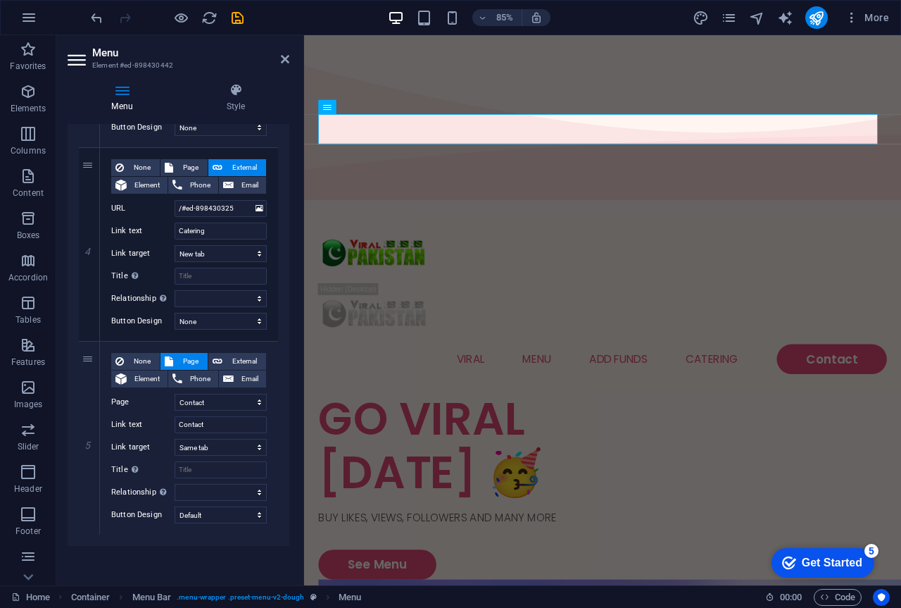
click at [285, 495] on div "1 None Page External Element Phone Email Page Home Menu Contact Legal Notice Pr…" at bounding box center [179, 51] width 222 height 990
click at [91, 246] on icon at bounding box center [89, 244] width 8 height 10
select select
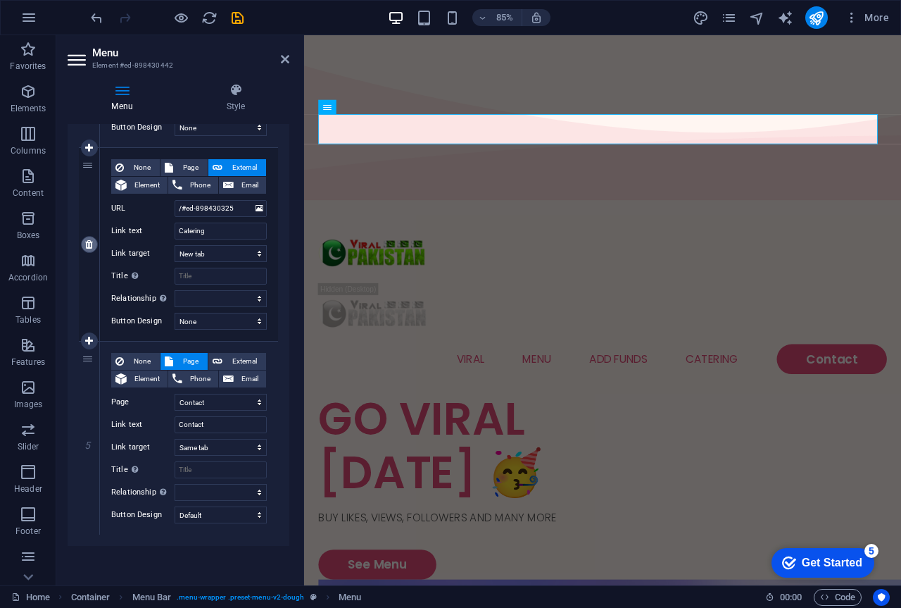
select select
select select "2"
type input "Contact"
select select
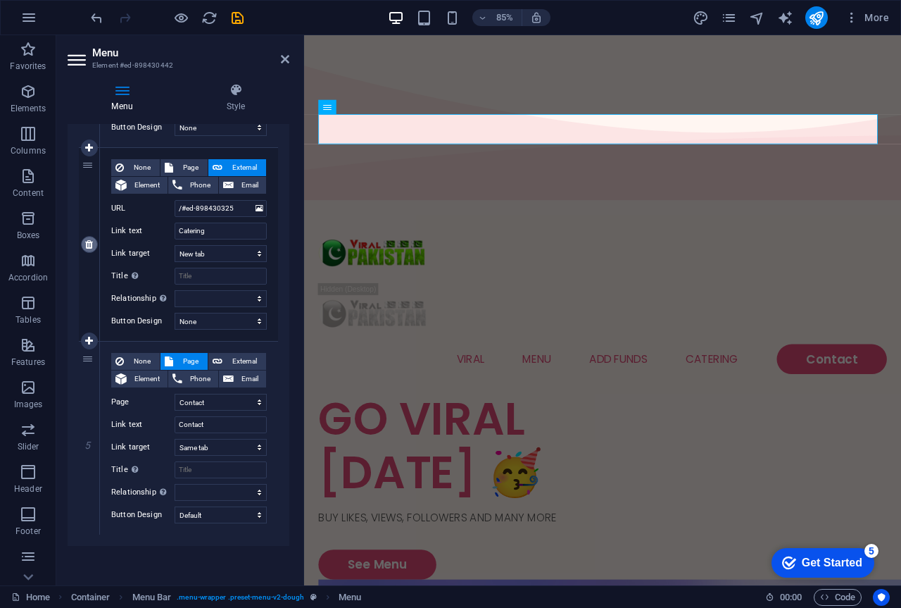
select select "default"
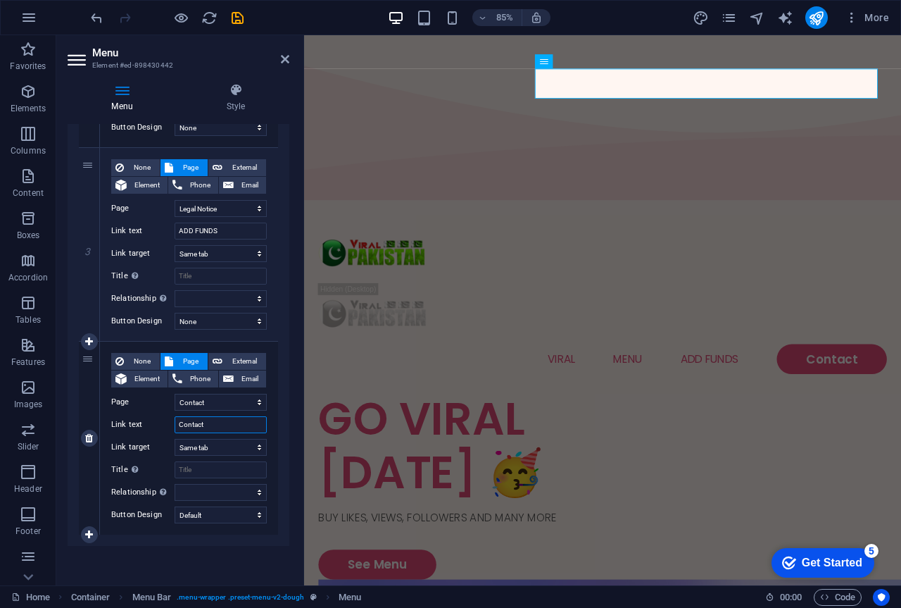
click at [220, 420] on input "Contact" at bounding box center [221, 424] width 92 height 17
select select
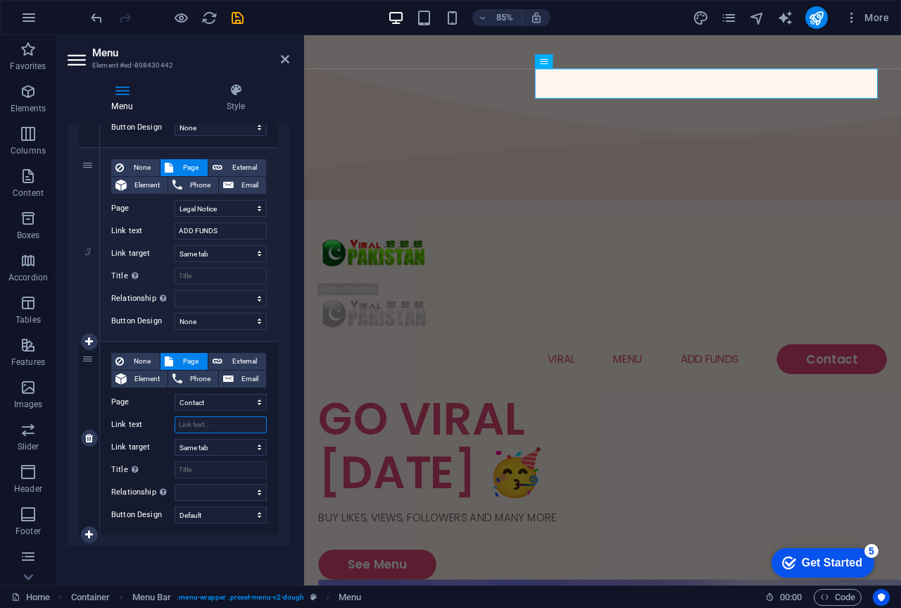
select select
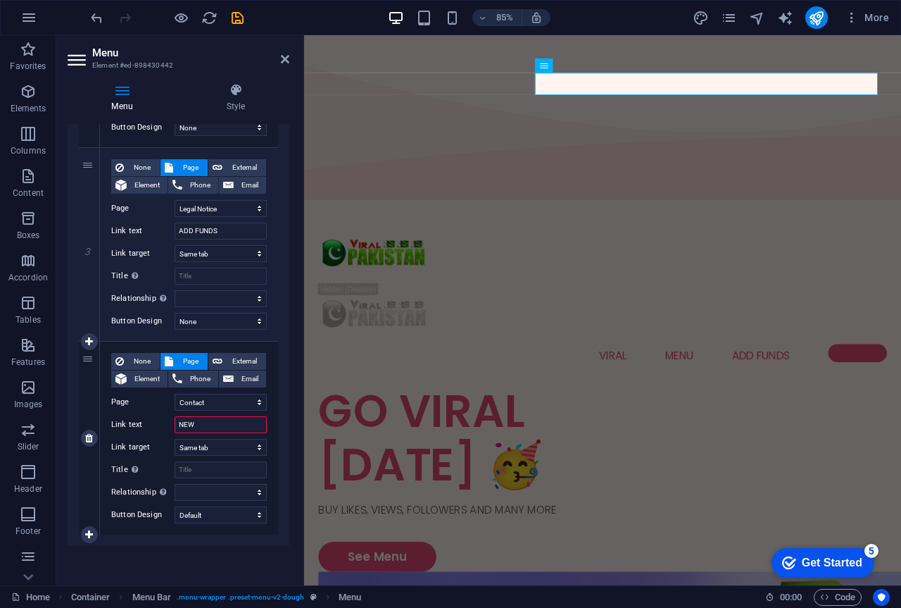
type input "NEW"
select select
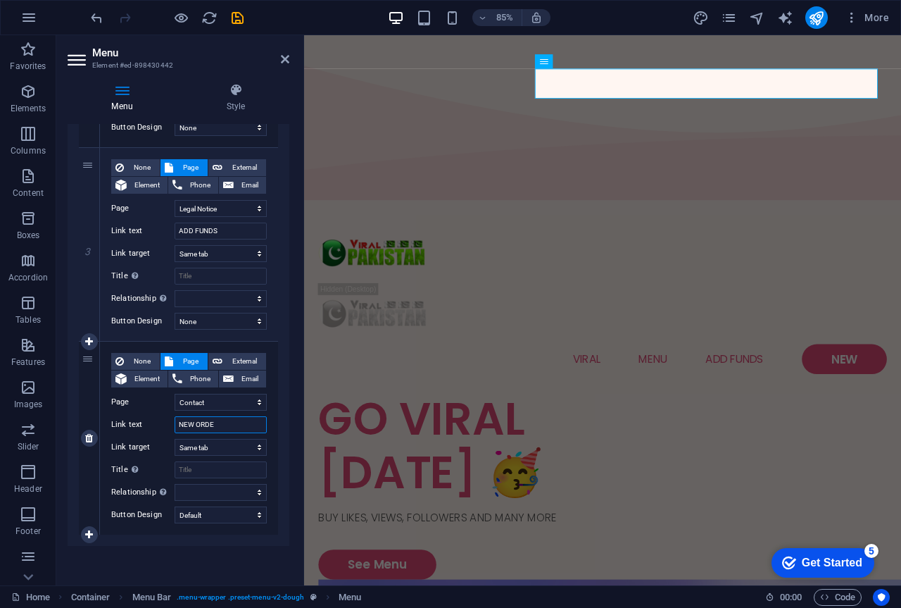
type input "NEW ORDER"
select select
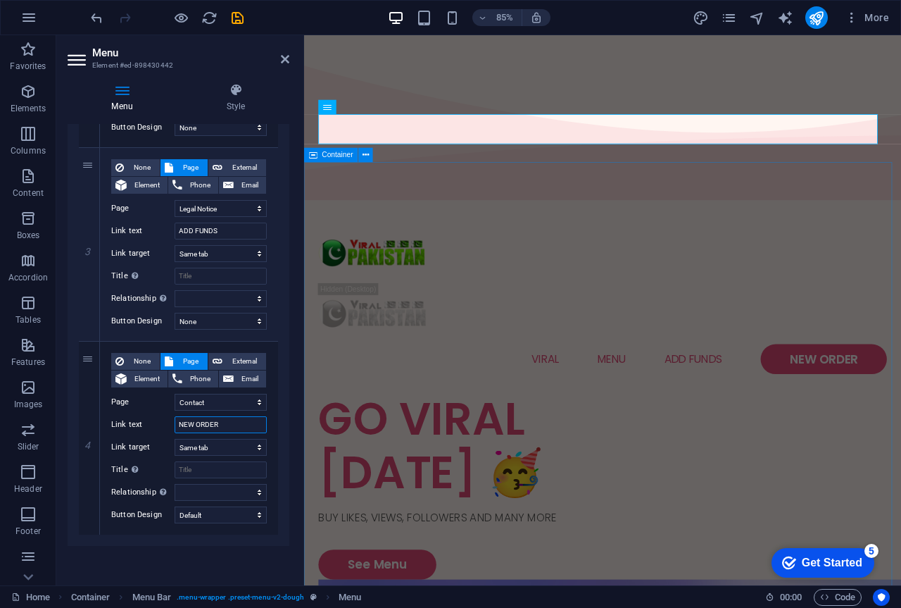
type input "NEW ORDER"
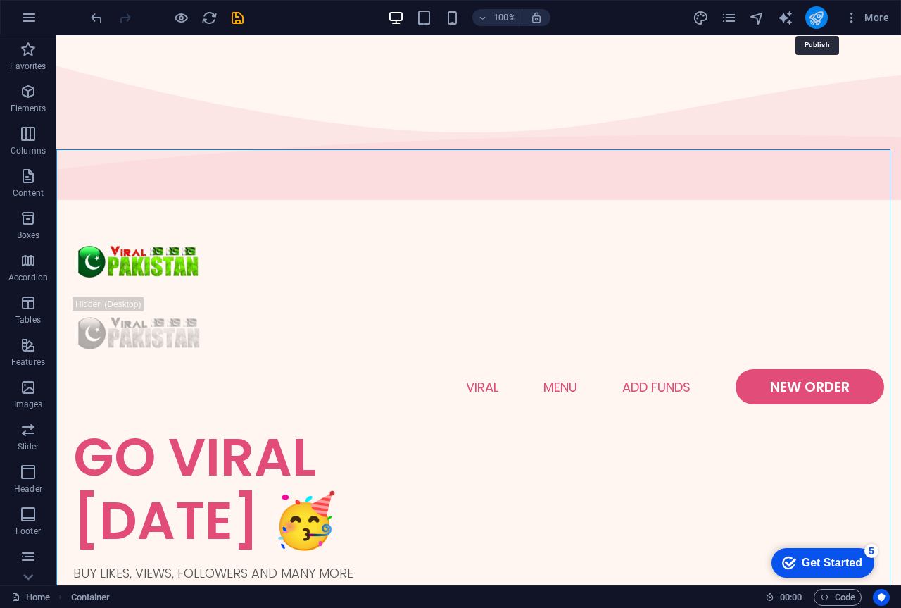
click at [822, 20] on icon "publish" at bounding box center [816, 18] width 16 height 16
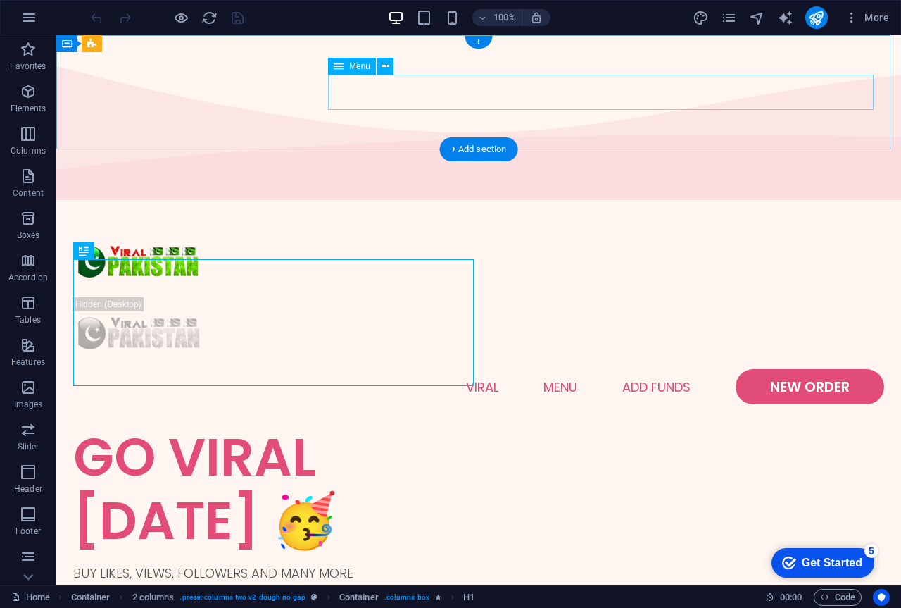
click at [758, 369] on nav "VIRAL Menu ADD FUNDS NEW ORDER" at bounding box center [478, 386] width 811 height 35
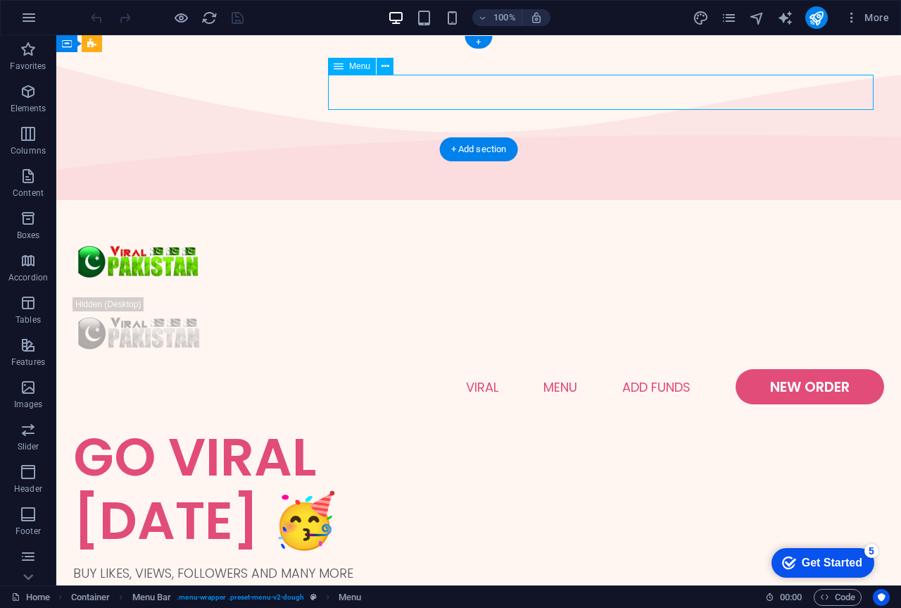
click at [758, 369] on nav "VIRAL Menu ADD FUNDS NEW ORDER" at bounding box center [478, 386] width 811 height 35
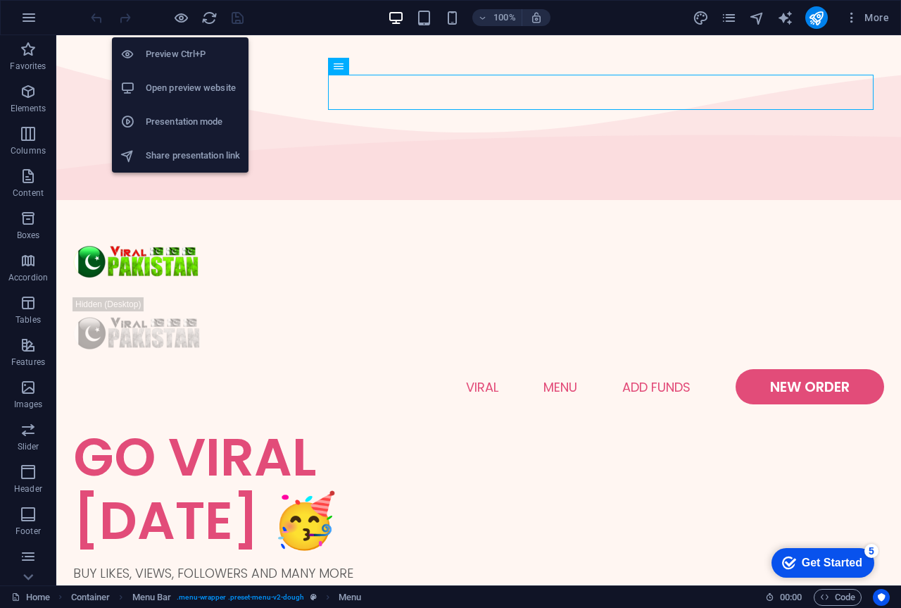
click at [177, 84] on h6 "Open preview website" at bounding box center [193, 88] width 94 height 17
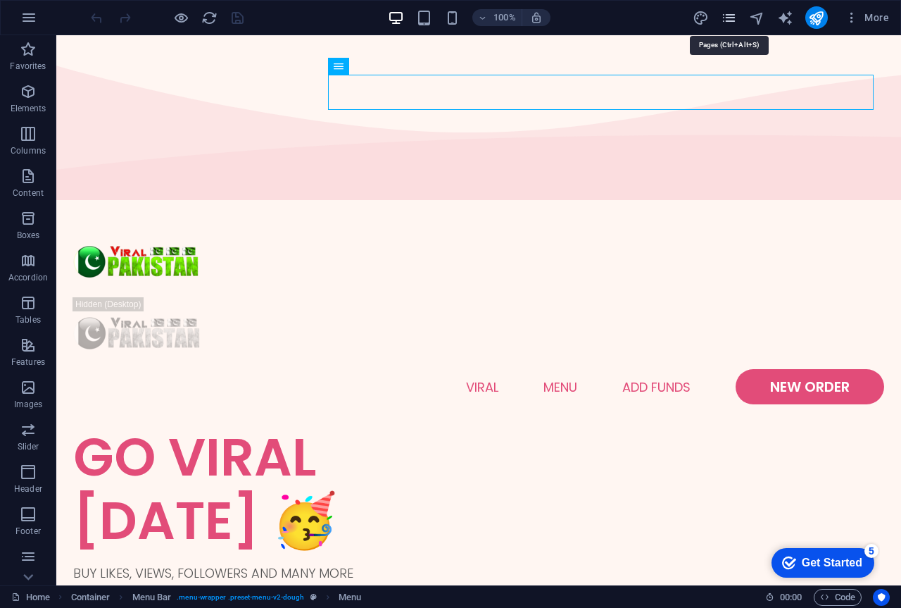
click at [736, 18] on icon "pages" at bounding box center [729, 18] width 16 height 16
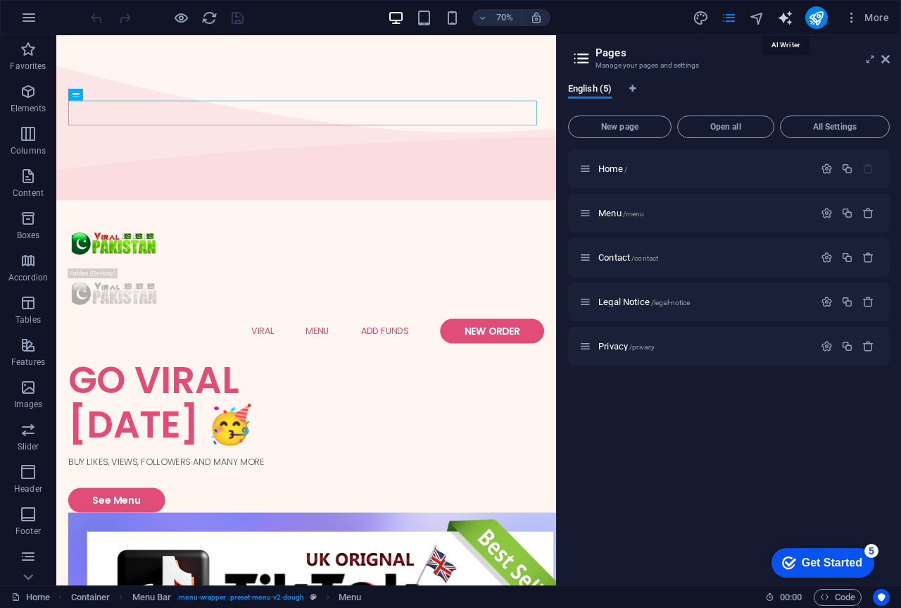
click at [786, 23] on icon "text_generator" at bounding box center [785, 18] width 16 height 16
select select "English"
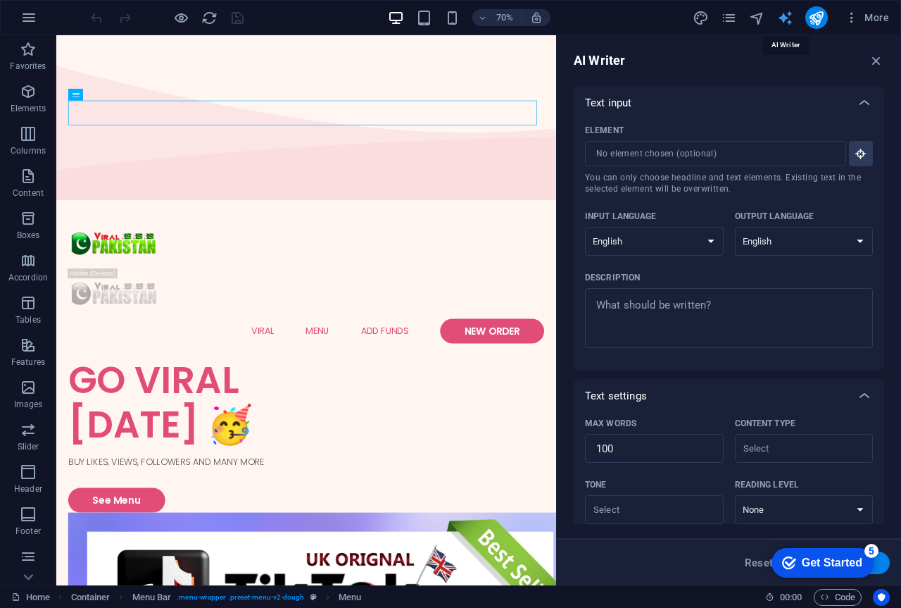
click at [787, 23] on icon "text_generator" at bounding box center [785, 18] width 16 height 16
click at [868, 21] on span "More" at bounding box center [867, 18] width 44 height 14
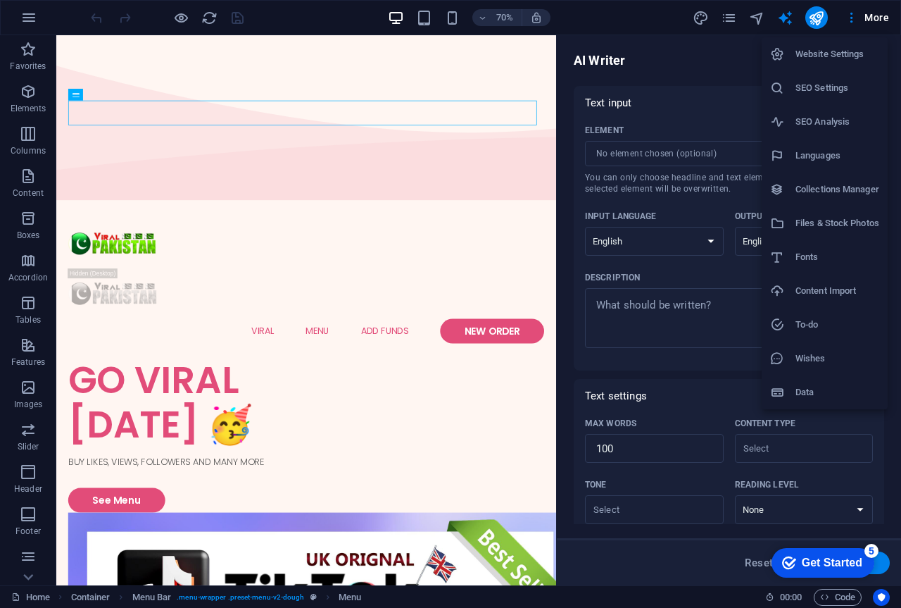
click at [829, 294] on h6 "Content Import" at bounding box center [838, 290] width 84 height 17
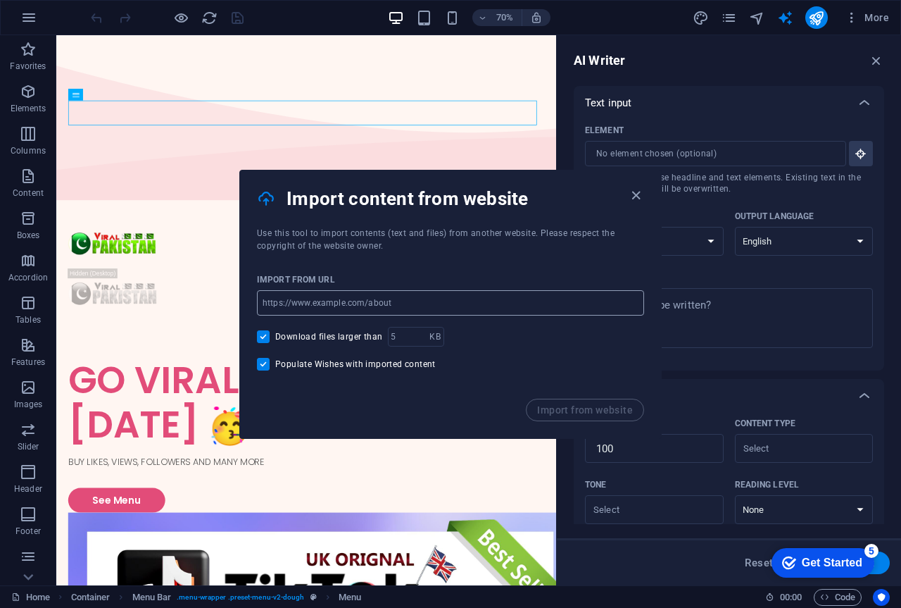
click at [452, 297] on input "url" at bounding box center [450, 302] width 387 height 25
paste input "[URL][DOMAIN_NAME]"
type input "[URL][DOMAIN_NAME]"
click at [594, 413] on span "Import from website" at bounding box center [585, 409] width 96 height 11
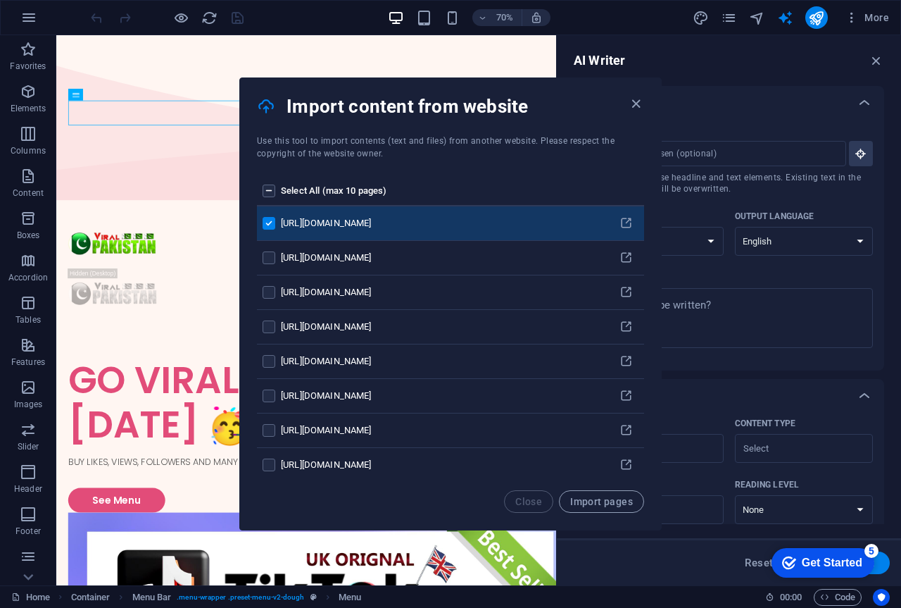
click at [269, 190] on label "pages list" at bounding box center [269, 190] width 13 height 13
click at [0, 0] on input "pages list" at bounding box center [0, 0] width 0 height 0
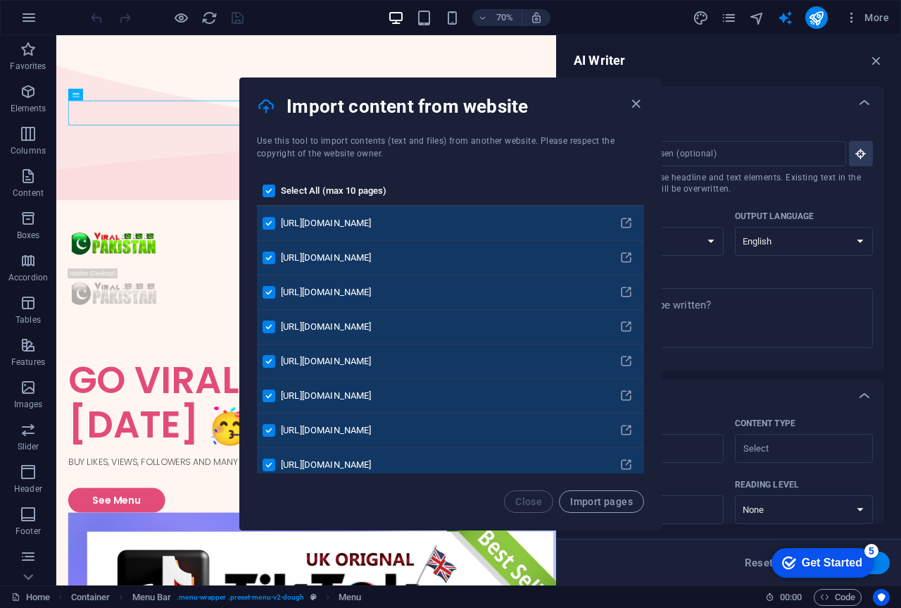
click at [646, 180] on div "Select All (max 10 pages) https://darkpanel.in/ https://darkpanel.in https://da…" at bounding box center [450, 325] width 421 height 330
click at [645, 180] on div "Select All (max 10 pages) https://darkpanel.in/ https://darkpanel.in https://da…" at bounding box center [450, 325] width 421 height 330
click at [645, 200] on div "Select All (max 10 pages) https://darkpanel.in/ https://darkpanel.in https://da…" at bounding box center [450, 325] width 421 height 330
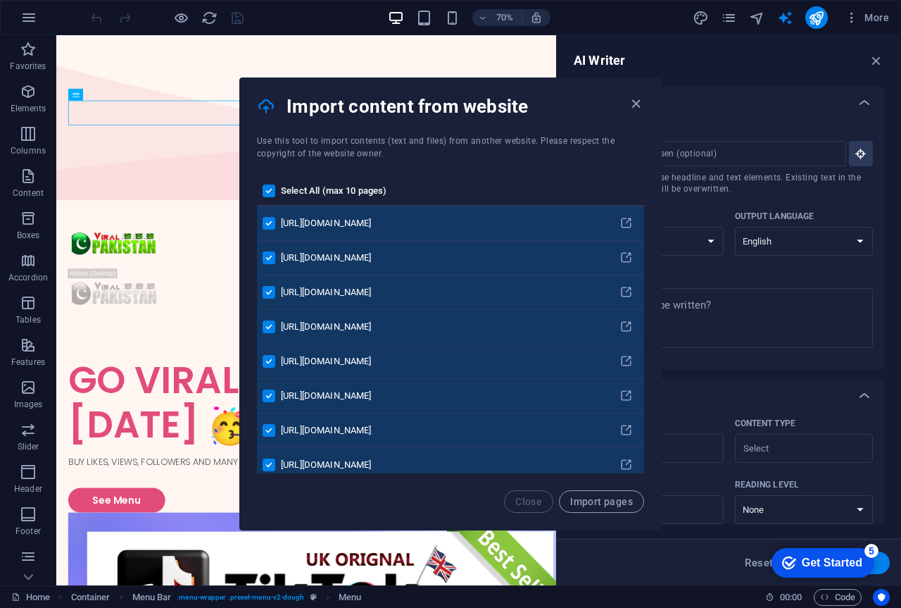
click at [645, 200] on div "Select All (max 10 pages) https://darkpanel.in/ https://darkpanel.in https://da…" at bounding box center [450, 325] width 421 height 330
click at [511, 182] on th "Select All (max 10 pages)" at bounding box center [444, 192] width 327 height 30
click at [605, 499] on span "Import pages" at bounding box center [601, 501] width 63 height 11
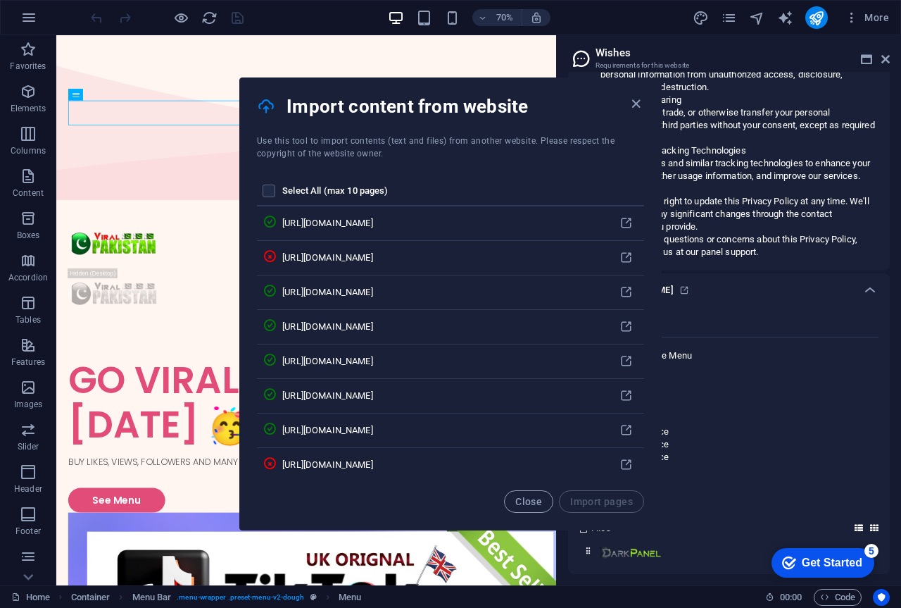
scroll to position [3247, 0]
click at [531, 500] on span "Close" at bounding box center [528, 501] width 27 height 11
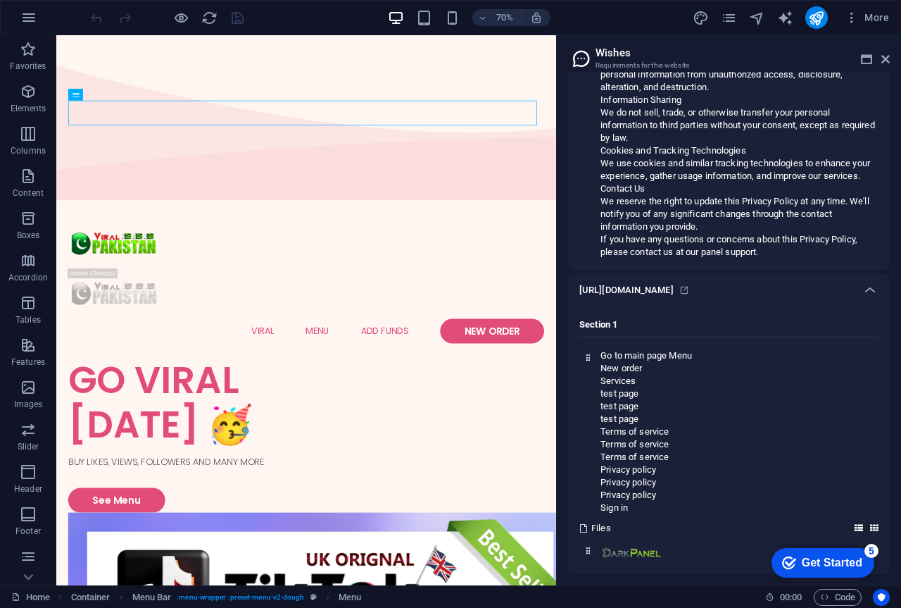
click at [852, 565] on div "Get Started" at bounding box center [832, 562] width 61 height 13
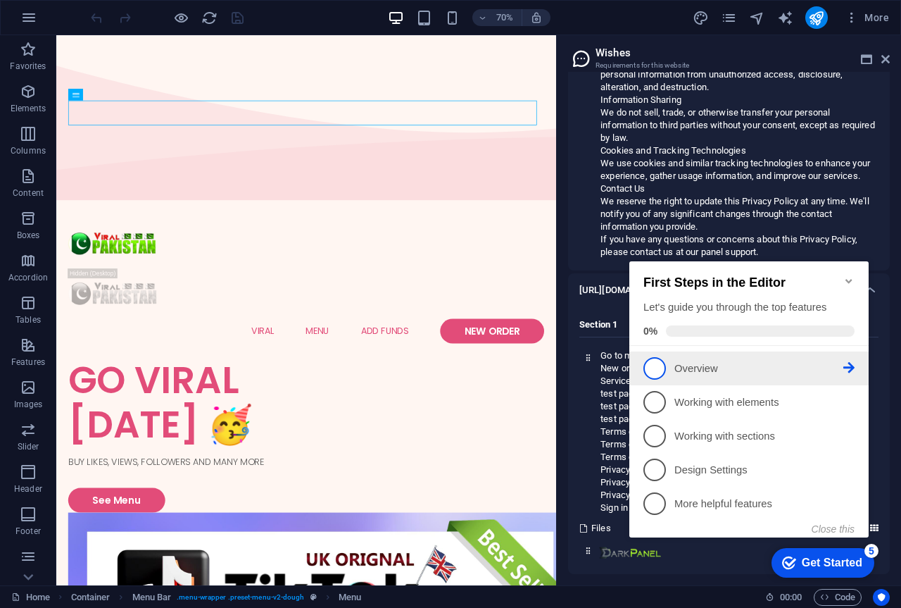
click at [660, 368] on span "1" at bounding box center [655, 368] width 23 height 23
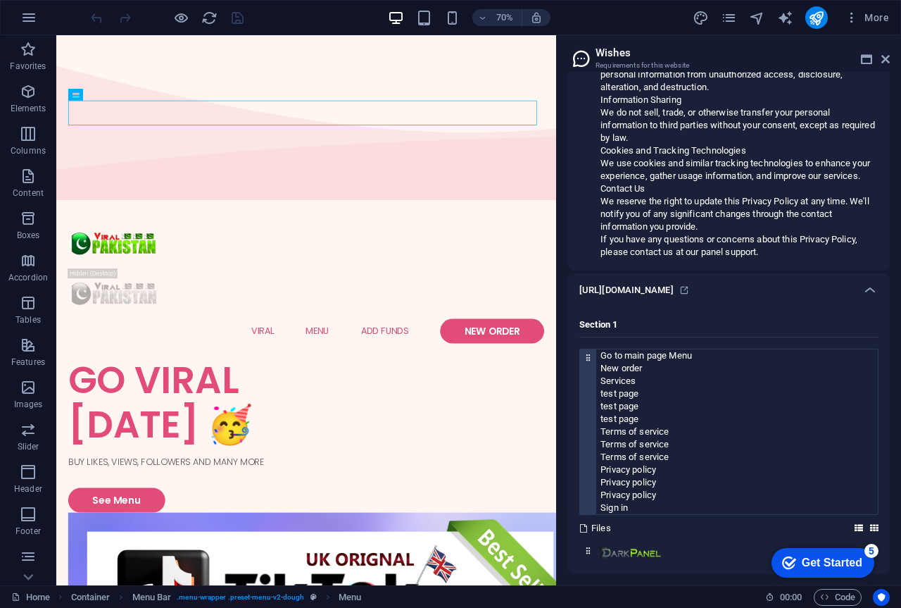
scroll to position [0, 0]
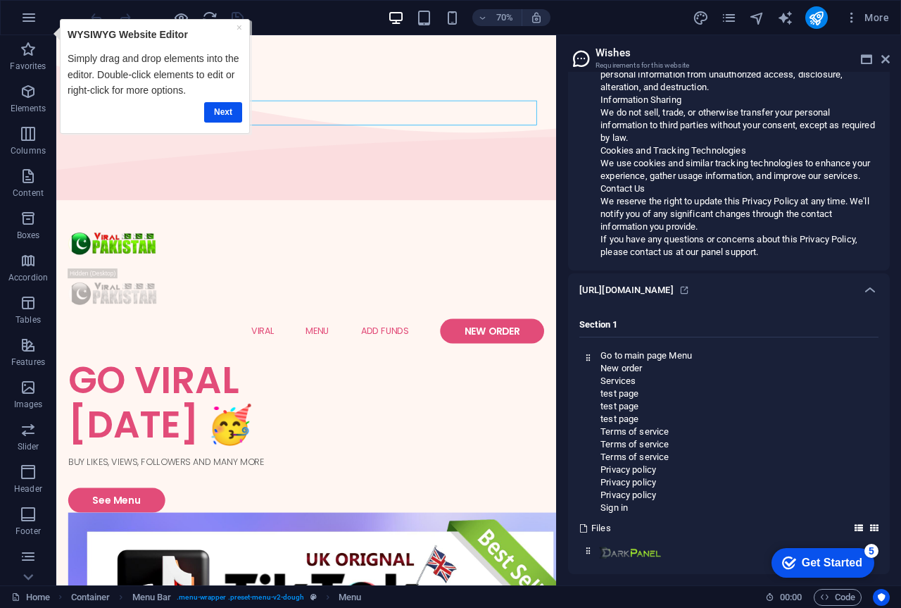
click at [843, 565] on div "Get Started" at bounding box center [832, 562] width 61 height 13
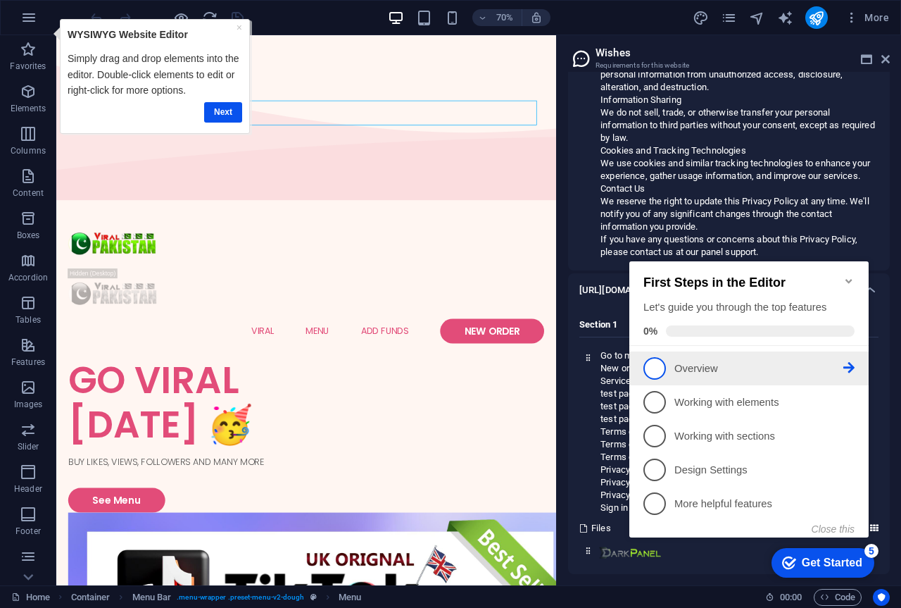
click at [854, 367] on icon at bounding box center [849, 367] width 11 height 11
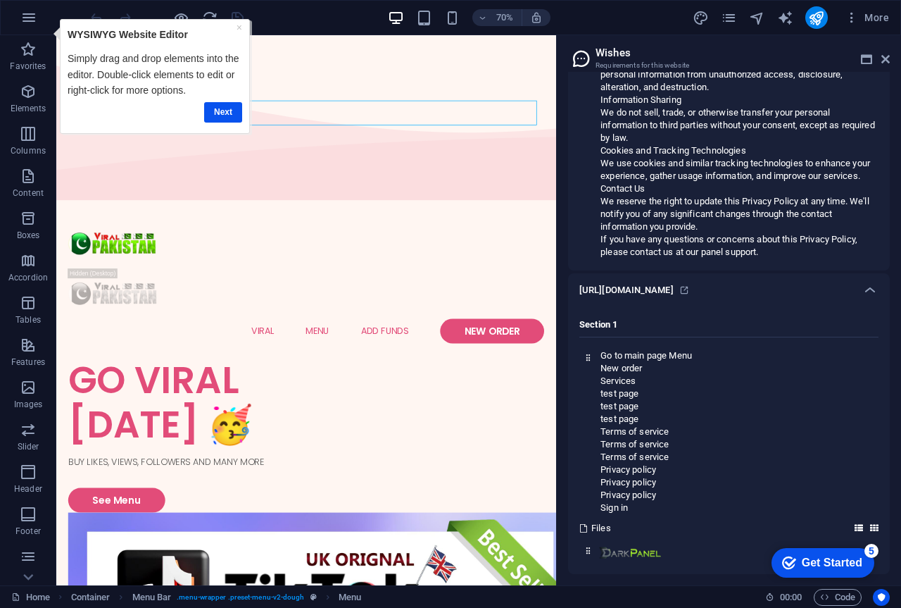
click at [826, 568] on div "Get Started" at bounding box center [832, 562] width 61 height 13
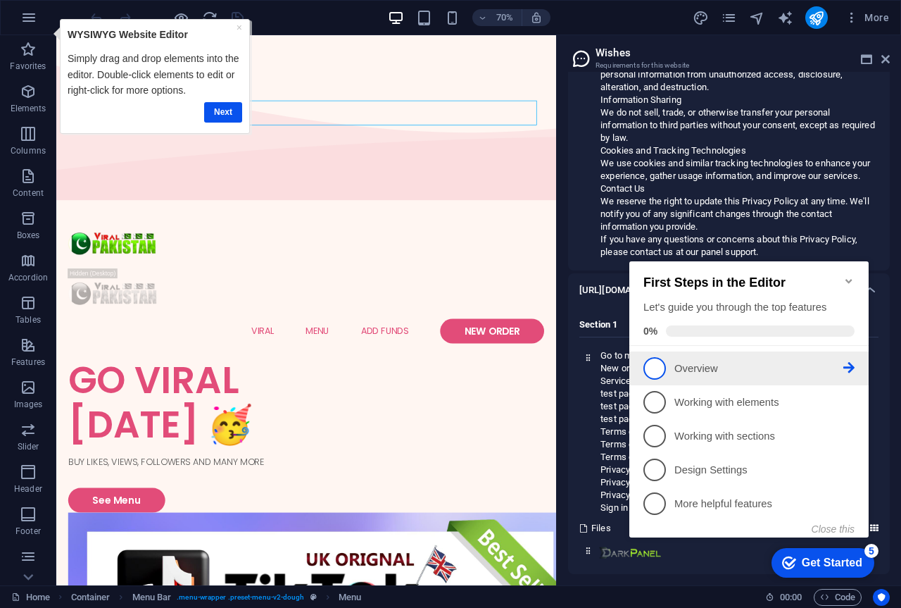
click at [660, 362] on span "1" at bounding box center [655, 368] width 23 height 23
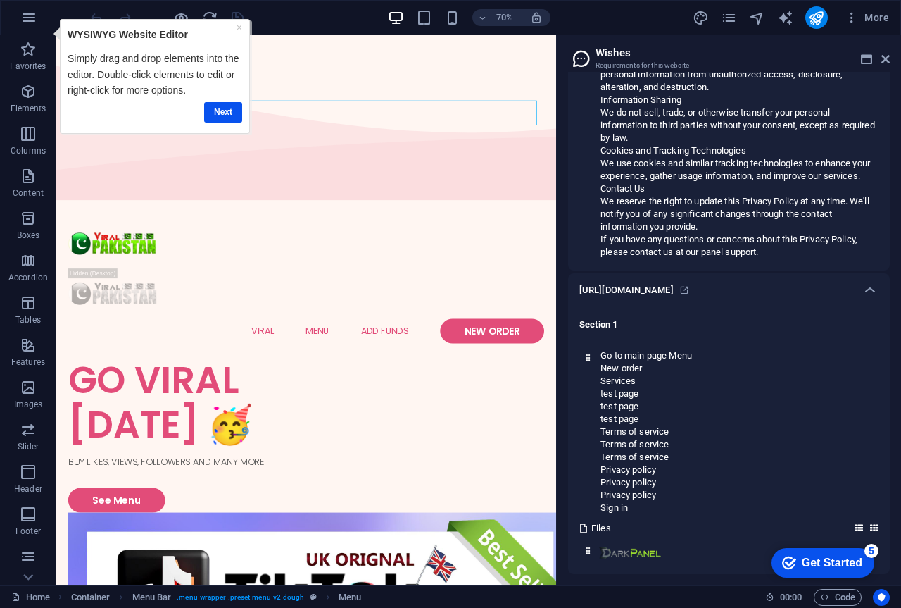
click at [863, 569] on div "Get Started" at bounding box center [832, 562] width 61 height 13
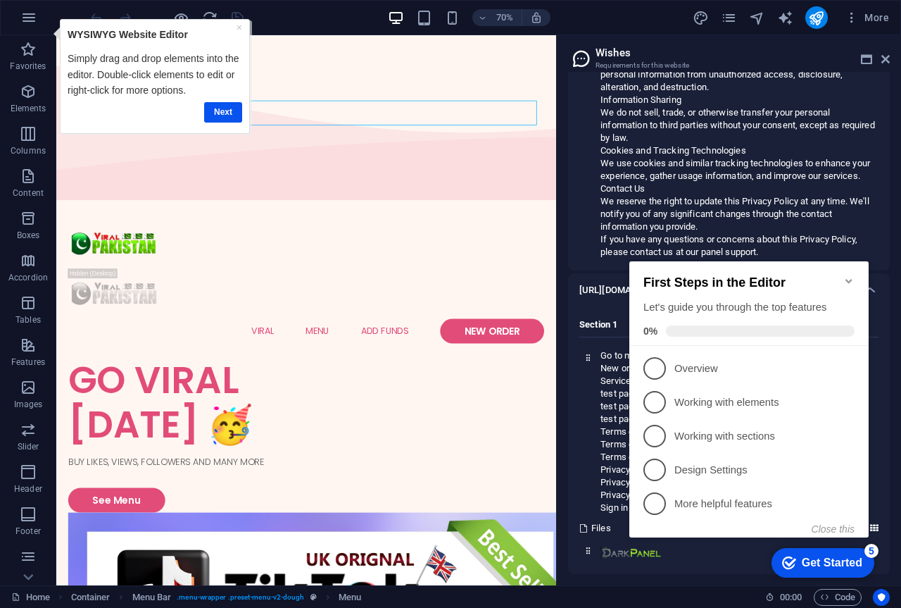
click at [844, 276] on icon "Minimize checklist" at bounding box center [849, 280] width 11 height 11
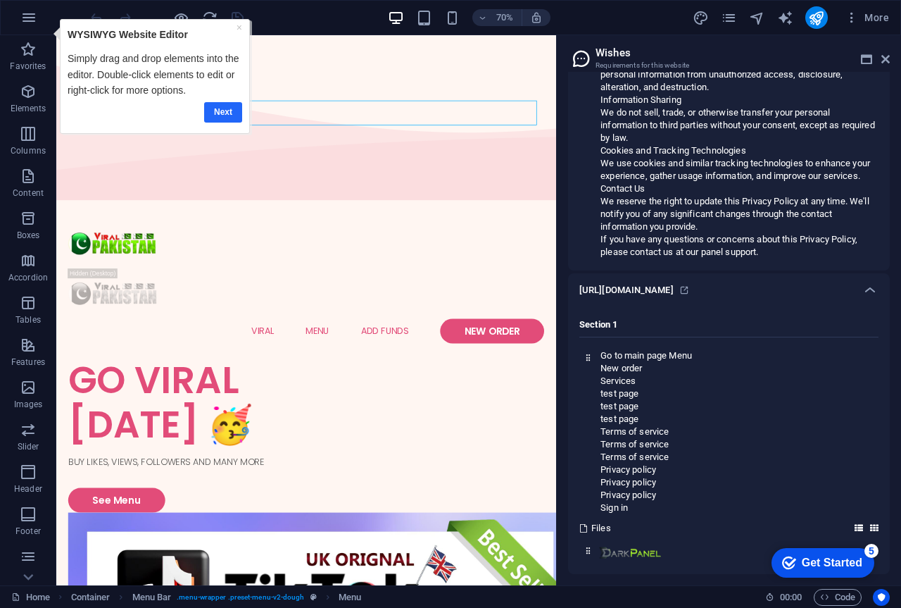
click at [220, 113] on link "Next" at bounding box center [222, 112] width 38 height 20
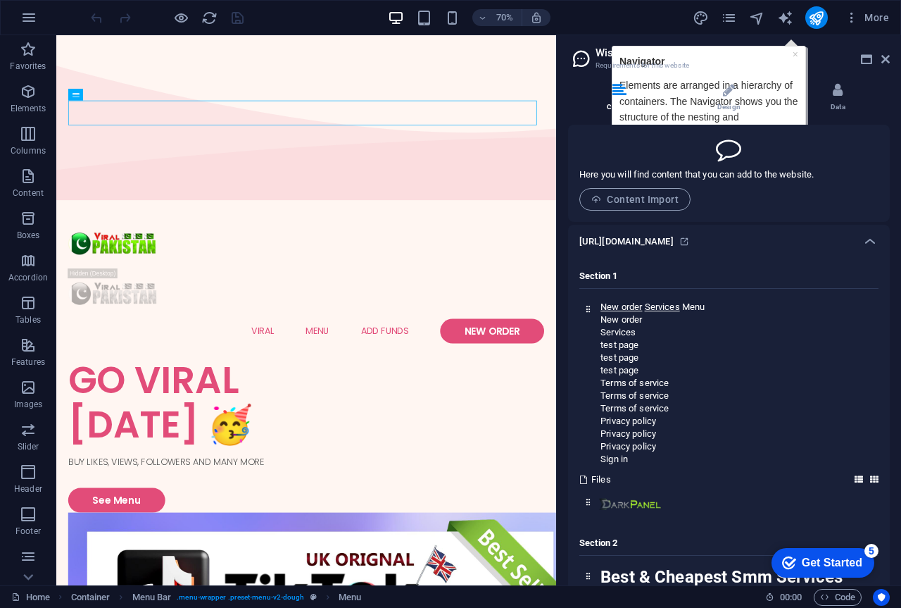
click at [847, 558] on div "Get Started" at bounding box center [832, 562] width 61 height 13
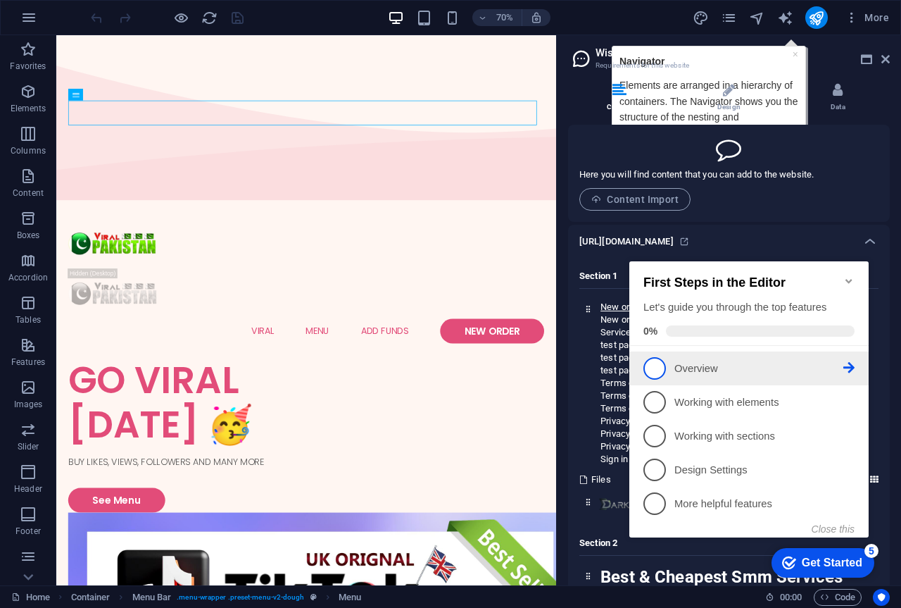
click at [851, 367] on icon at bounding box center [849, 367] width 11 height 11
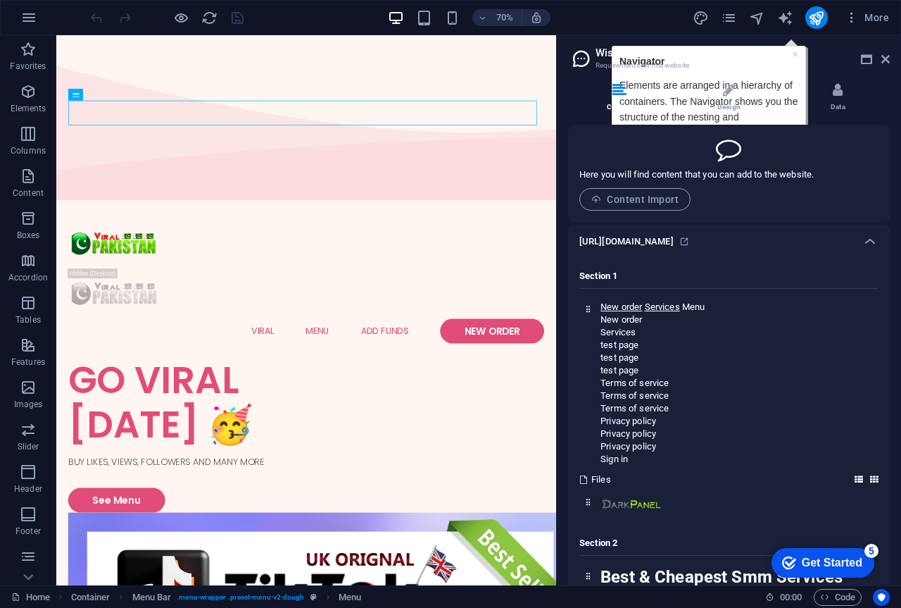
click at [853, 548] on div "checkmark Get Started 5" at bounding box center [823, 563] width 103 height 30
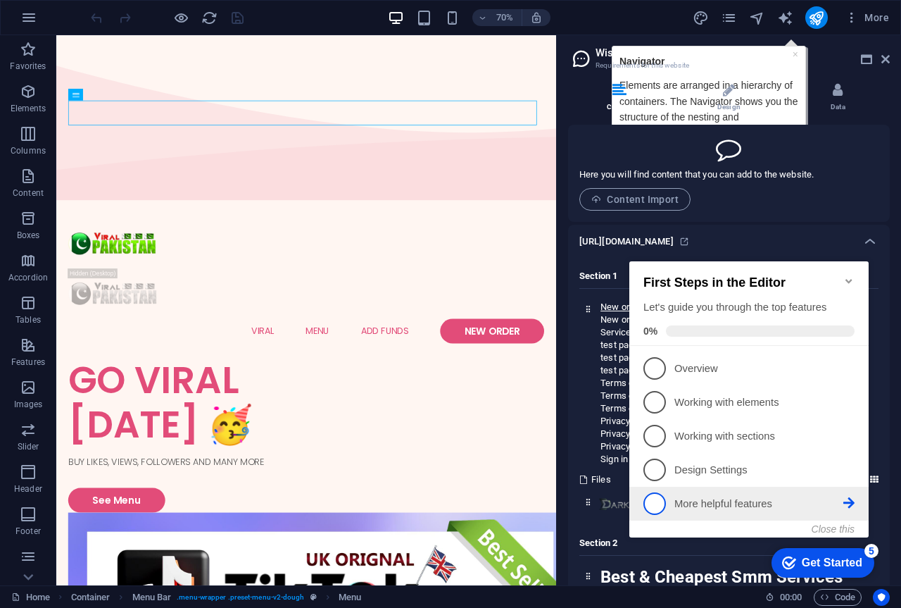
click at [841, 499] on p "More helpful features - incomplete" at bounding box center [759, 503] width 169 height 15
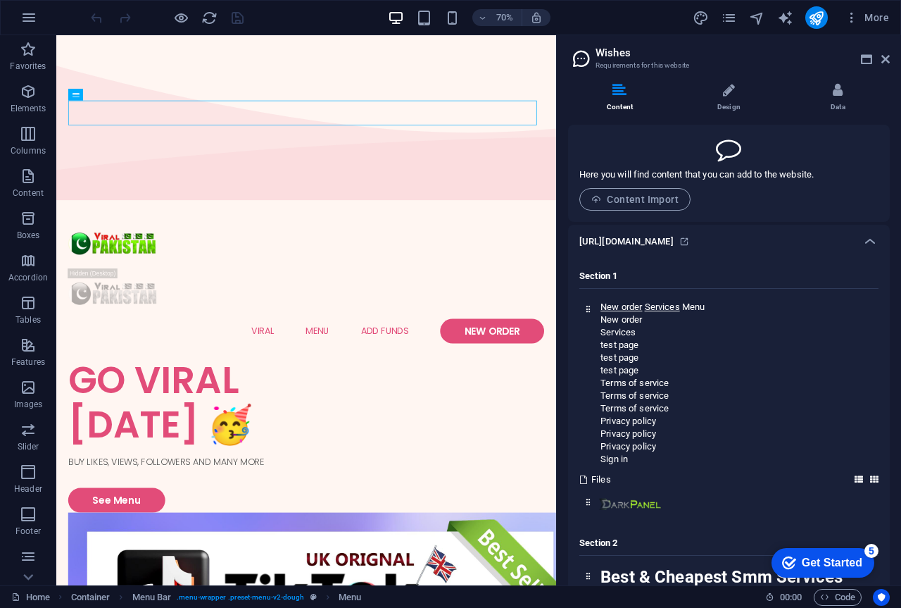
click at [837, 558] on div "Get Started" at bounding box center [832, 562] width 61 height 13
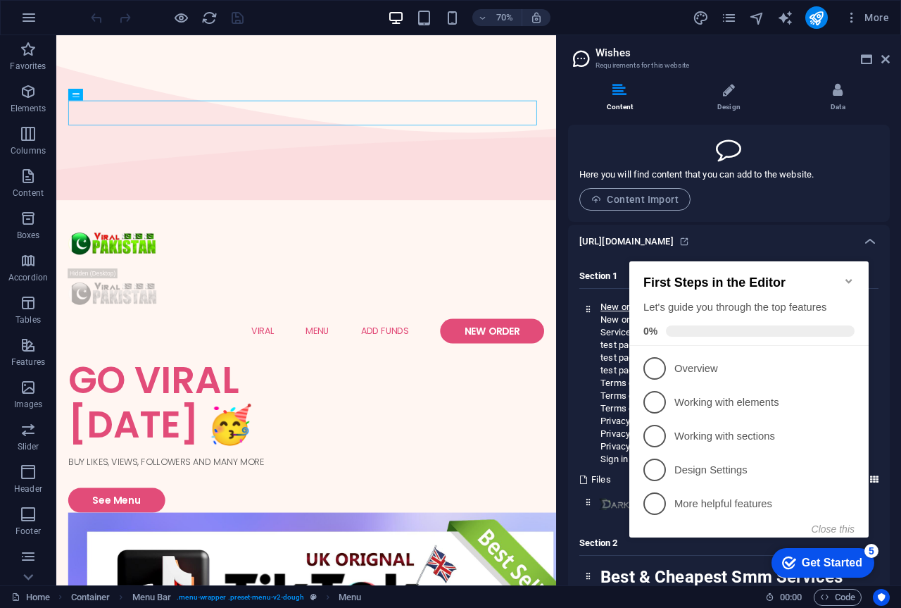
click at [836, 231] on div "[URL][DOMAIN_NAME]" at bounding box center [729, 242] width 322 height 34
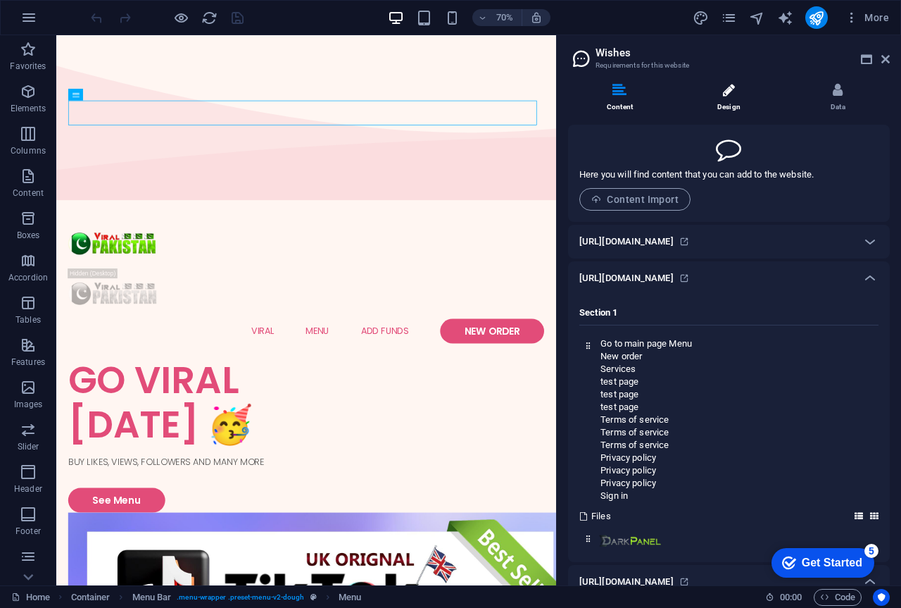
click at [735, 84] on li "Design" at bounding box center [731, 98] width 109 height 30
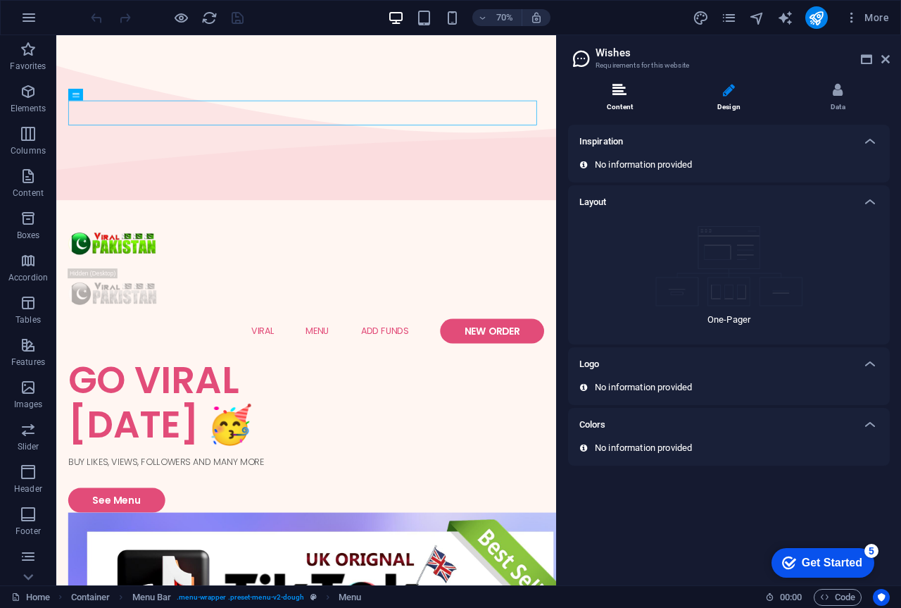
click at [625, 89] on icon at bounding box center [620, 90] width 14 height 14
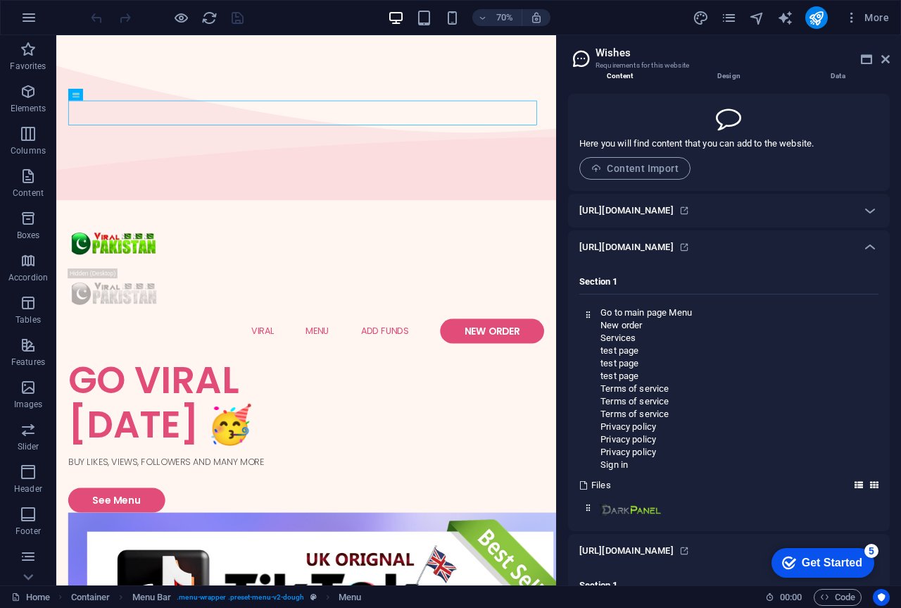
scroll to position [35, 0]
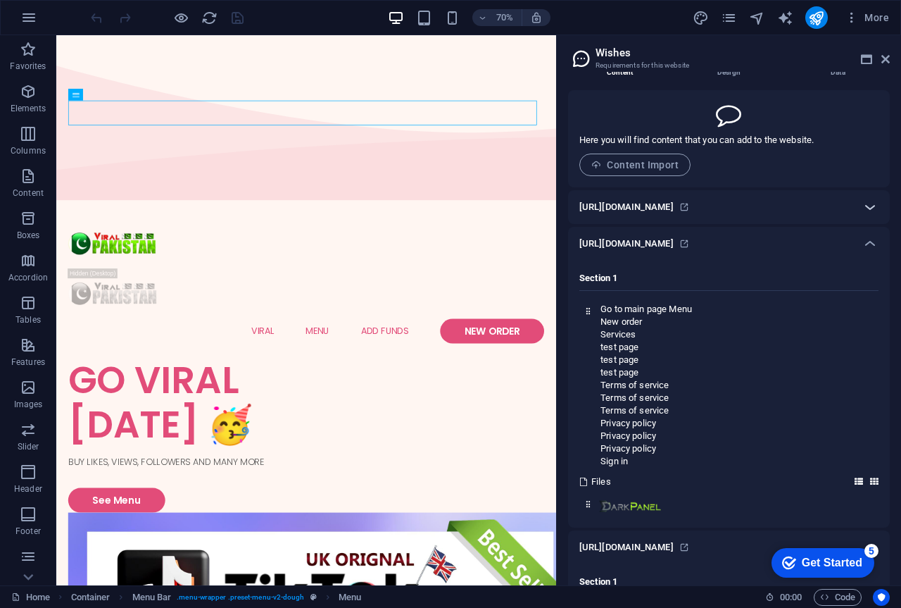
click at [867, 207] on icon at bounding box center [870, 207] width 17 height 17
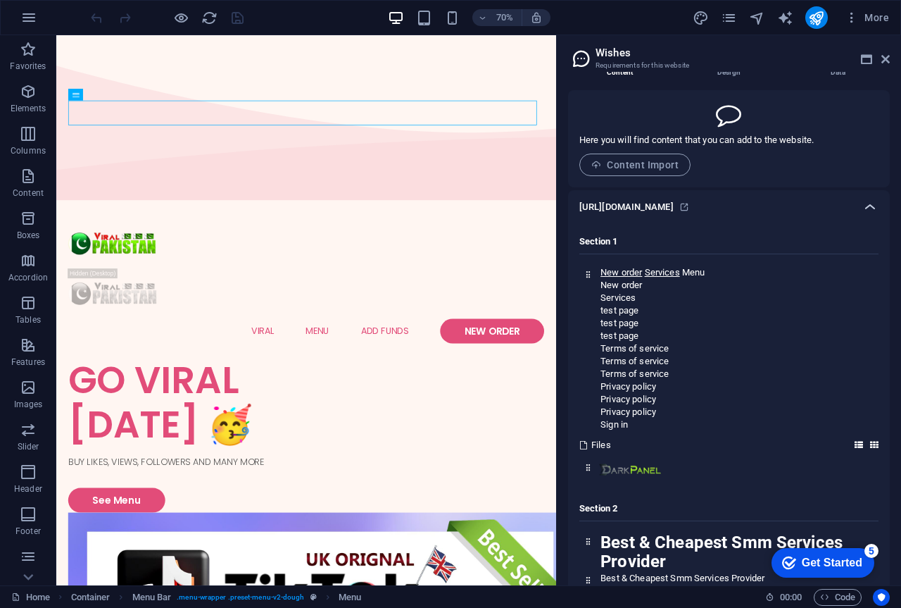
click at [867, 207] on icon at bounding box center [870, 207] width 17 height 17
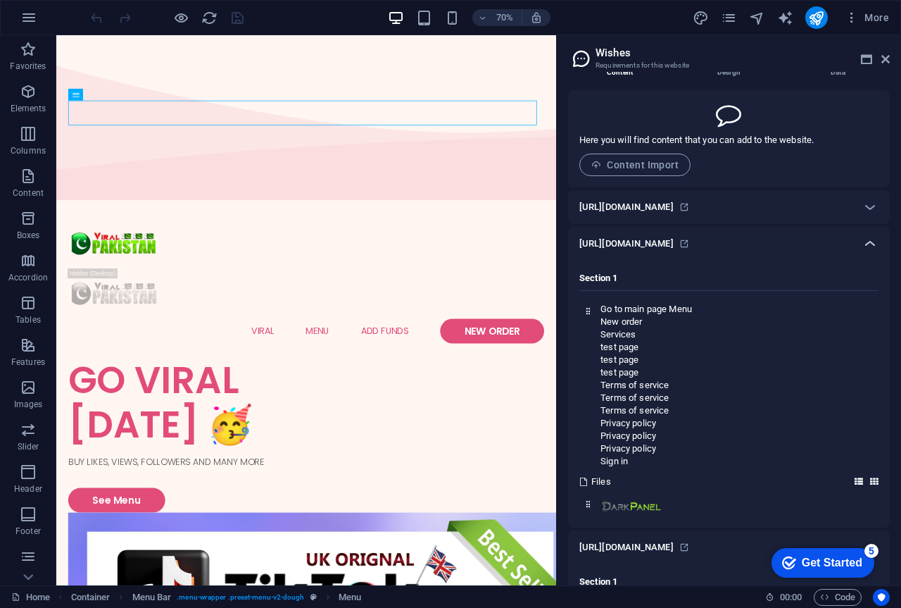
click at [876, 240] on icon at bounding box center [870, 243] width 17 height 17
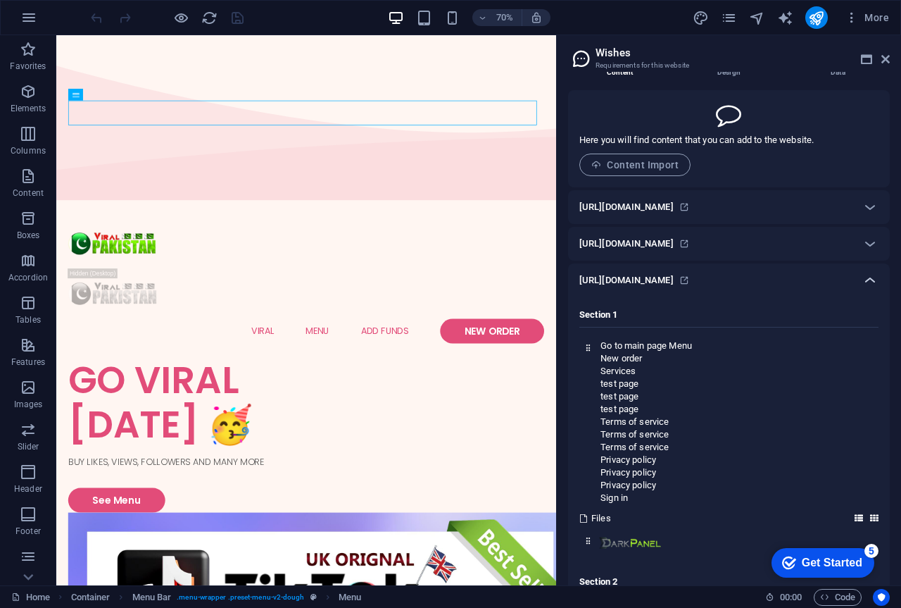
click at [870, 282] on icon at bounding box center [870, 280] width 17 height 17
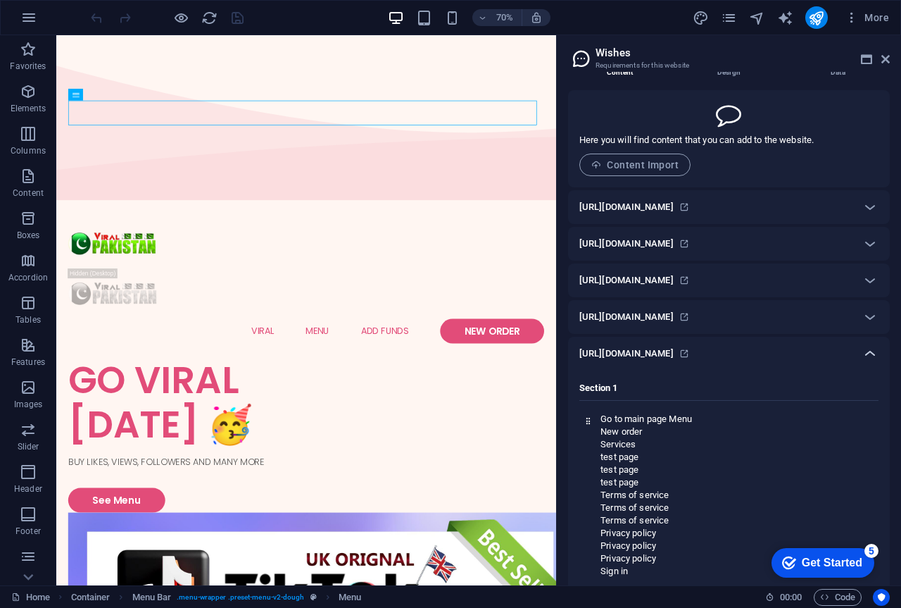
click at [872, 359] on icon at bounding box center [870, 353] width 17 height 17
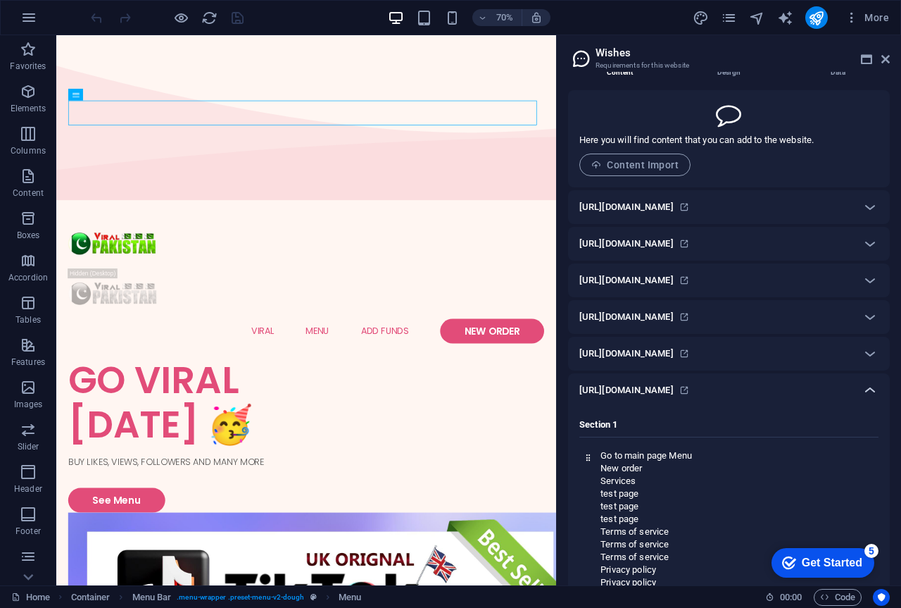
click at [872, 406] on div at bounding box center [870, 390] width 34 height 34
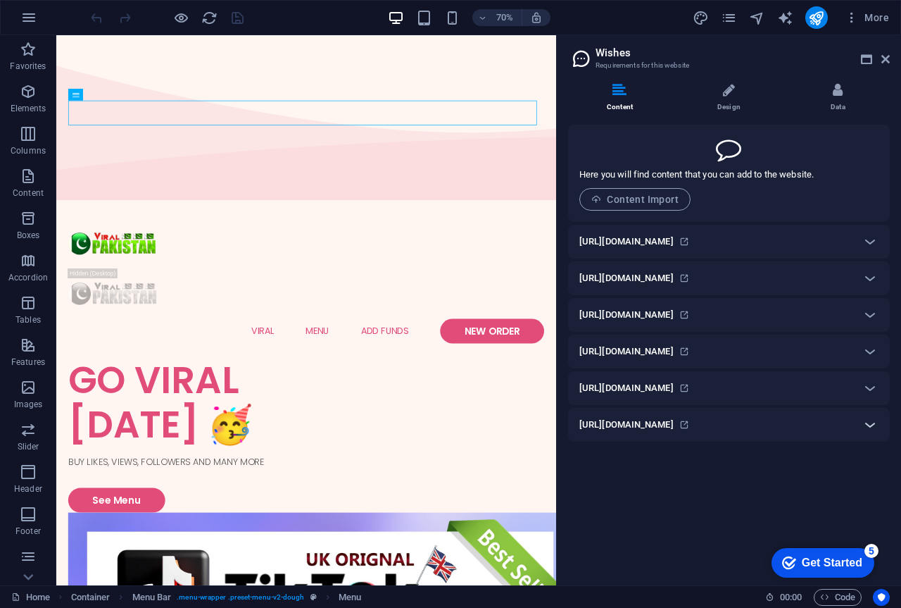
scroll to position [0, 0]
click at [849, 556] on div "Get Started" at bounding box center [832, 562] width 61 height 13
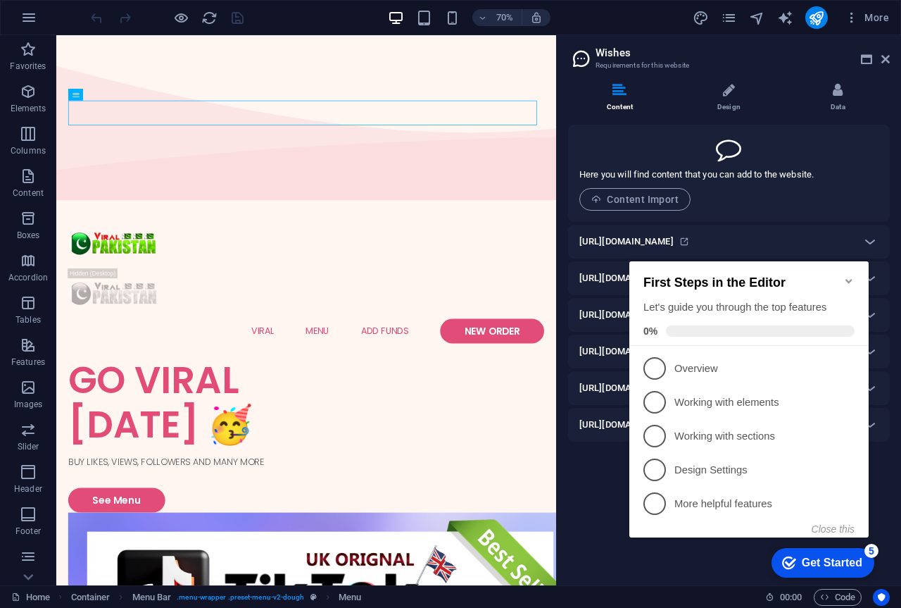
click at [846, 275] on icon "Minimize checklist" at bounding box center [849, 280] width 11 height 11
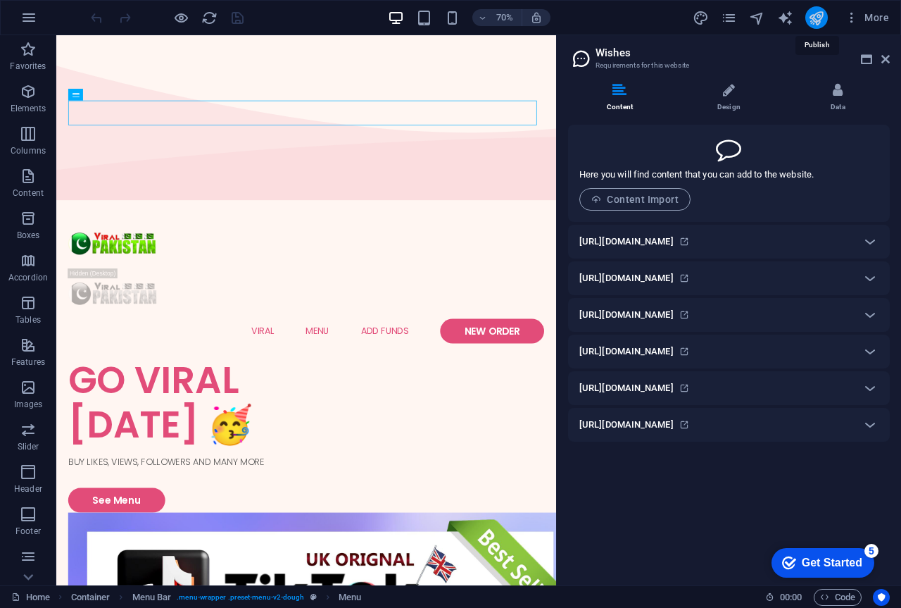
click at [811, 11] on icon "publish" at bounding box center [816, 18] width 16 height 16
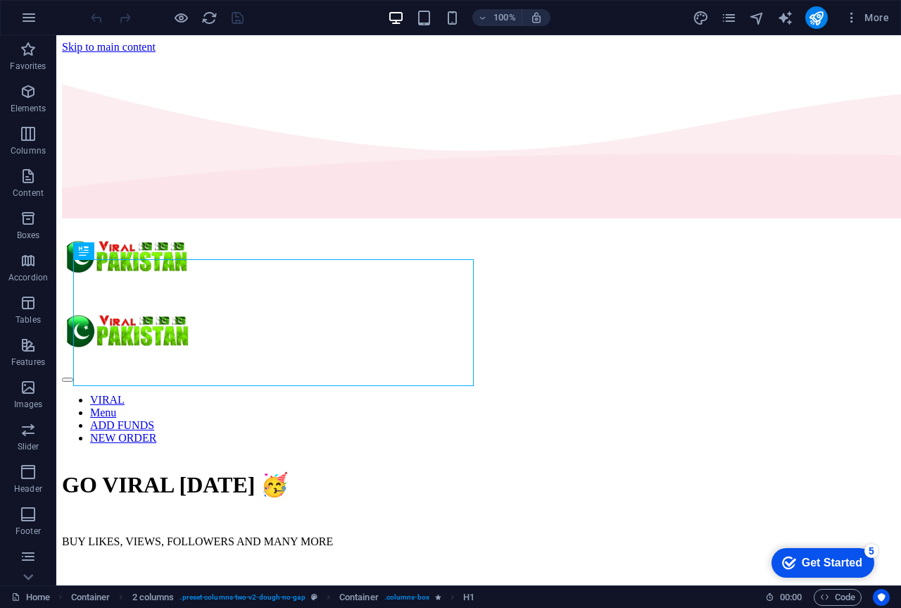
click at [833, 565] on div "Get Started" at bounding box center [832, 562] width 61 height 13
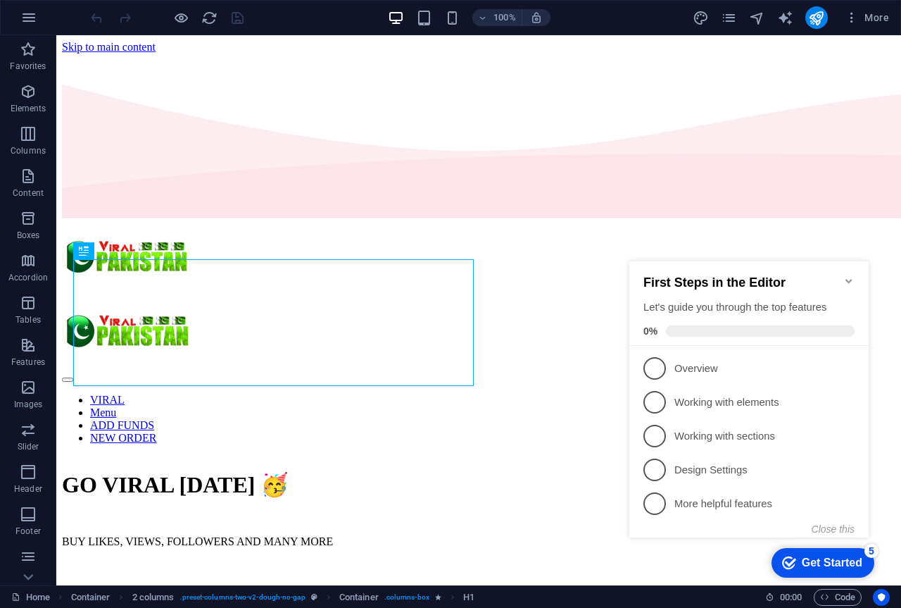
click at [830, 565] on div "Get Started" at bounding box center [832, 562] width 61 height 13
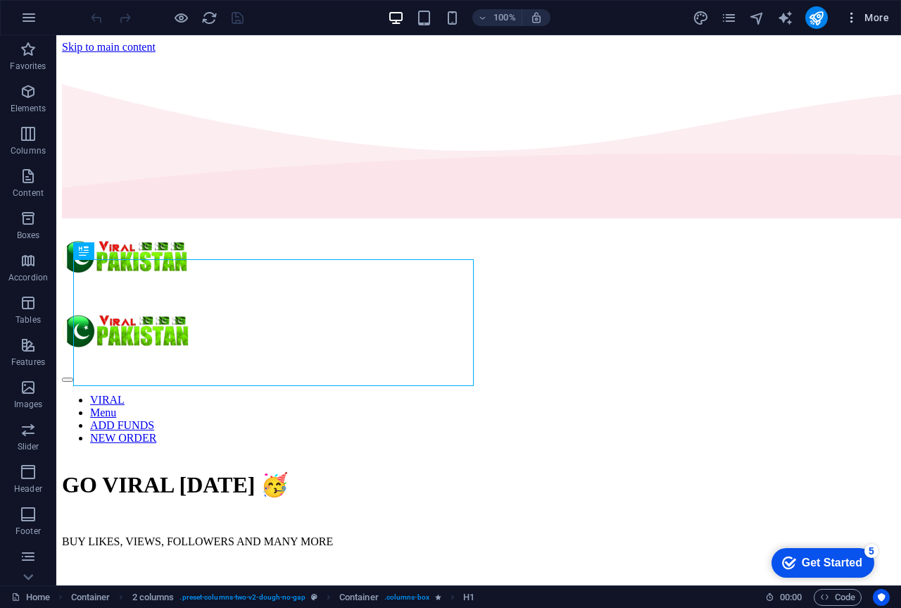
click at [866, 18] on span "More" at bounding box center [867, 18] width 44 height 14
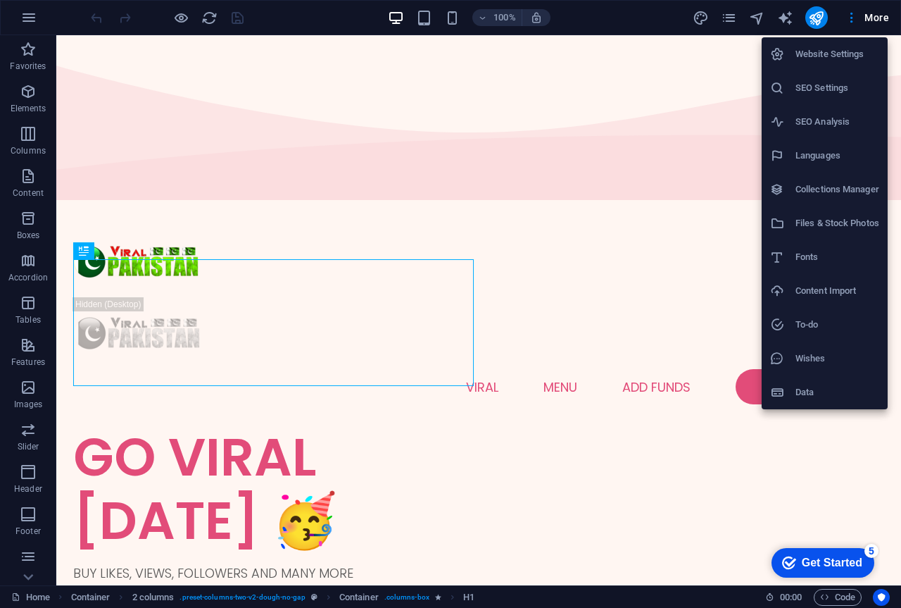
click at [762, 21] on div at bounding box center [450, 304] width 901 height 608
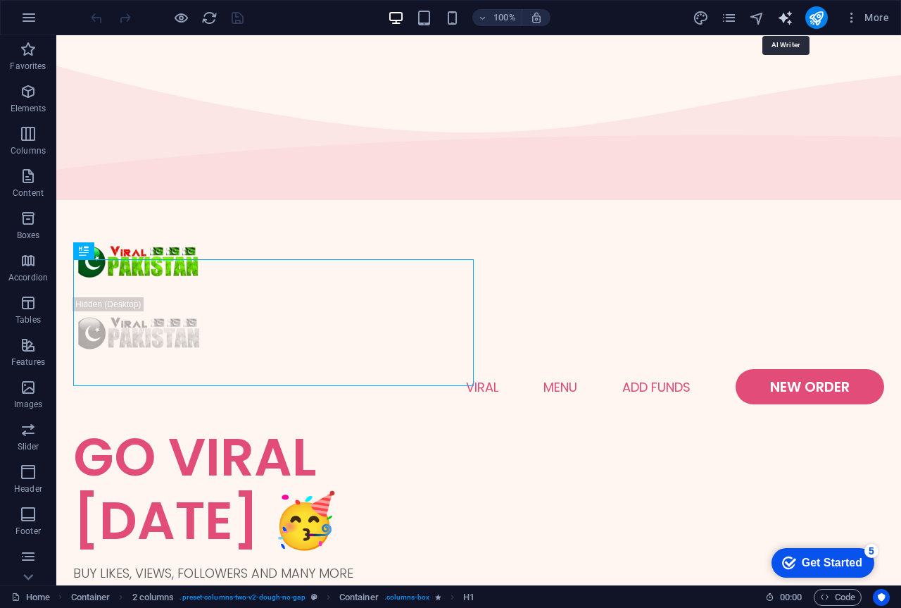
click at [781, 15] on icon "text_generator" at bounding box center [785, 18] width 16 height 16
select select "English"
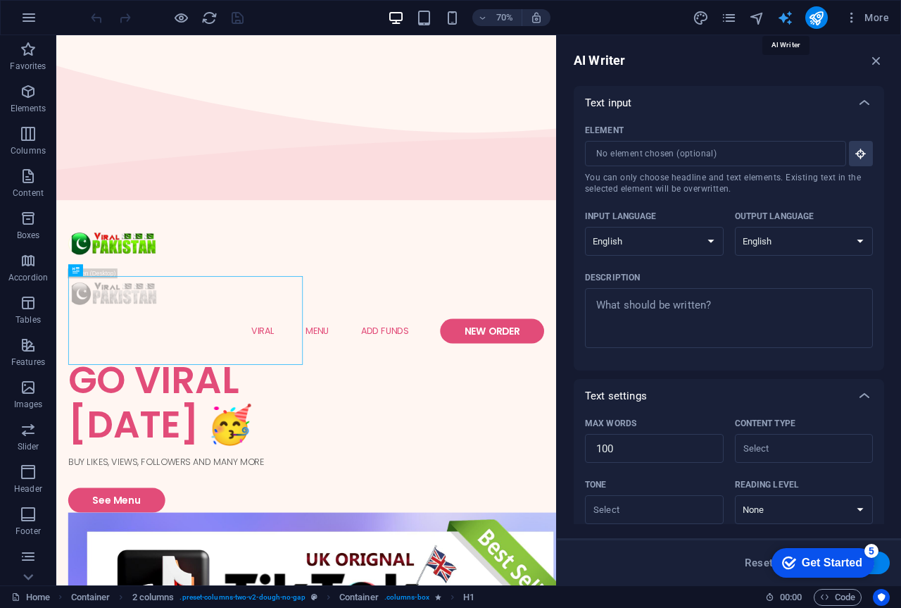
click at [781, 15] on icon "text_generator" at bounding box center [785, 18] width 16 height 16
click at [874, 60] on icon "button" at bounding box center [876, 60] width 15 height 15
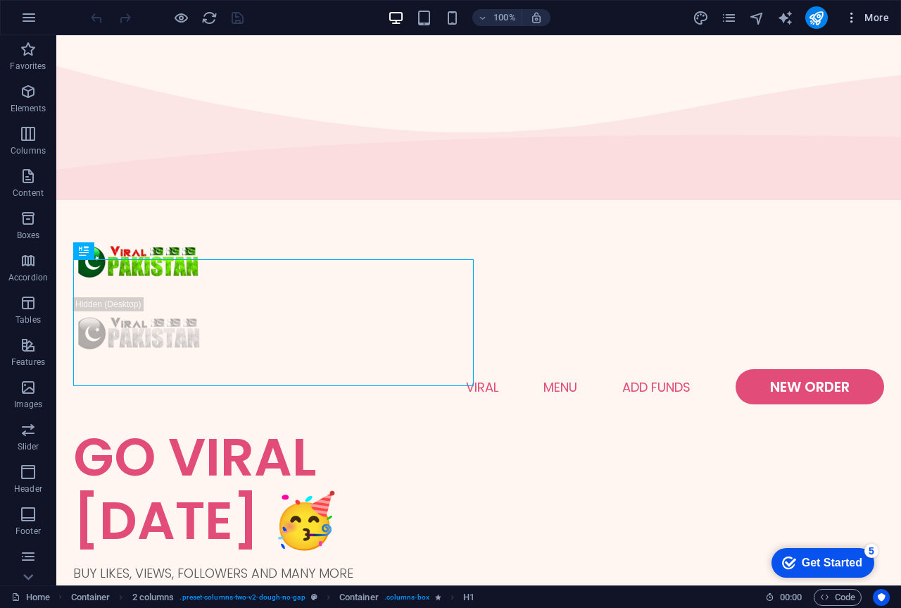
click at [870, 9] on button "More" at bounding box center [867, 17] width 56 height 23
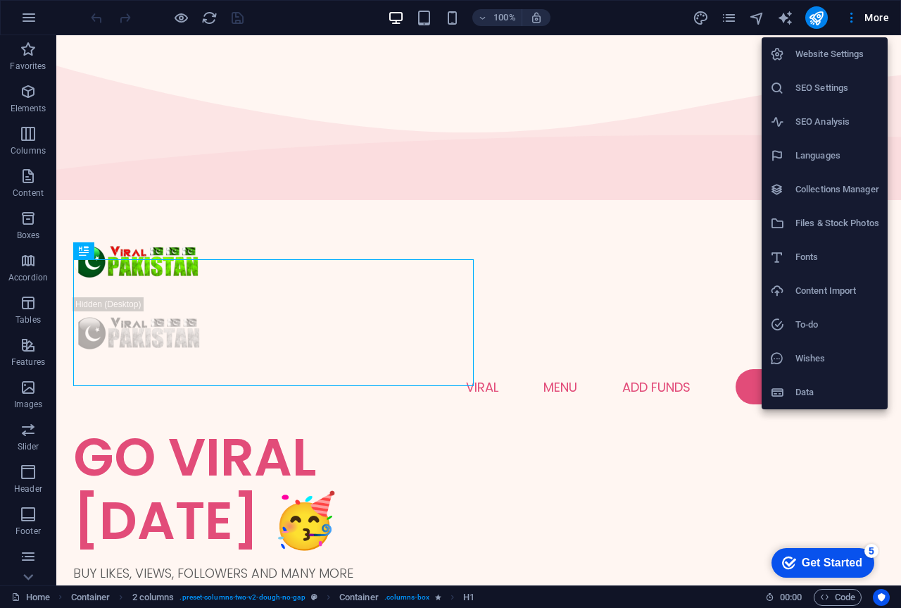
click at [655, 16] on div at bounding box center [450, 304] width 901 height 608
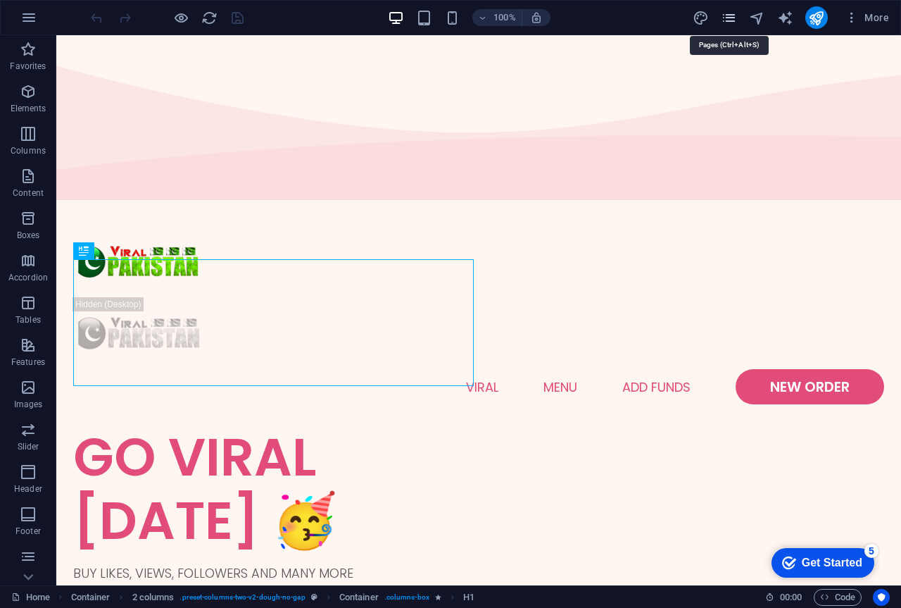
click at [725, 20] on icon "pages" at bounding box center [729, 18] width 16 height 16
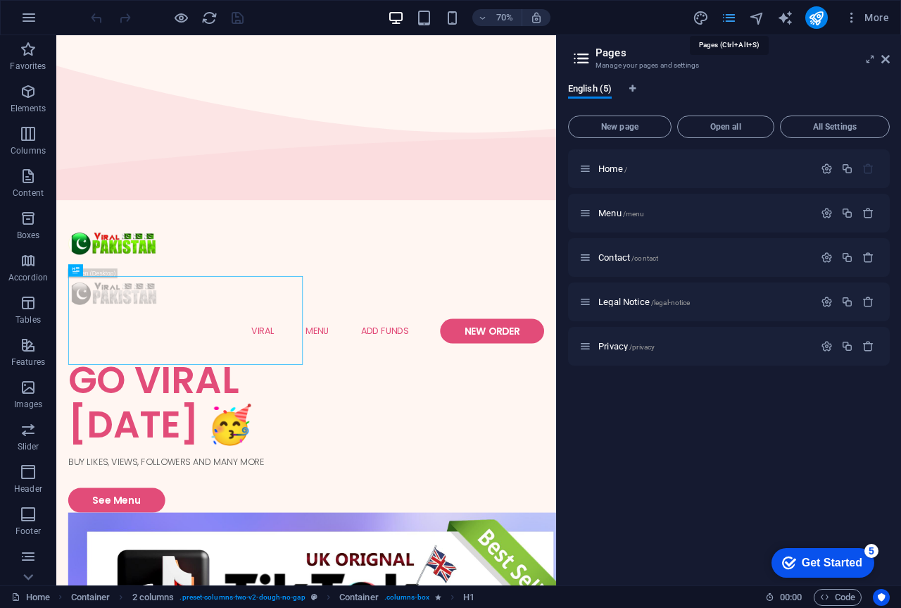
click at [725, 20] on icon "pages" at bounding box center [729, 18] width 16 height 16
click at [888, 62] on icon at bounding box center [886, 59] width 8 height 11
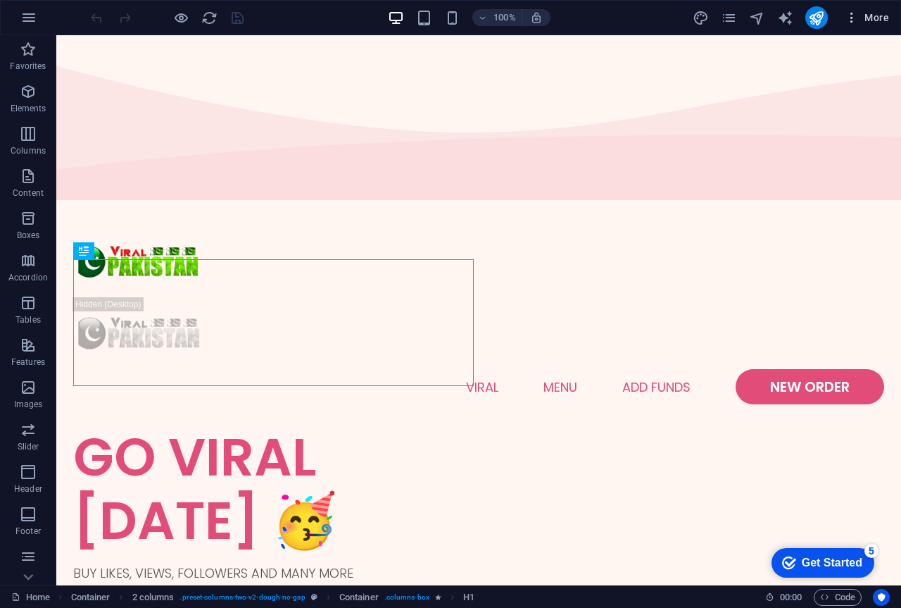
click at [879, 18] on span "More" at bounding box center [867, 18] width 44 height 14
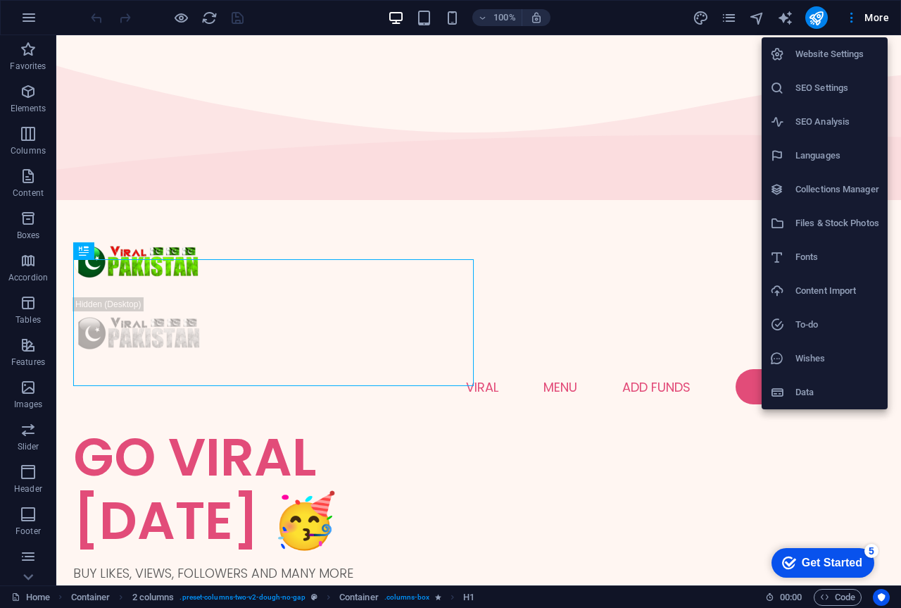
click at [835, 301] on li "Content Import" at bounding box center [825, 291] width 126 height 34
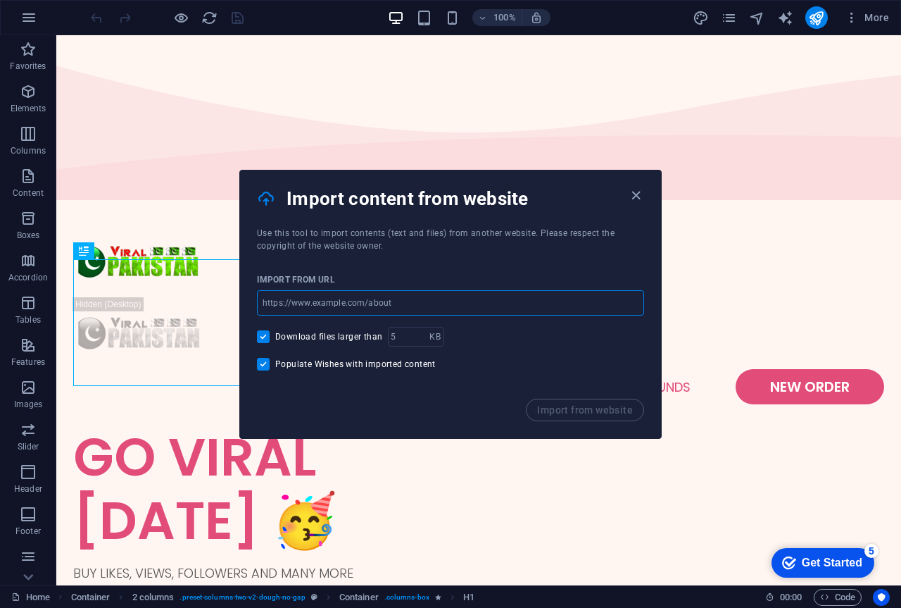
drag, startPoint x: 437, startPoint y: 306, endPoint x: 396, endPoint y: 305, distance: 40.8
paste input "[URL][DOMAIN_NAME]"
type input "[URL][DOMAIN_NAME]"
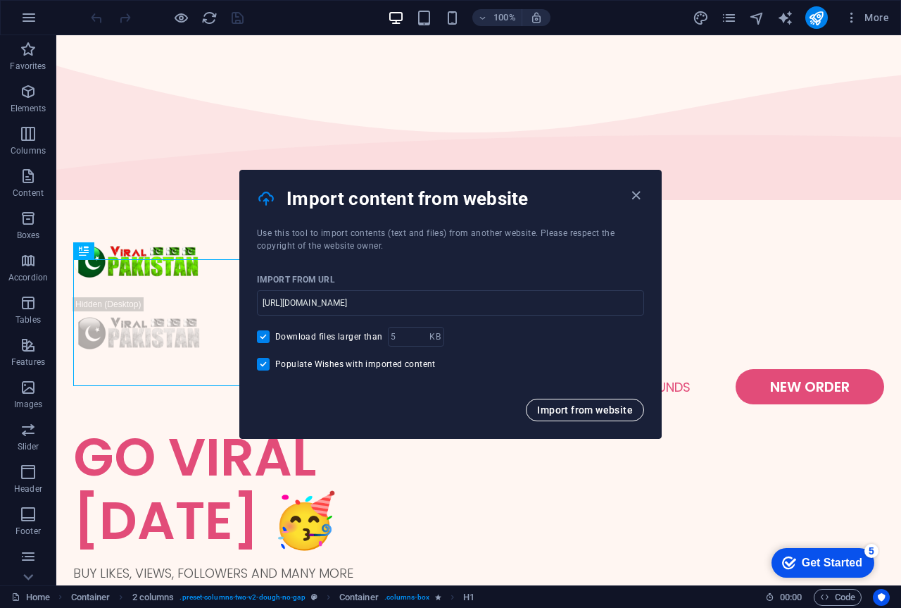
click at [582, 414] on span "Import from website" at bounding box center [585, 409] width 96 height 11
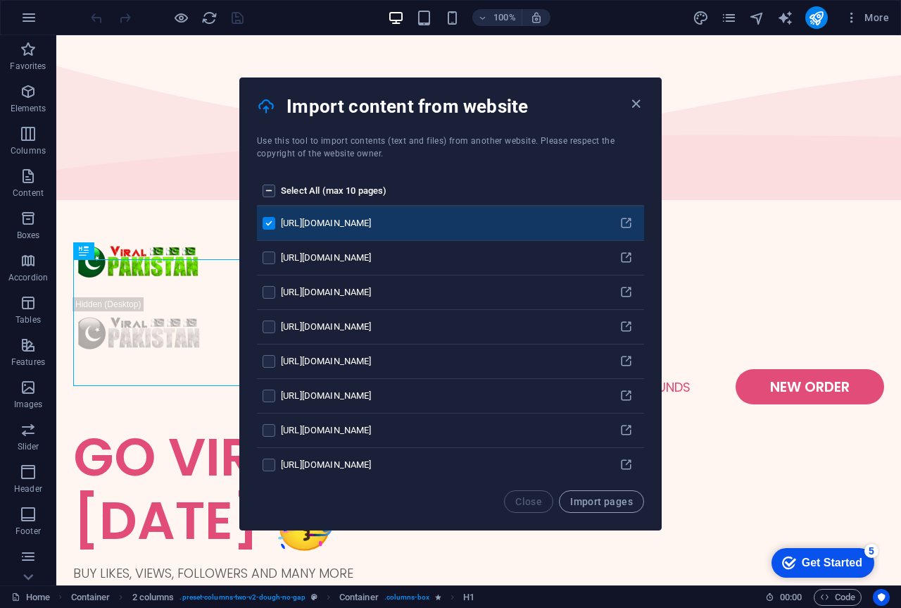
click at [264, 194] on label "pages list" at bounding box center [269, 190] width 13 height 13
click at [0, 0] on input "pages list" at bounding box center [0, 0] width 0 height 0
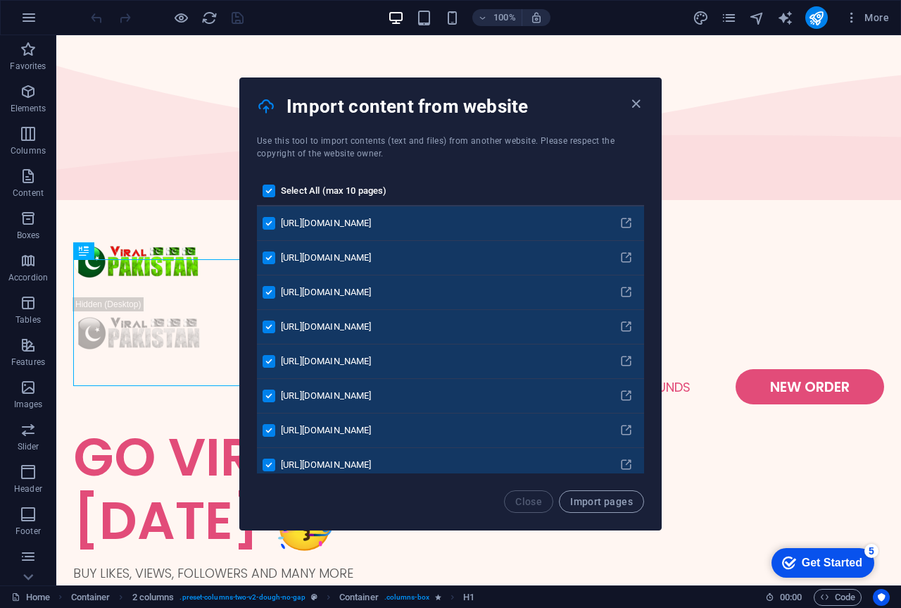
click at [271, 218] on label "pages list" at bounding box center [269, 223] width 13 height 13
click at [0, 0] on input "pages list" at bounding box center [0, 0] width 0 height 0
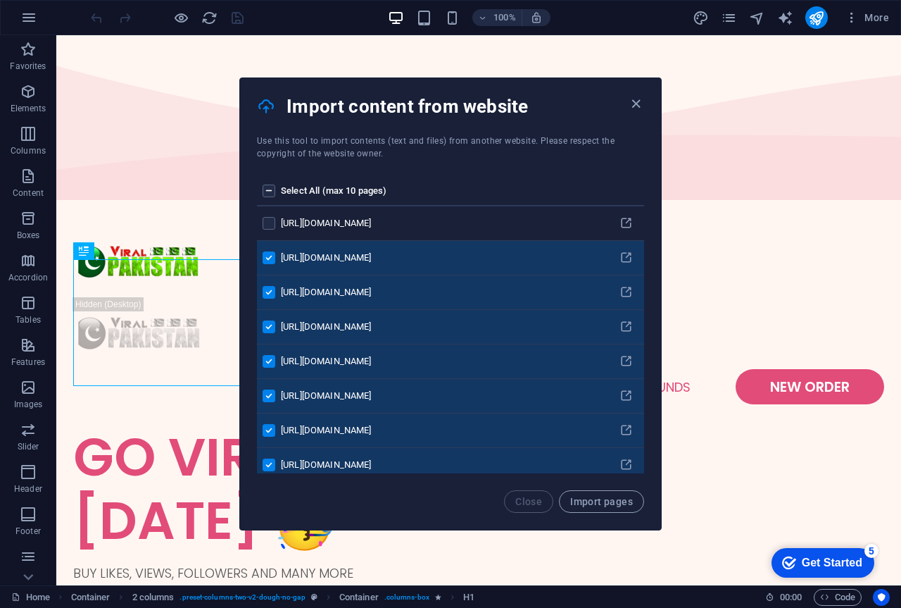
click at [270, 190] on label "pages list" at bounding box center [269, 190] width 13 height 13
click at [0, 0] on input "pages list" at bounding box center [0, 0] width 0 height 0
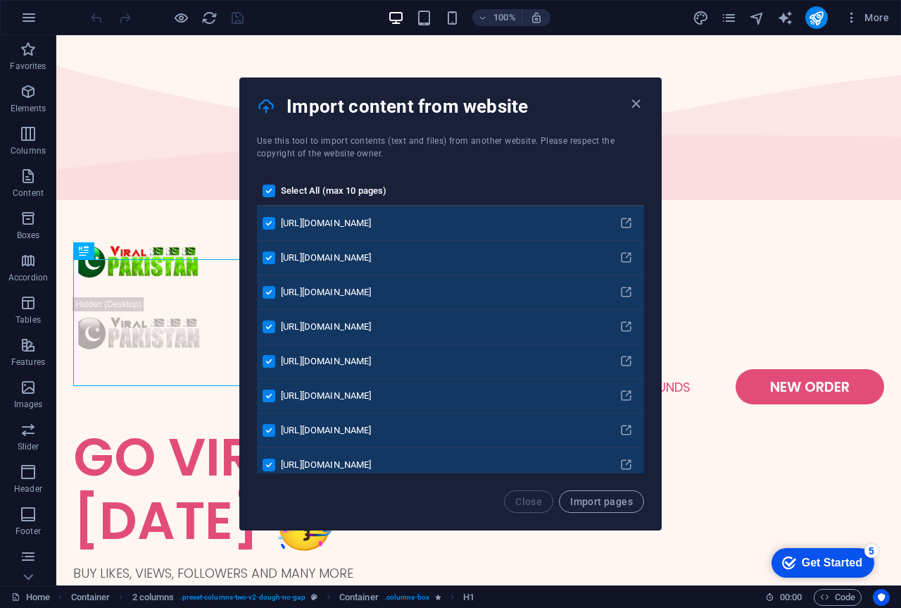
click at [272, 195] on label "pages list" at bounding box center [269, 190] width 13 height 13
click at [0, 0] on input "pages list" at bounding box center [0, 0] width 0 height 0
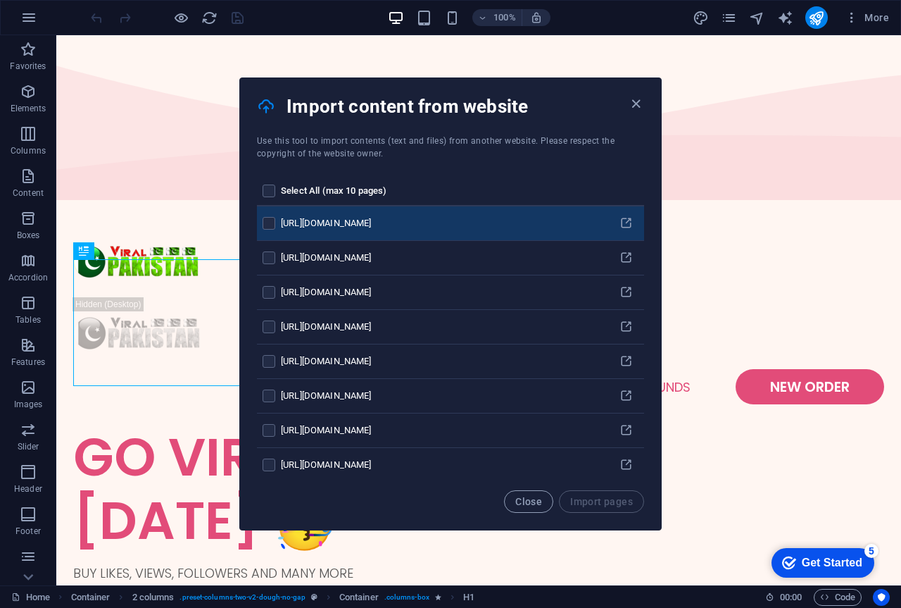
click at [270, 215] on td "pages list" at bounding box center [269, 223] width 24 height 35
click at [264, 221] on label "pages list" at bounding box center [269, 223] width 13 height 13
click at [0, 0] on input "pages list" at bounding box center [0, 0] width 0 height 0
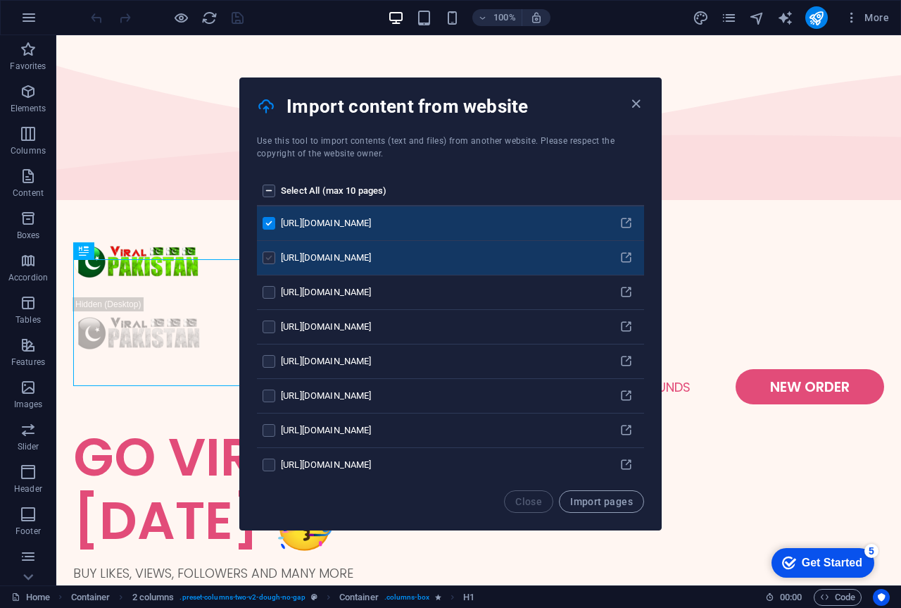
click at [272, 255] on label "pages list" at bounding box center [269, 257] width 13 height 13
click at [0, 0] on input "pages list" at bounding box center [0, 0] width 0 height 0
click at [625, 503] on span "Import pages" at bounding box center [601, 501] width 63 height 11
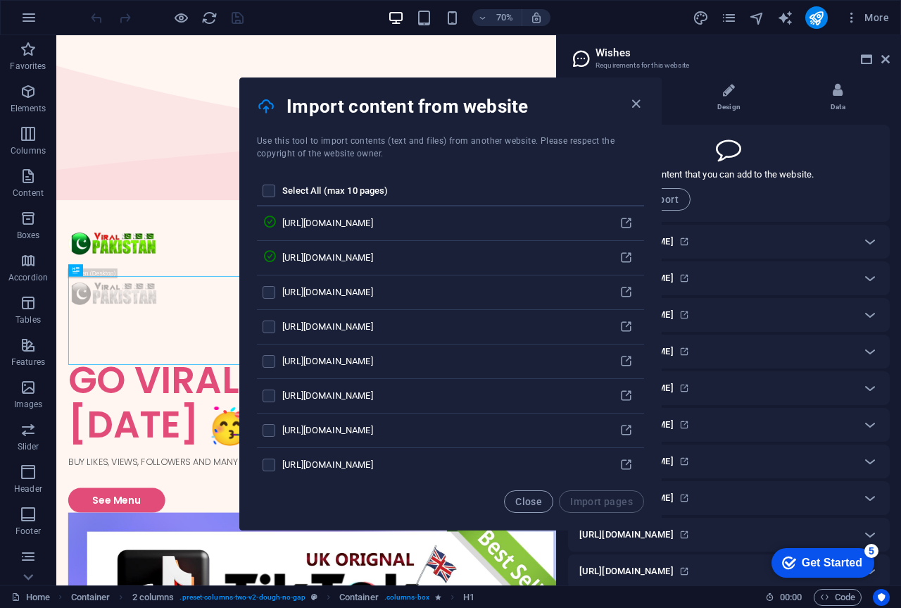
scroll to position [14, 0]
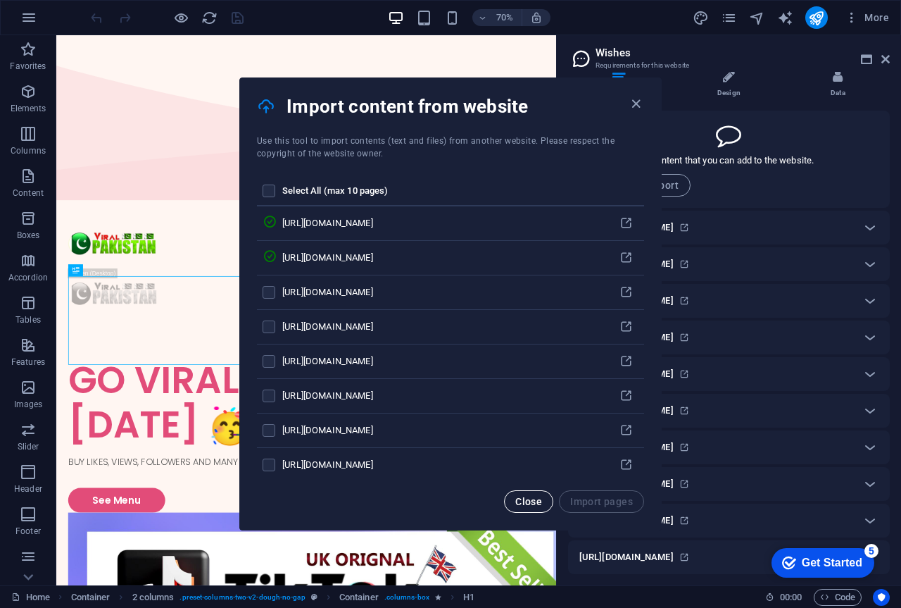
click at [534, 508] on button "Close" at bounding box center [528, 501] width 49 height 23
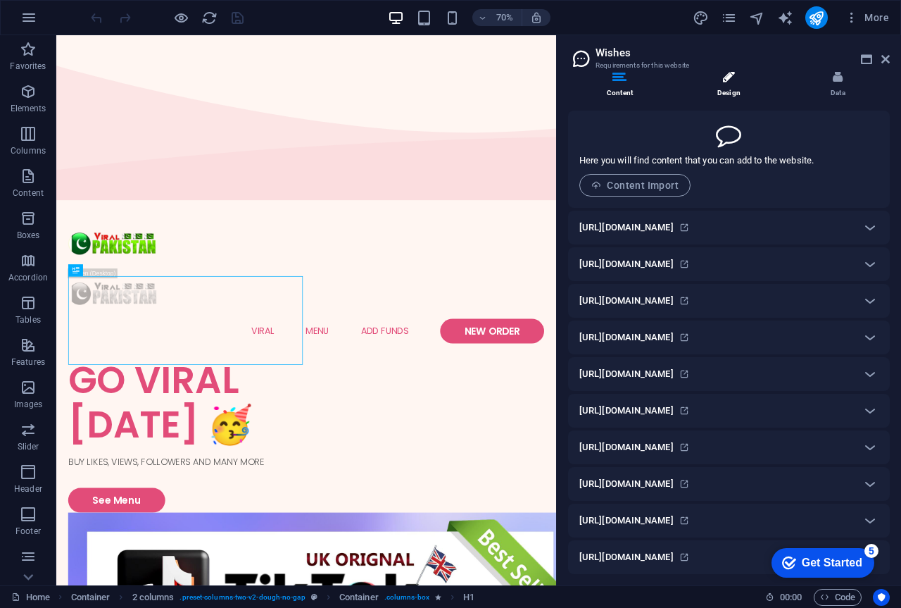
click at [738, 82] on li "Design" at bounding box center [731, 84] width 109 height 30
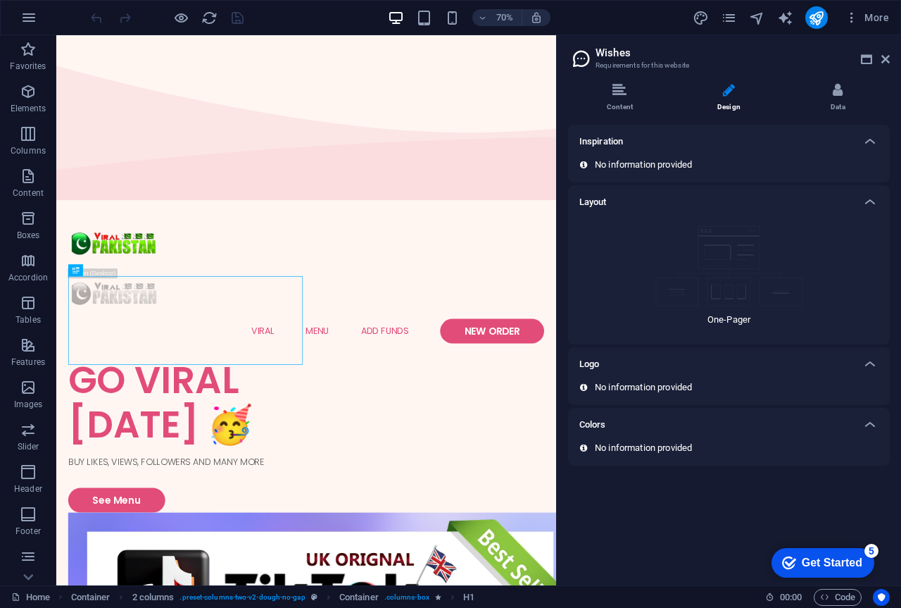
scroll to position [0, 0]
click at [834, 92] on icon at bounding box center [838, 90] width 10 height 14
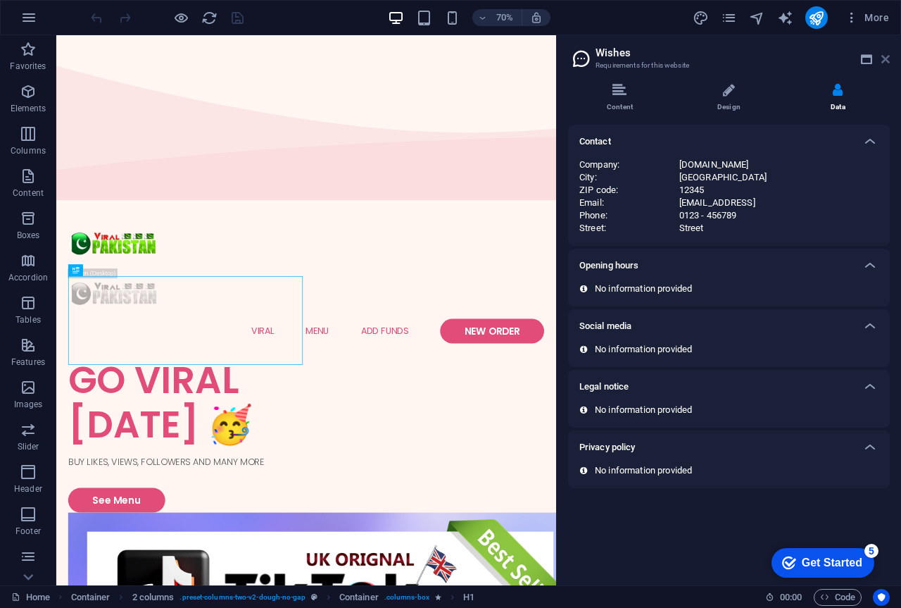
click at [886, 56] on icon at bounding box center [886, 59] width 8 height 11
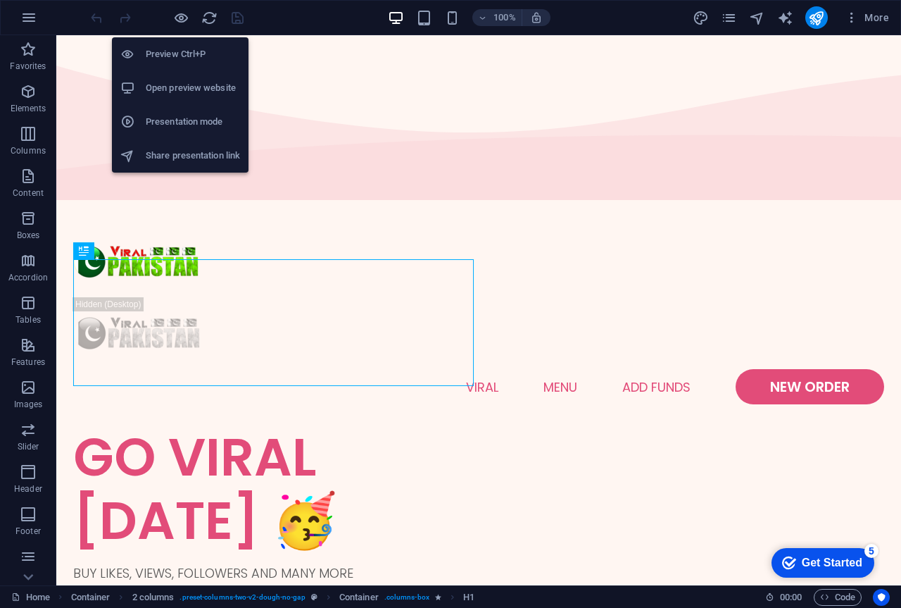
click at [187, 80] on h6 "Open preview website" at bounding box center [193, 88] width 94 height 17
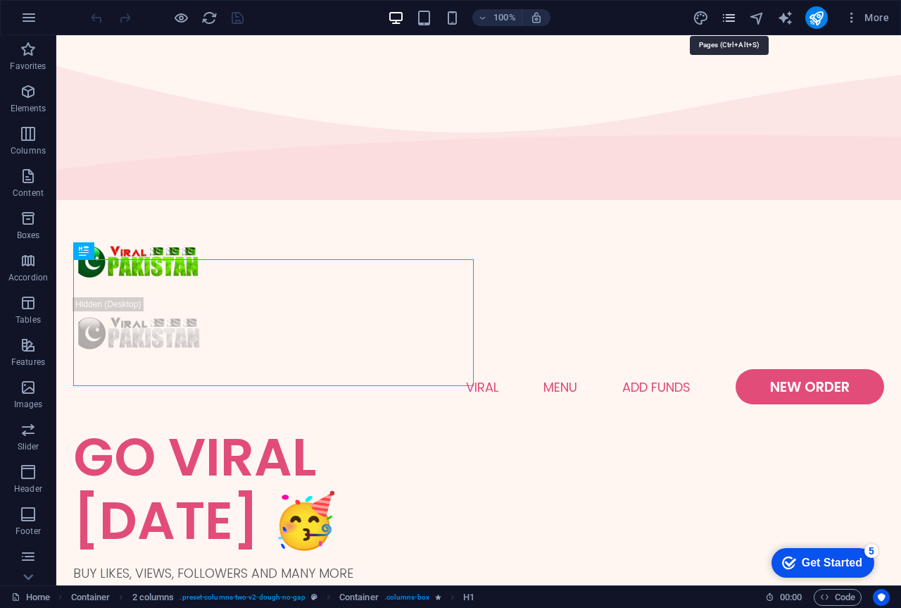
click at [728, 22] on icon "pages" at bounding box center [729, 18] width 16 height 16
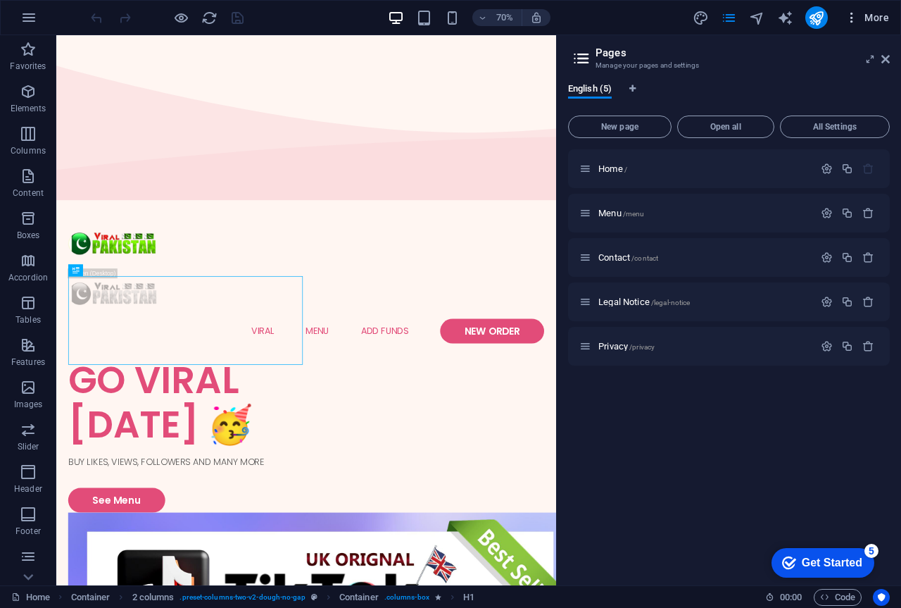
click at [855, 23] on icon "button" at bounding box center [852, 18] width 14 height 14
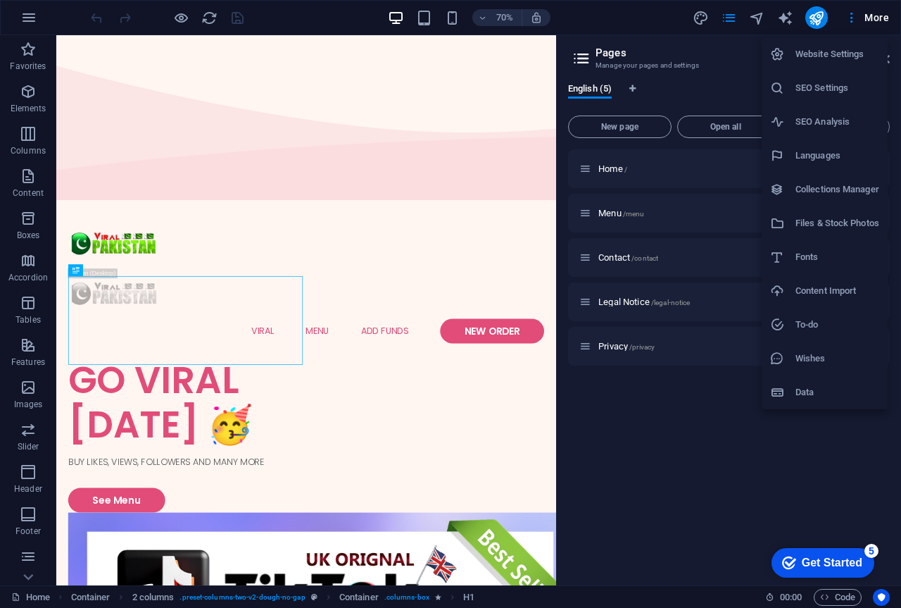
click at [836, 223] on h6 "Files & Stock Photos" at bounding box center [838, 223] width 84 height 17
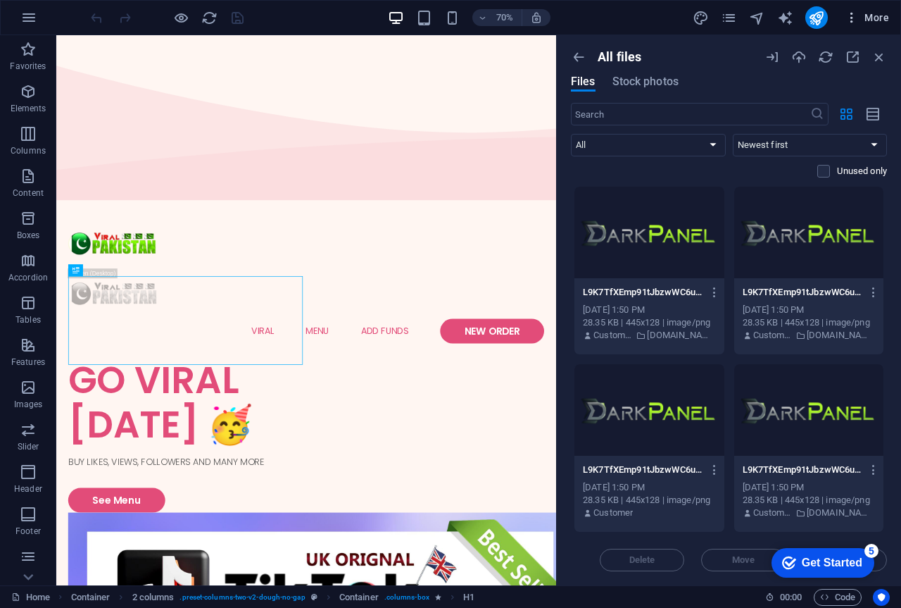
click at [876, 17] on span "More" at bounding box center [867, 18] width 44 height 14
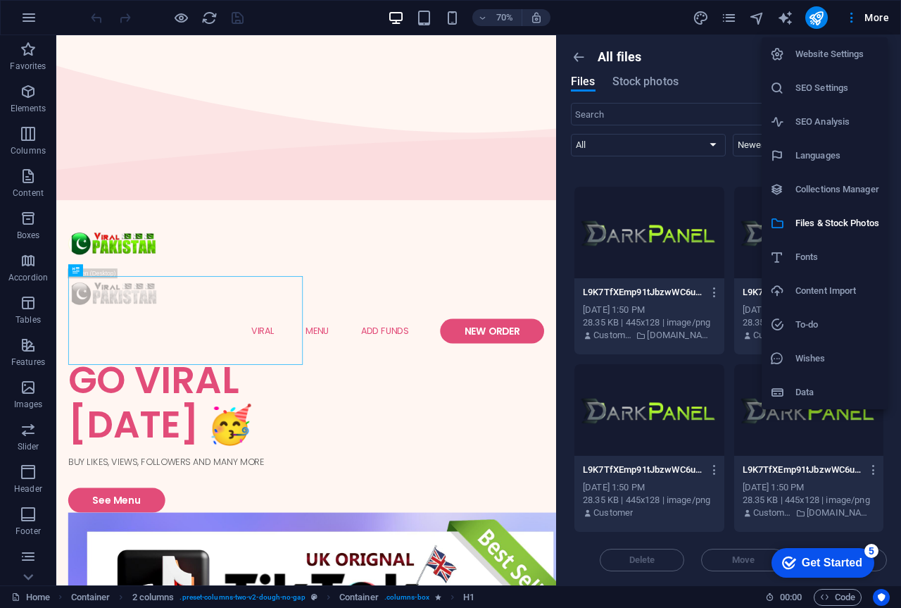
click at [831, 291] on h6 "Content Import" at bounding box center [838, 290] width 84 height 17
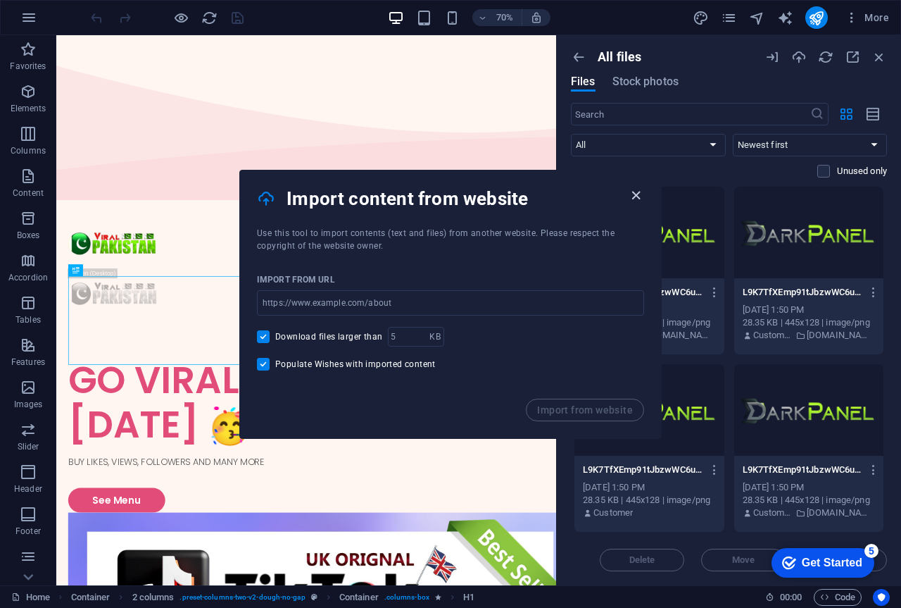
click at [631, 196] on icon "button" at bounding box center [636, 195] width 16 height 16
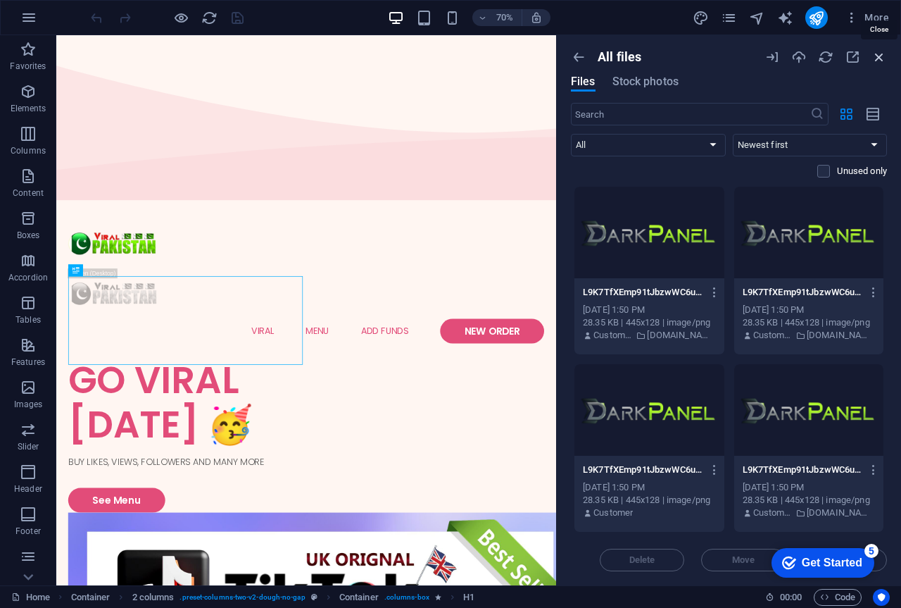
click at [884, 60] on icon "button" at bounding box center [879, 56] width 15 height 15
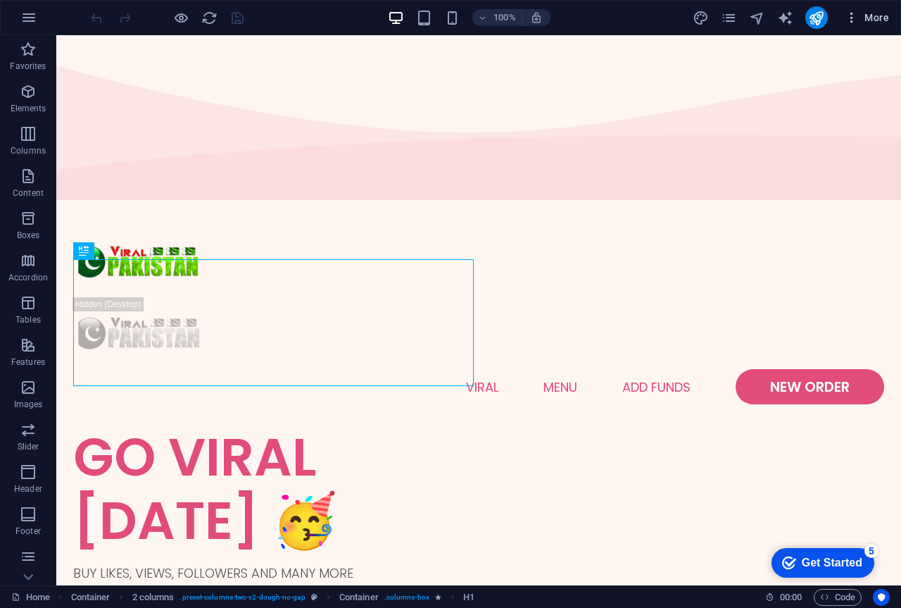
click at [863, 21] on span "More" at bounding box center [867, 18] width 44 height 14
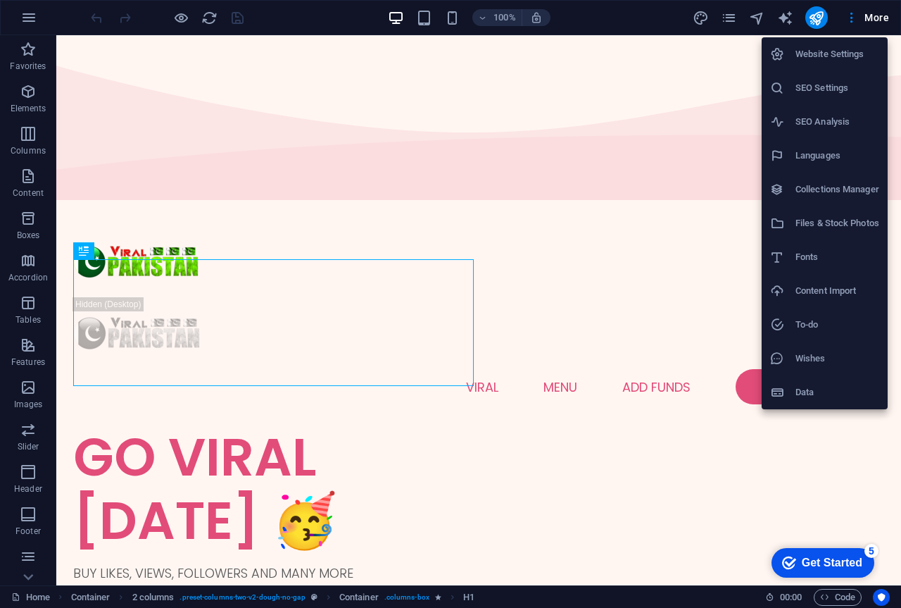
click at [258, 16] on div at bounding box center [450, 304] width 901 height 608
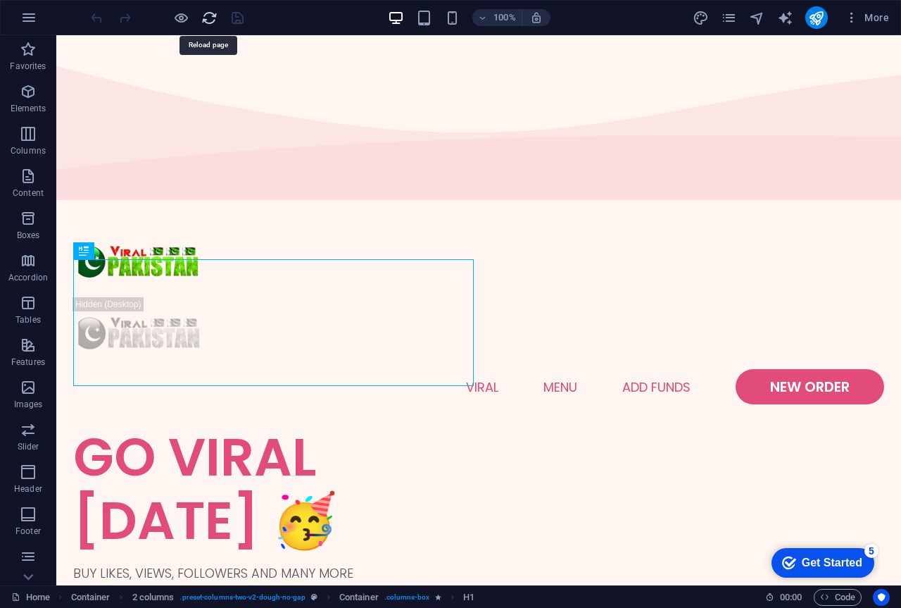
click at [206, 16] on icon "reload" at bounding box center [209, 18] width 16 height 16
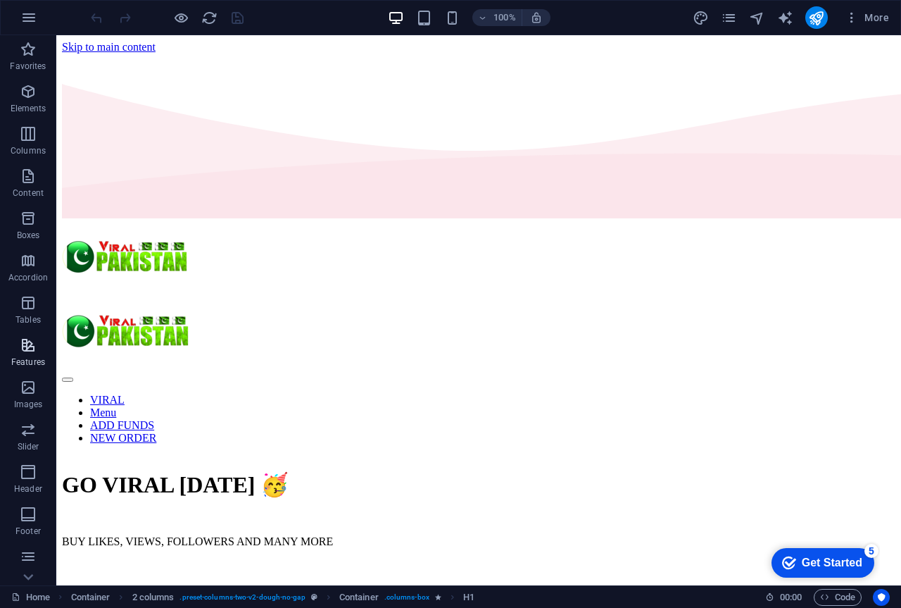
click at [29, 345] on icon "button" at bounding box center [28, 345] width 17 height 17
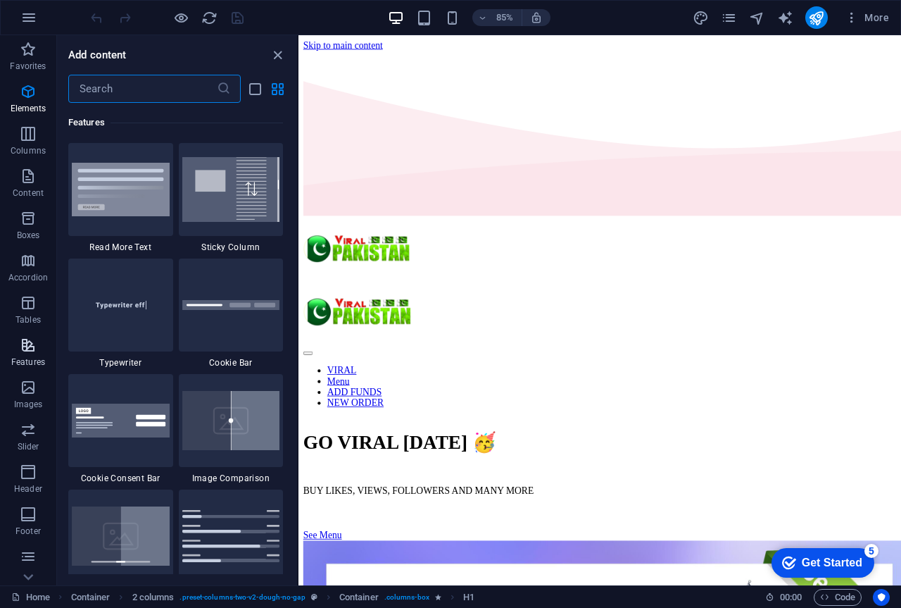
scroll to position [5488, 0]
click at [30, 183] on icon "button" at bounding box center [28, 176] width 17 height 17
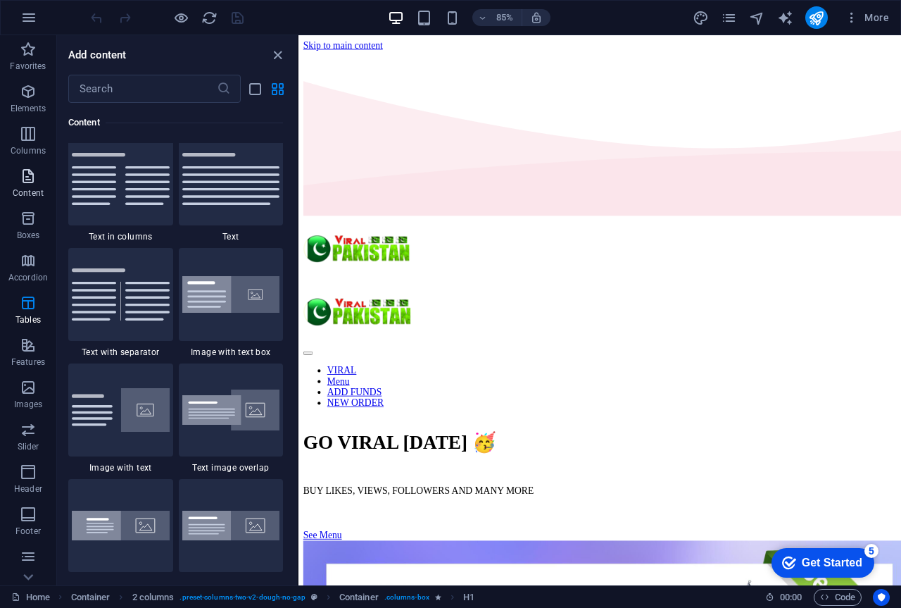
scroll to position [2464, 0]
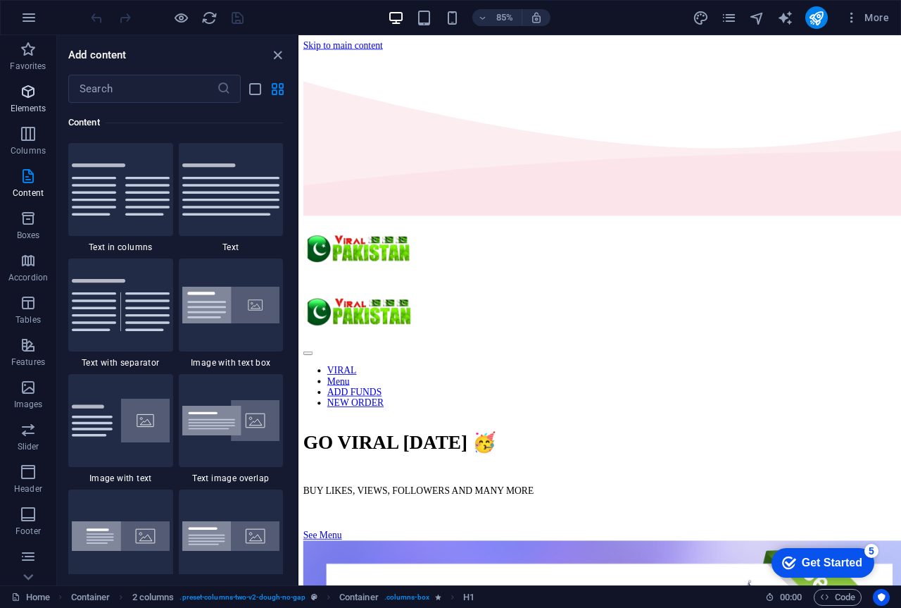
click at [30, 104] on p "Elements" at bounding box center [29, 108] width 36 height 11
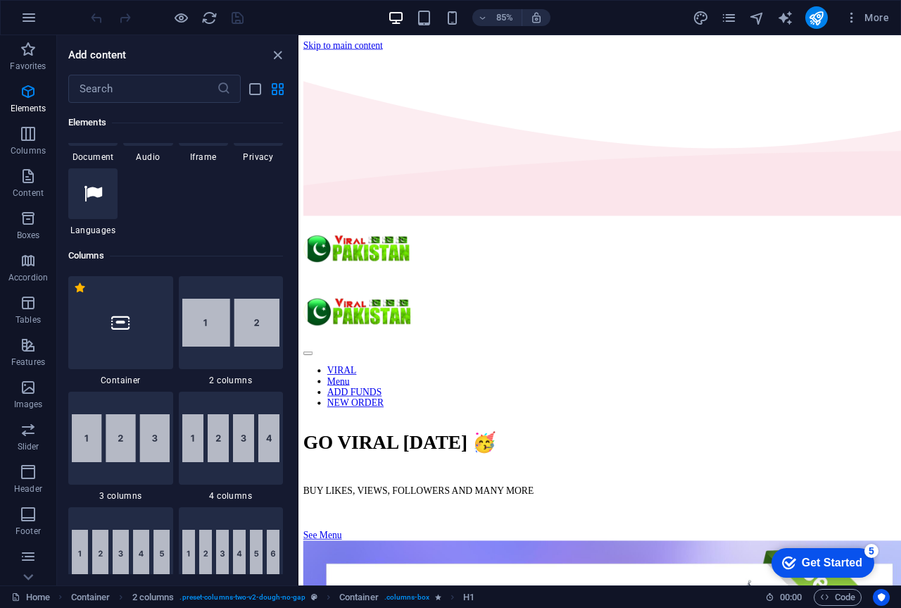
scroll to position [606, 0]
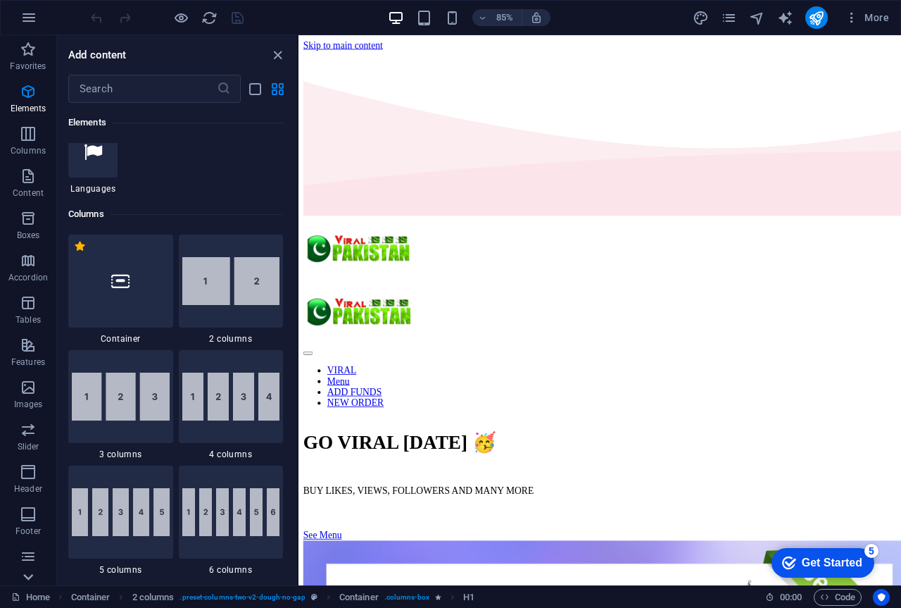
click at [31, 54] on icon at bounding box center [28, 44] width 20 height 20
click at [702, 18] on icon "design" at bounding box center [701, 18] width 16 height 16
select select "px"
select select "300"
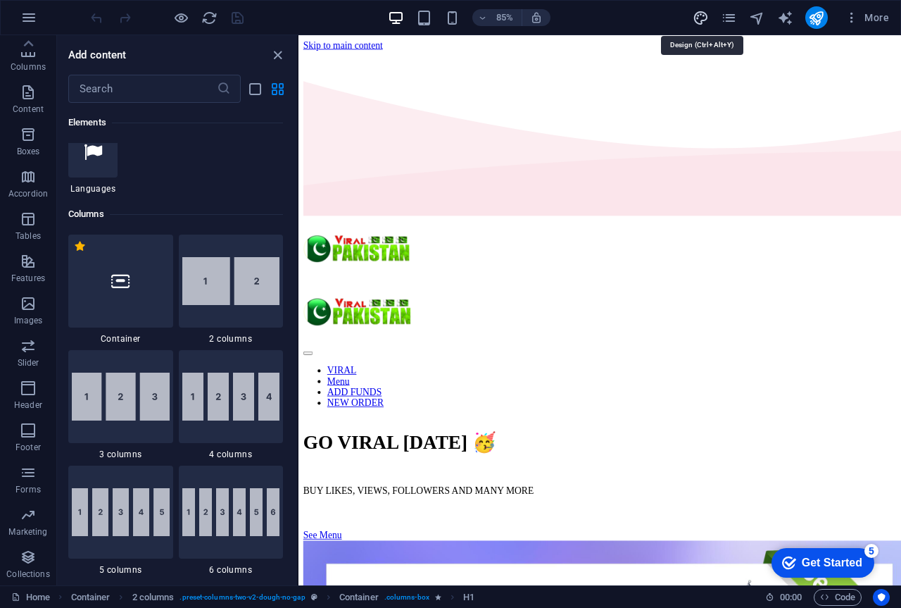
select select "px"
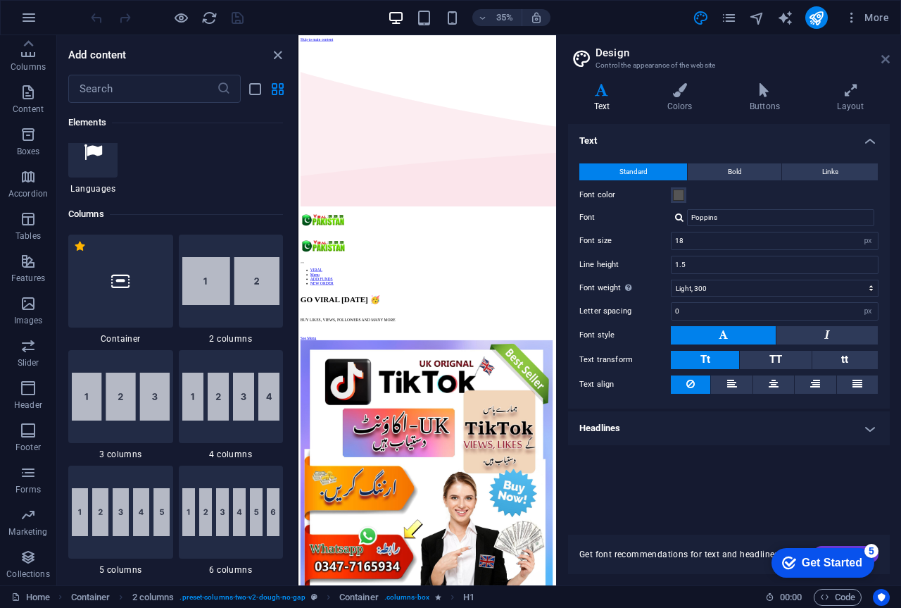
click at [885, 55] on icon at bounding box center [886, 59] width 8 height 11
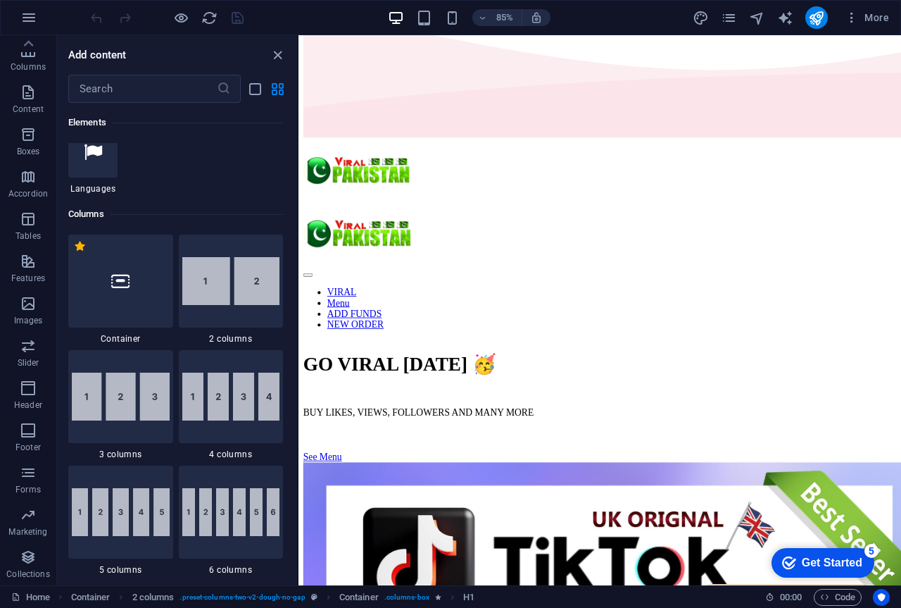
scroll to position [0, 0]
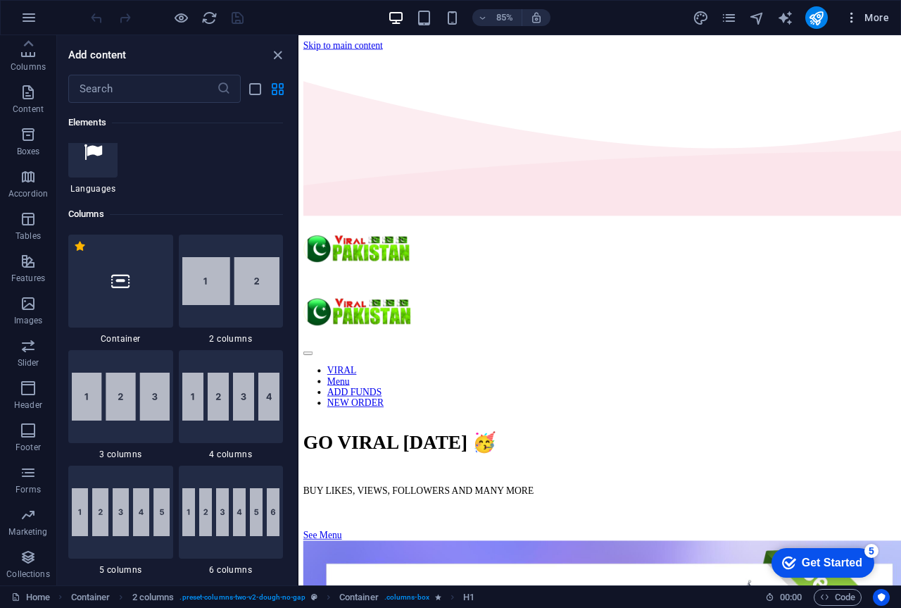
click at [864, 17] on span "More" at bounding box center [867, 18] width 44 height 14
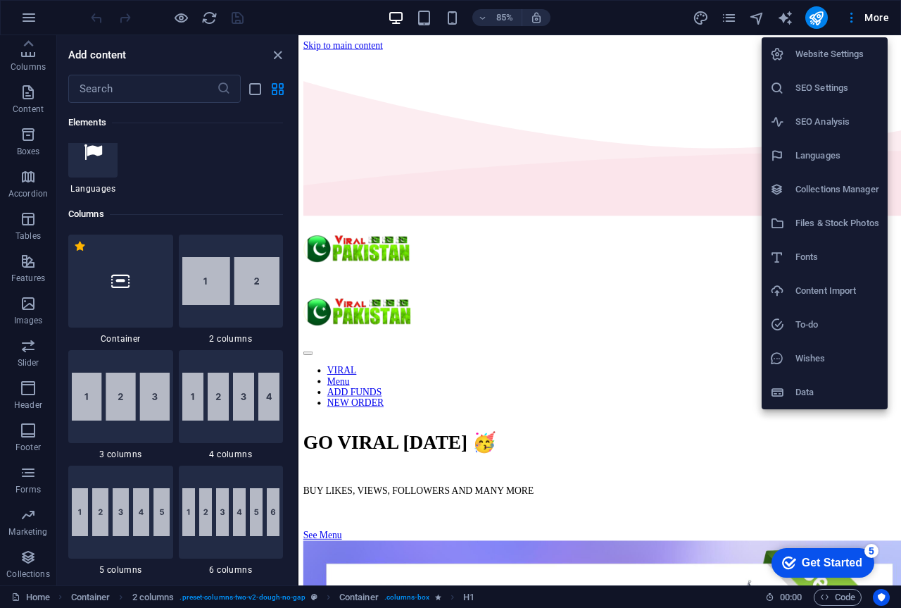
click at [812, 394] on h6 "Data" at bounding box center [838, 392] width 84 height 17
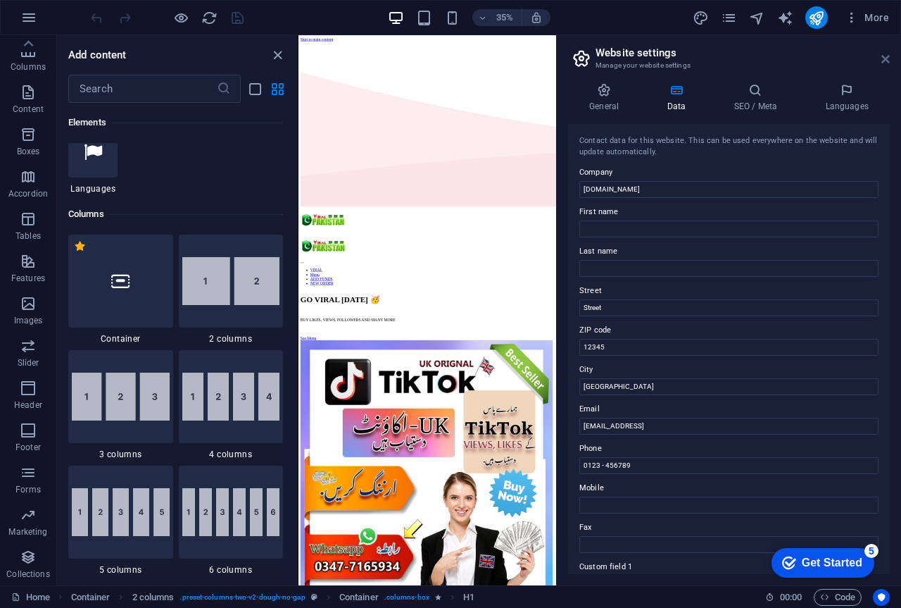
click at [887, 54] on icon at bounding box center [886, 59] width 8 height 11
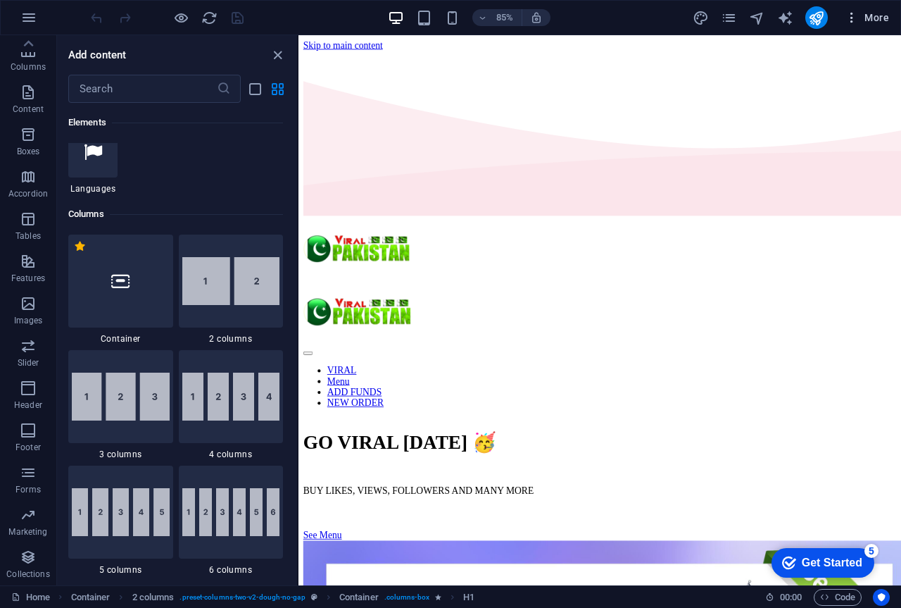
click at [876, 16] on span "More" at bounding box center [867, 18] width 44 height 14
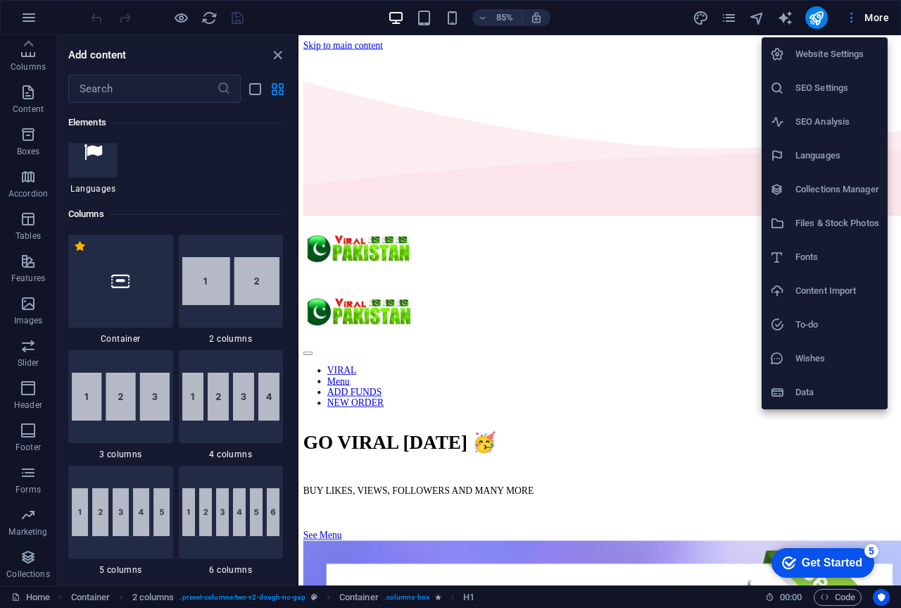
click at [844, 285] on h6 "Content Import" at bounding box center [838, 290] width 84 height 17
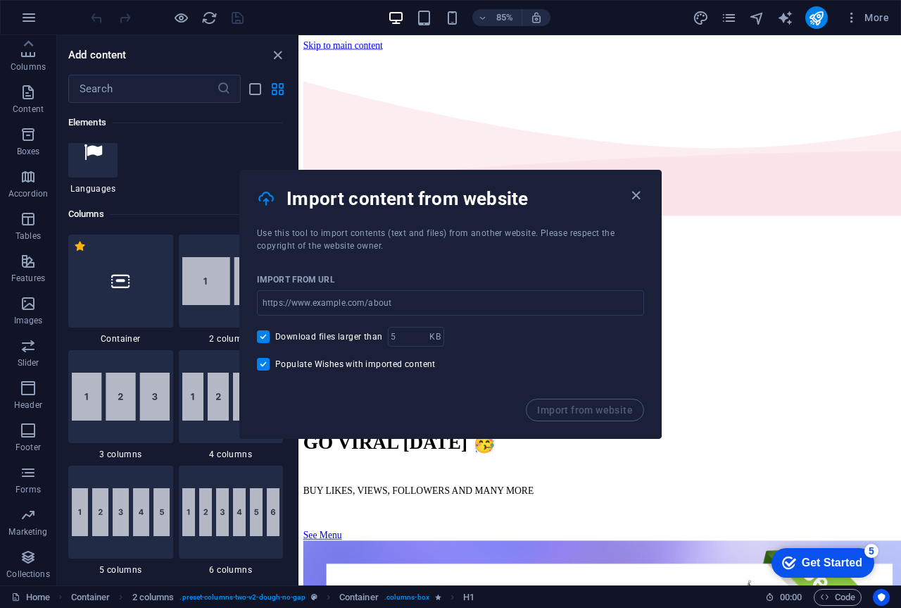
click at [844, 185] on h6 "Content Import" at bounding box center [844, 180] width 63 height 10
click at [444, 303] on input "url" at bounding box center [450, 302] width 387 height 25
paste input "[URL][DOMAIN_NAME]"
type input "[URL][DOMAIN_NAME]"
click at [403, 361] on span "Populate Wishes with imported content" at bounding box center [355, 363] width 161 height 11
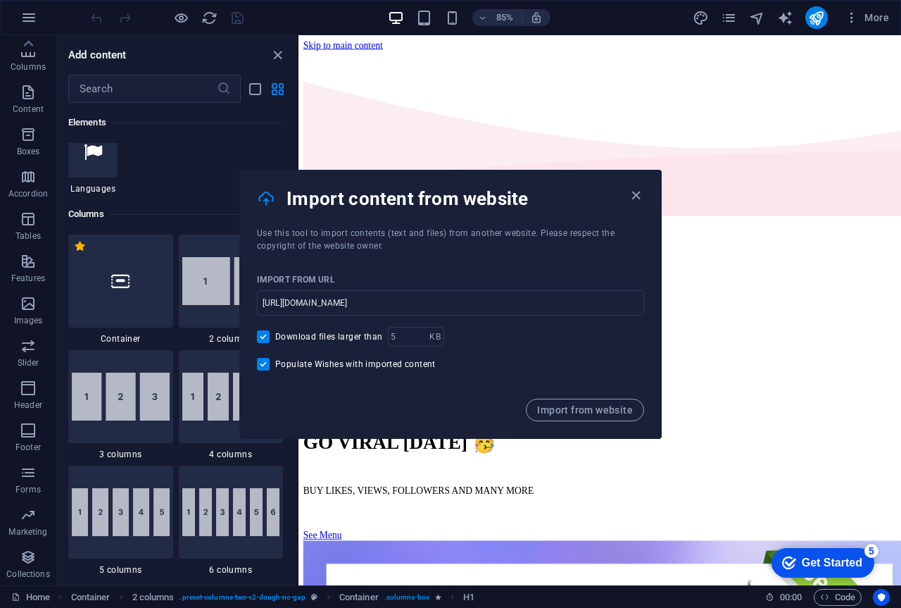
click at [275, 361] on input "Populate Wishes with imported content" at bounding box center [266, 364] width 18 height 13
checkbox input "false"
click at [356, 336] on span "Download files larger than" at bounding box center [328, 336] width 107 height 11
click at [275, 336] on input "Download files larger than" at bounding box center [266, 336] width 18 height 13
checkbox input "false"
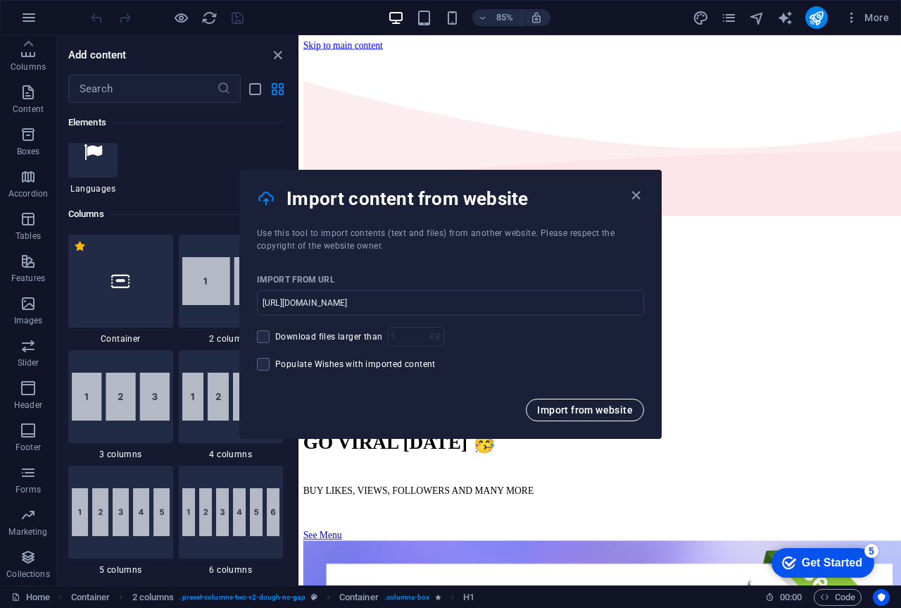
click at [544, 414] on span "Import from website" at bounding box center [585, 409] width 96 height 11
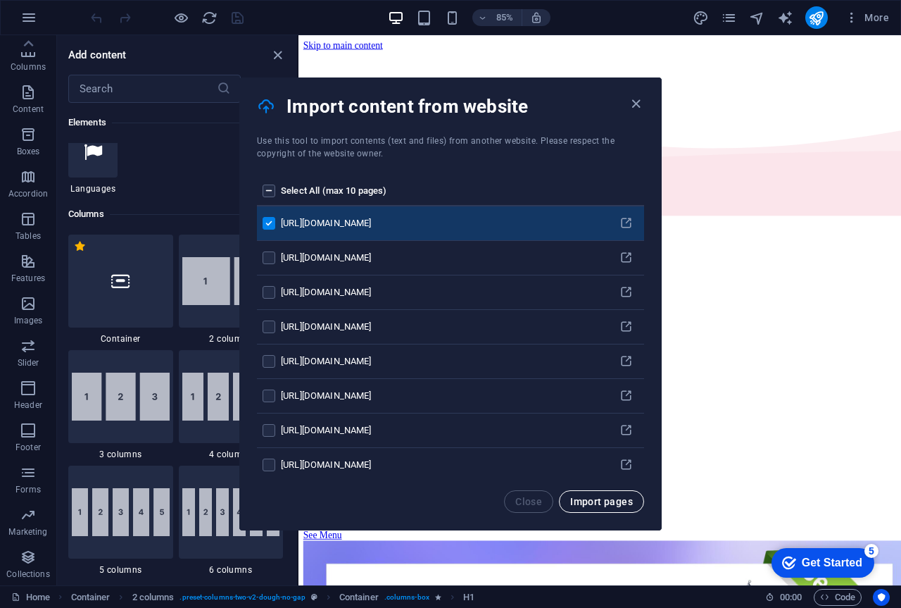
click at [594, 508] on button "Import pages" at bounding box center [601, 501] width 85 height 23
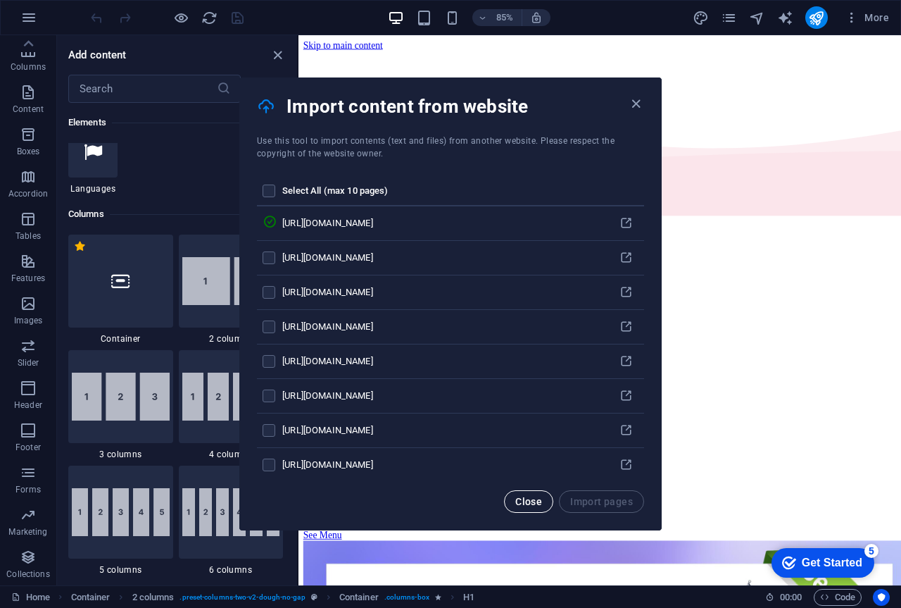
drag, startPoint x: 297, startPoint y: 543, endPoint x: 551, endPoint y: 497, distance: 258.3
click at [551, 497] on button "Close" at bounding box center [528, 501] width 49 height 23
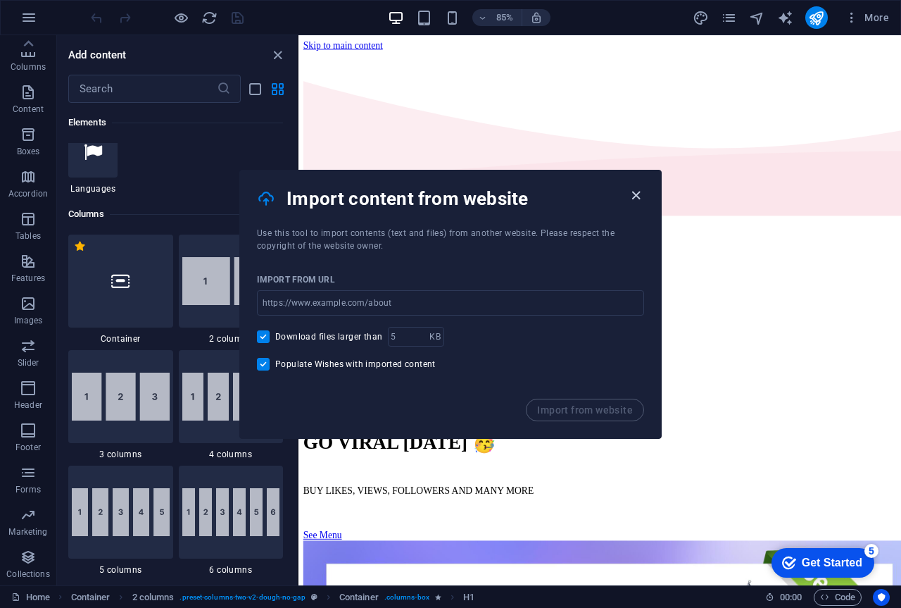
click at [634, 192] on icon "button" at bounding box center [636, 195] width 16 height 16
